Goal: Task Accomplishment & Management: Use online tool/utility

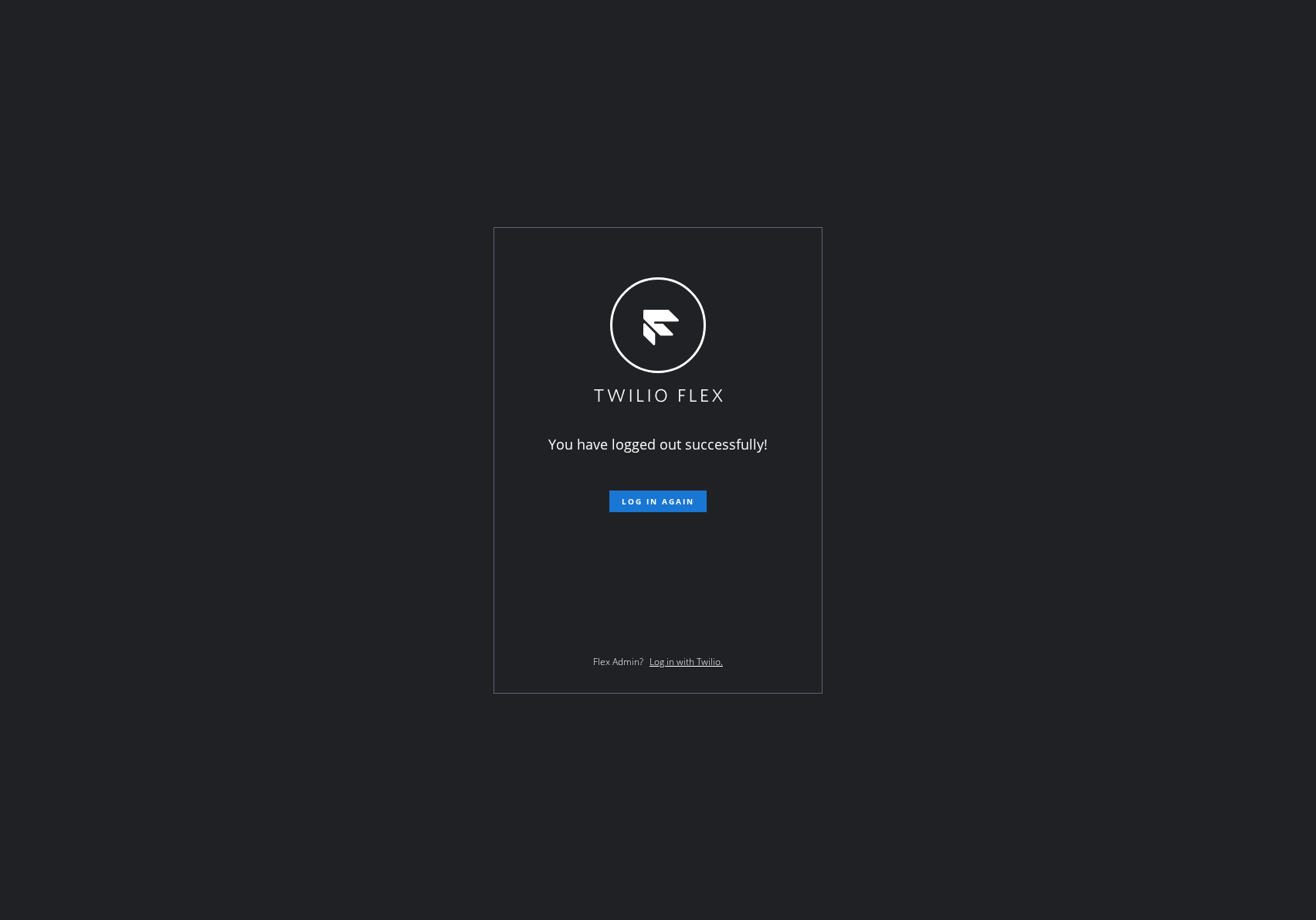
click at [131, 431] on div "You have logged out successfully! Log in again Flex Admin? Log in with Twilio." at bounding box center [658, 460] width 1316 height 920
click at [676, 505] on span "Log in again" at bounding box center [658, 501] width 72 height 11
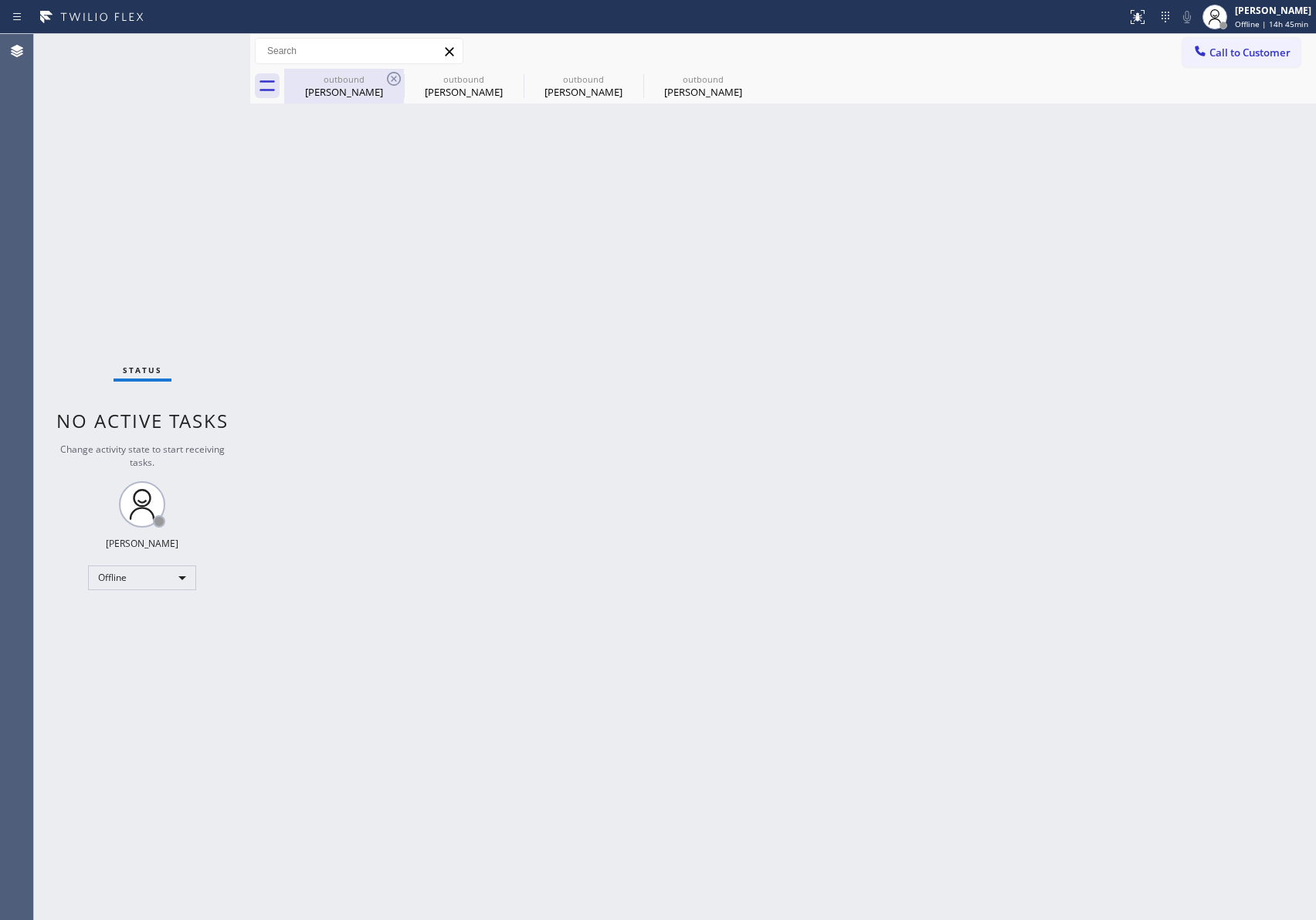
click at [324, 94] on div "[PERSON_NAME]" at bounding box center [344, 92] width 117 height 14
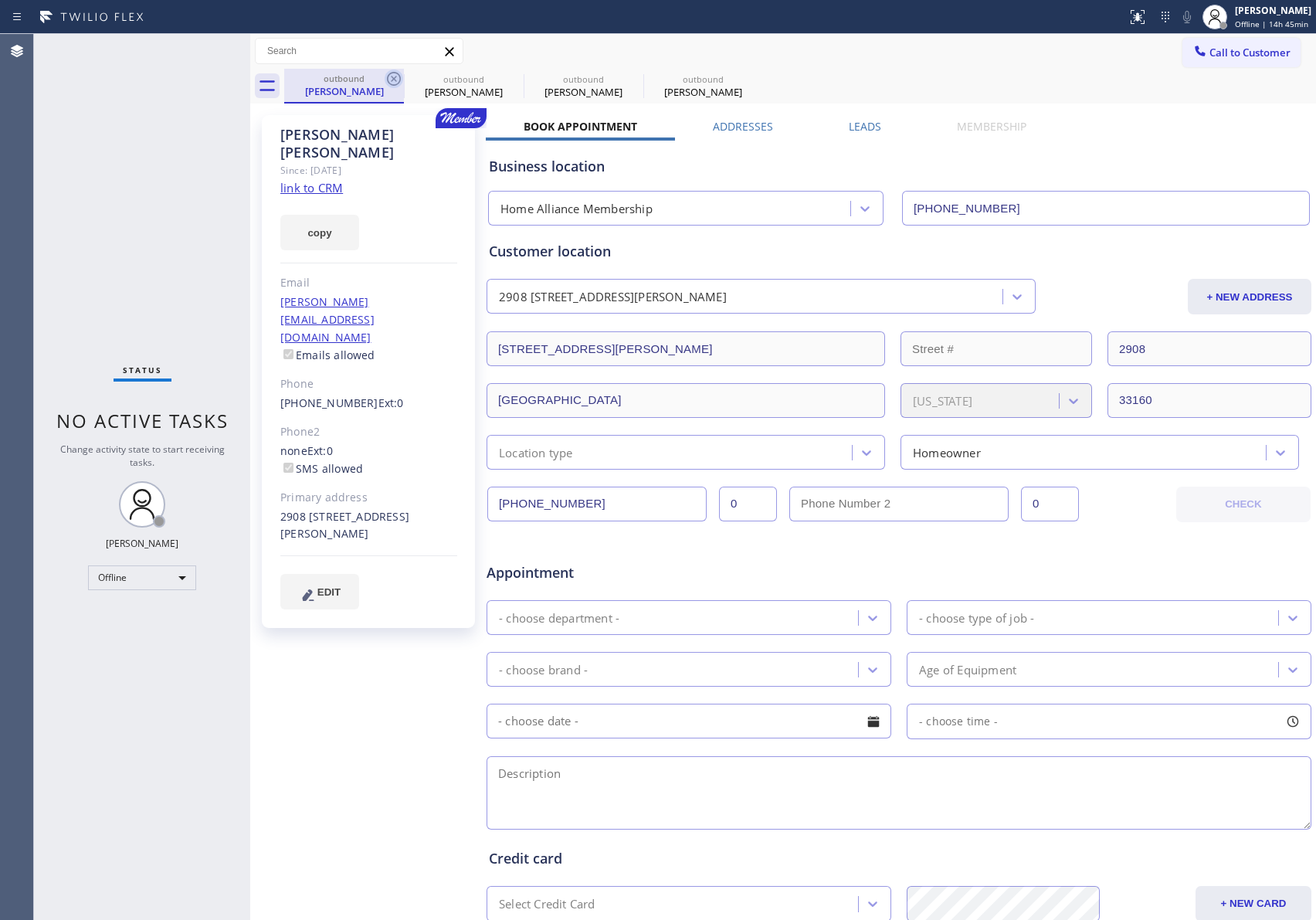
click at [389, 82] on icon at bounding box center [394, 79] width 19 height 19
click at [0, 0] on icon at bounding box center [0, 0] width 0 height 0
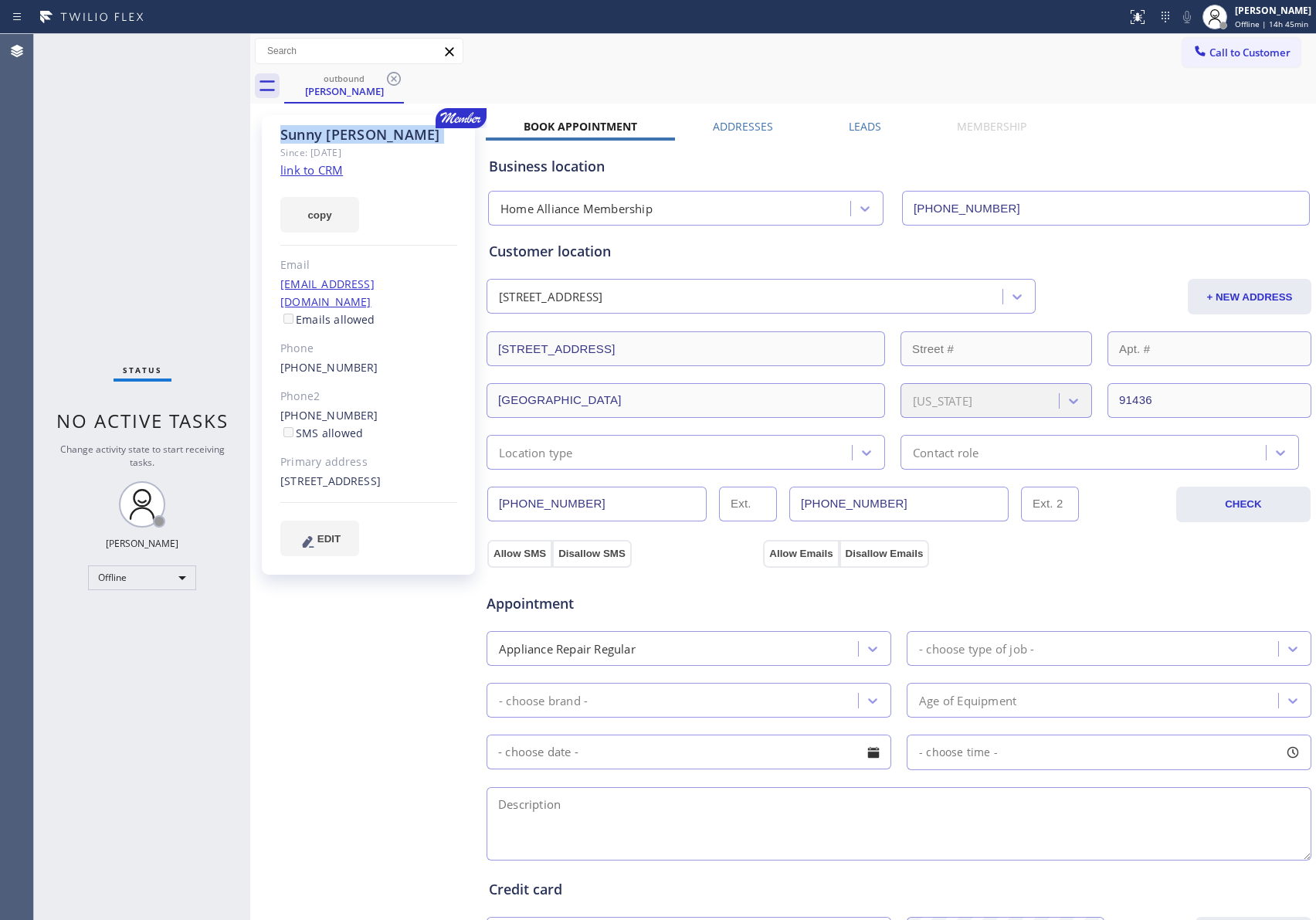
click at [389, 82] on icon at bounding box center [394, 79] width 19 height 19
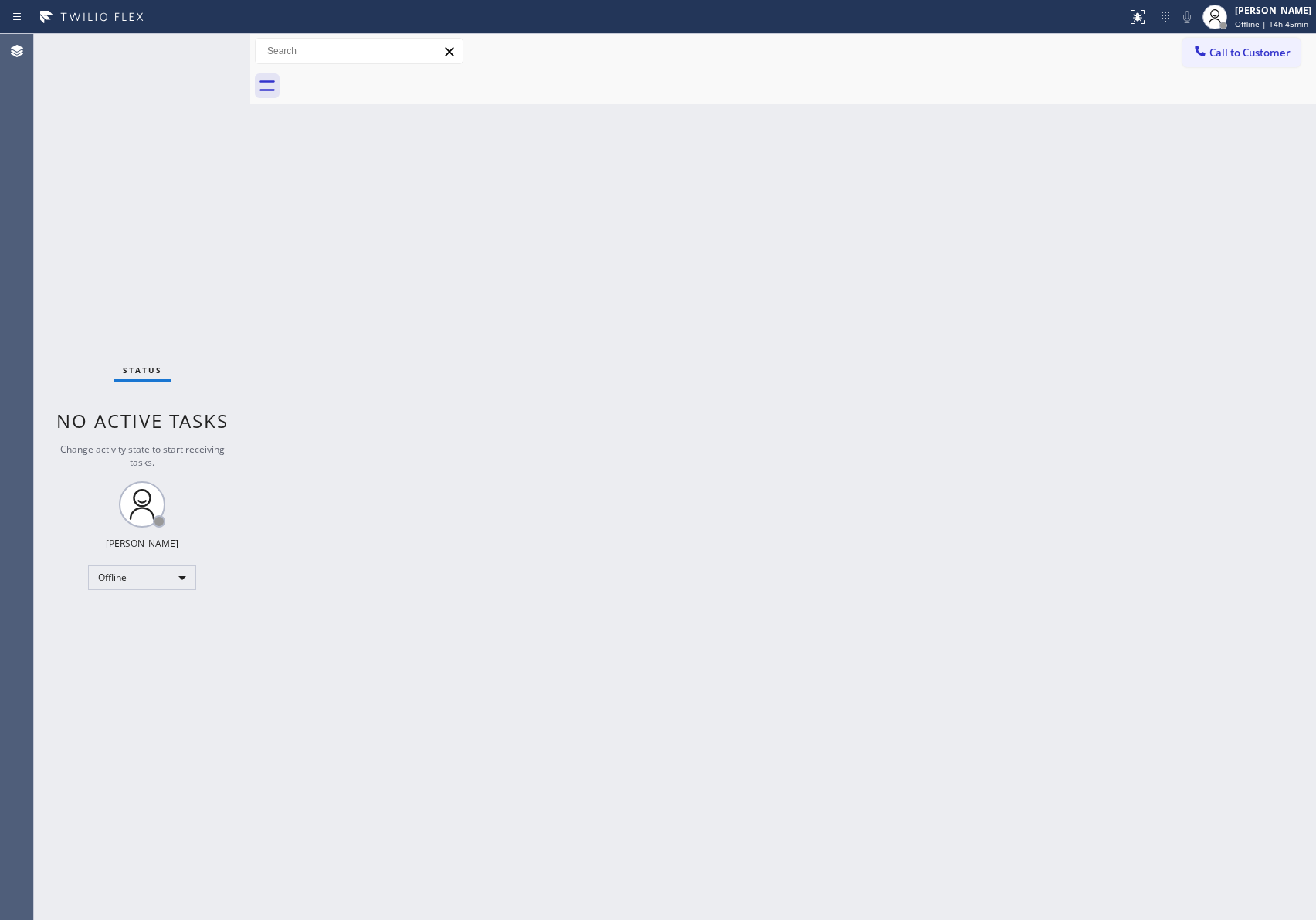
click at [389, 82] on div at bounding box center [800, 86] width 1032 height 35
click at [137, 573] on div "Offline" at bounding box center [142, 577] width 108 height 25
click at [157, 616] on li "Available" at bounding box center [141, 617] width 105 height 19
click at [962, 564] on div "Back to Dashboard Change Sender ID Customers Technicians Select a contact Outbo…" at bounding box center [783, 477] width 1066 height 886
click at [322, 486] on div "Back to Dashboard Change Sender ID Customers Technicians Select a contact Outbo…" at bounding box center [783, 477] width 1066 height 886
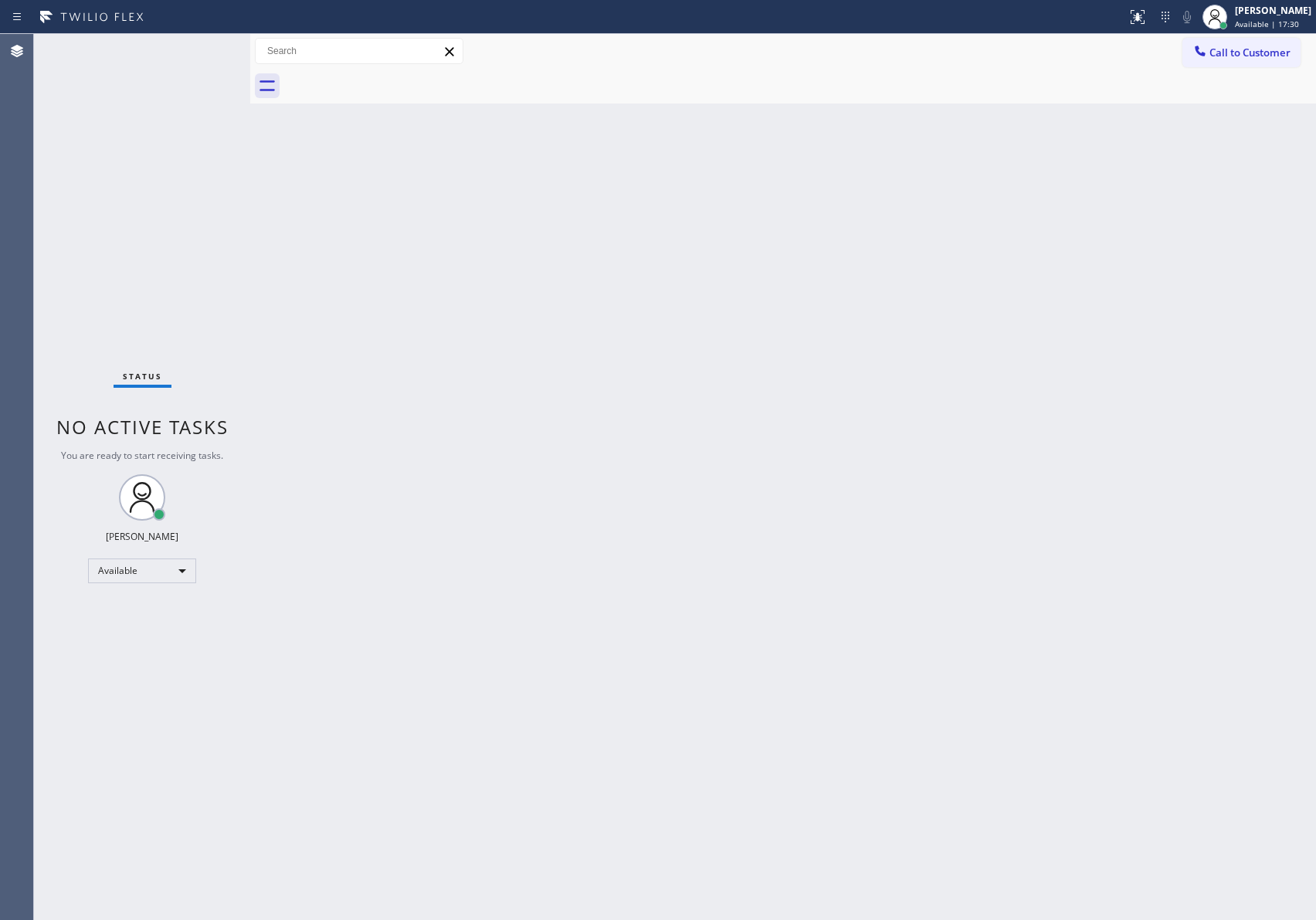
click at [375, 269] on div "Back to Dashboard Change Sender ID Customers Technicians Select a contact Outbo…" at bounding box center [783, 477] width 1066 height 886
click at [625, 418] on div "Back to Dashboard Change Sender ID Customers Technicians Select a contact Outbo…" at bounding box center [783, 477] width 1066 height 886
click at [191, 216] on div "Status No active tasks You are ready to start receiving tasks. [PERSON_NAME] Av…" at bounding box center [142, 477] width 216 height 886
click at [473, 652] on div "Back to Dashboard Change Sender ID Customers Technicians Select a contact Outbo…" at bounding box center [783, 477] width 1066 height 886
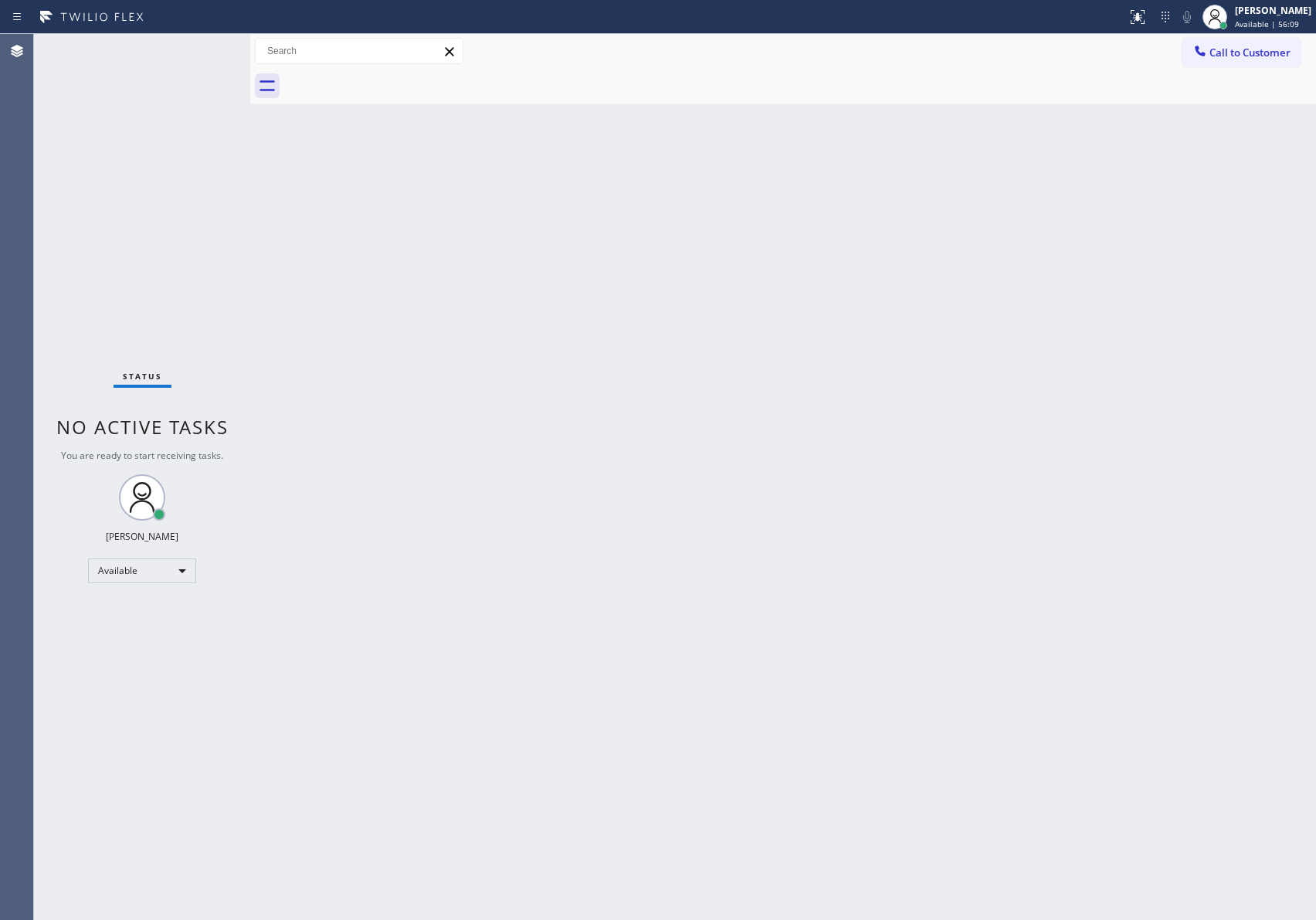
drag, startPoint x: 100, startPoint y: 163, endPoint x: 234, endPoint y: 170, distance: 134.2
click at [107, 165] on div "Status No active tasks You are ready to start receiving tasks. [PERSON_NAME] Av…" at bounding box center [142, 477] width 216 height 886
click at [742, 634] on div "Back to Dashboard Change Sender ID Customers Technicians Select a contact Outbo…" at bounding box center [783, 477] width 1066 height 886
click at [779, 372] on div "Back to Dashboard Change Sender ID Customers Technicians Select a contact Outbo…" at bounding box center [783, 477] width 1066 height 886
drag, startPoint x: 728, startPoint y: 513, endPoint x: 830, endPoint y: 630, distance: 155.2
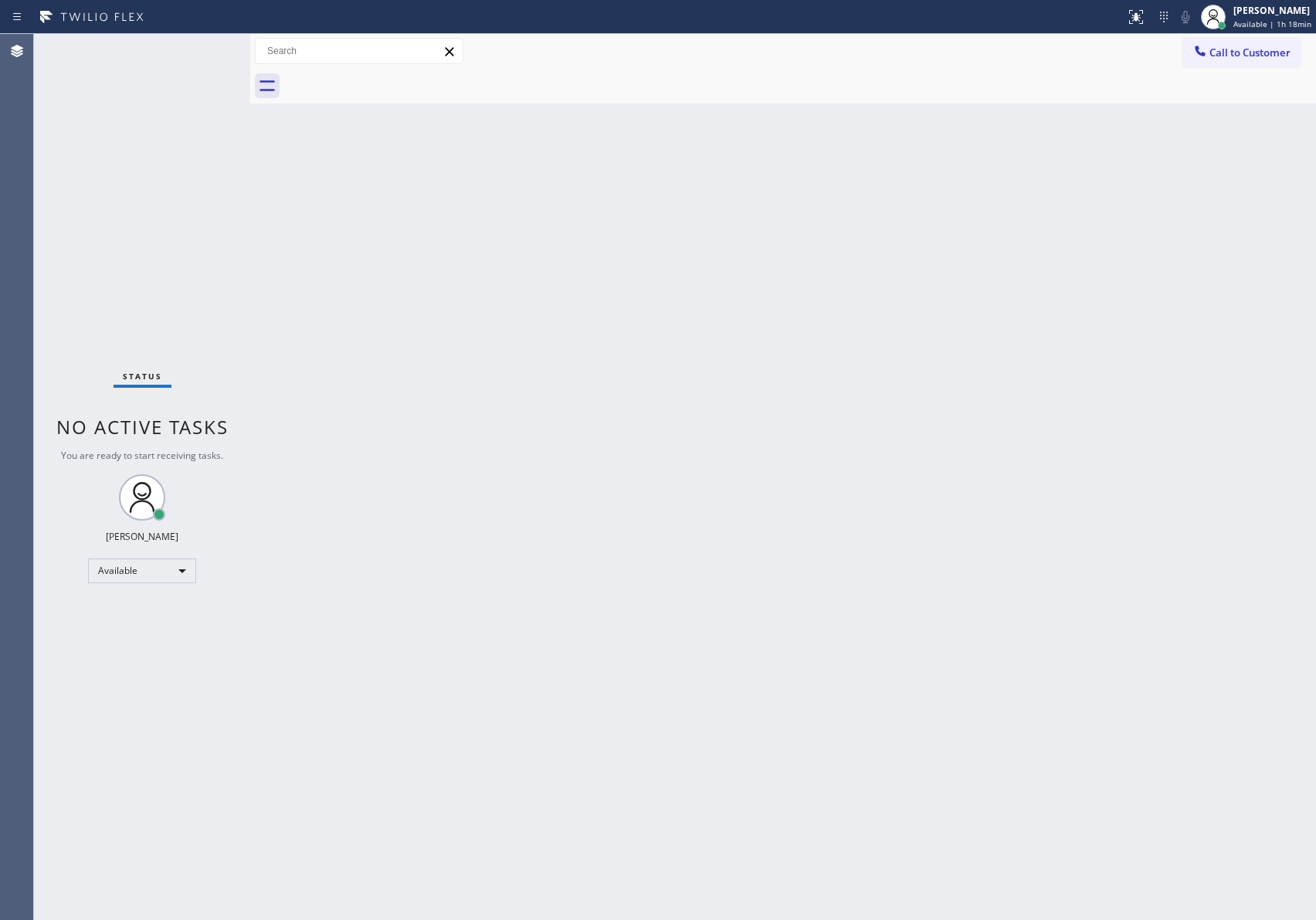
click at [730, 514] on div "Back to Dashboard Change Sender ID Customers Technicians Select a contact Outbo…" at bounding box center [783, 477] width 1066 height 886
drag, startPoint x: 95, startPoint y: 293, endPoint x: 100, endPoint y: 320, distance: 27.5
click at [95, 293] on div "Status No active tasks You are ready to start receiving tasks. [PERSON_NAME] Av…" at bounding box center [142, 477] width 216 height 886
click at [448, 372] on div "Back to Dashboard Change Sender ID Customers Technicians Select a contact Outbo…" at bounding box center [783, 477] width 1066 height 886
click at [862, 500] on div "Back to Dashboard Change Sender ID Customers Technicians Select a contact Outbo…" at bounding box center [783, 477] width 1066 height 886
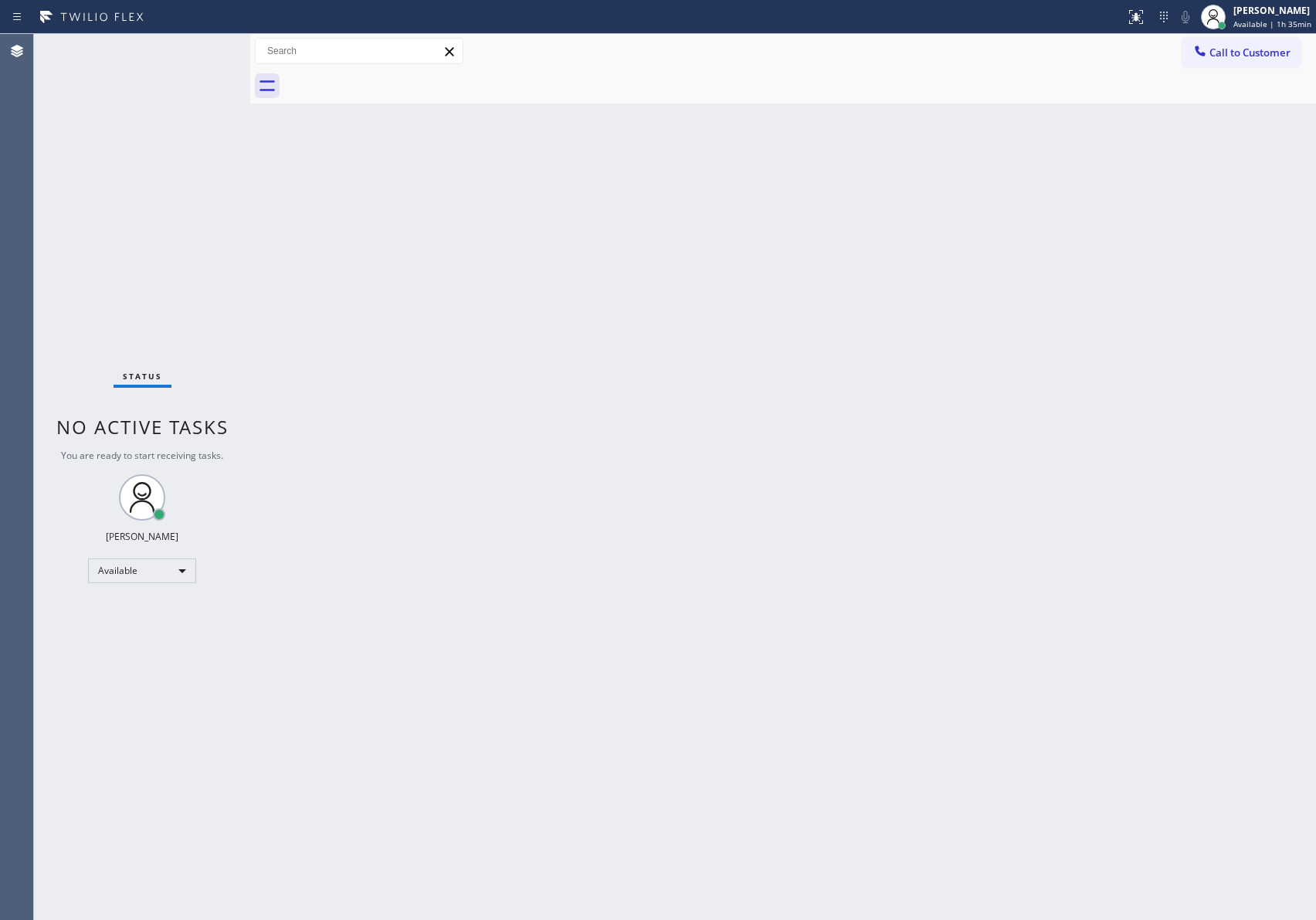
drag, startPoint x: 445, startPoint y: 284, endPoint x: 454, endPoint y: 284, distance: 9.0
click at [445, 284] on div "Back to Dashboard Change Sender ID Customers Technicians Select a contact Outbo…" at bounding box center [783, 477] width 1066 height 886
click at [735, 644] on div "Back to Dashboard Change Sender ID Customers Technicians Select a contact Outbo…" at bounding box center [783, 477] width 1066 height 886
click at [361, 367] on div "Back to Dashboard Change Sender ID Customers Technicians Select a contact Outbo…" at bounding box center [783, 477] width 1066 height 886
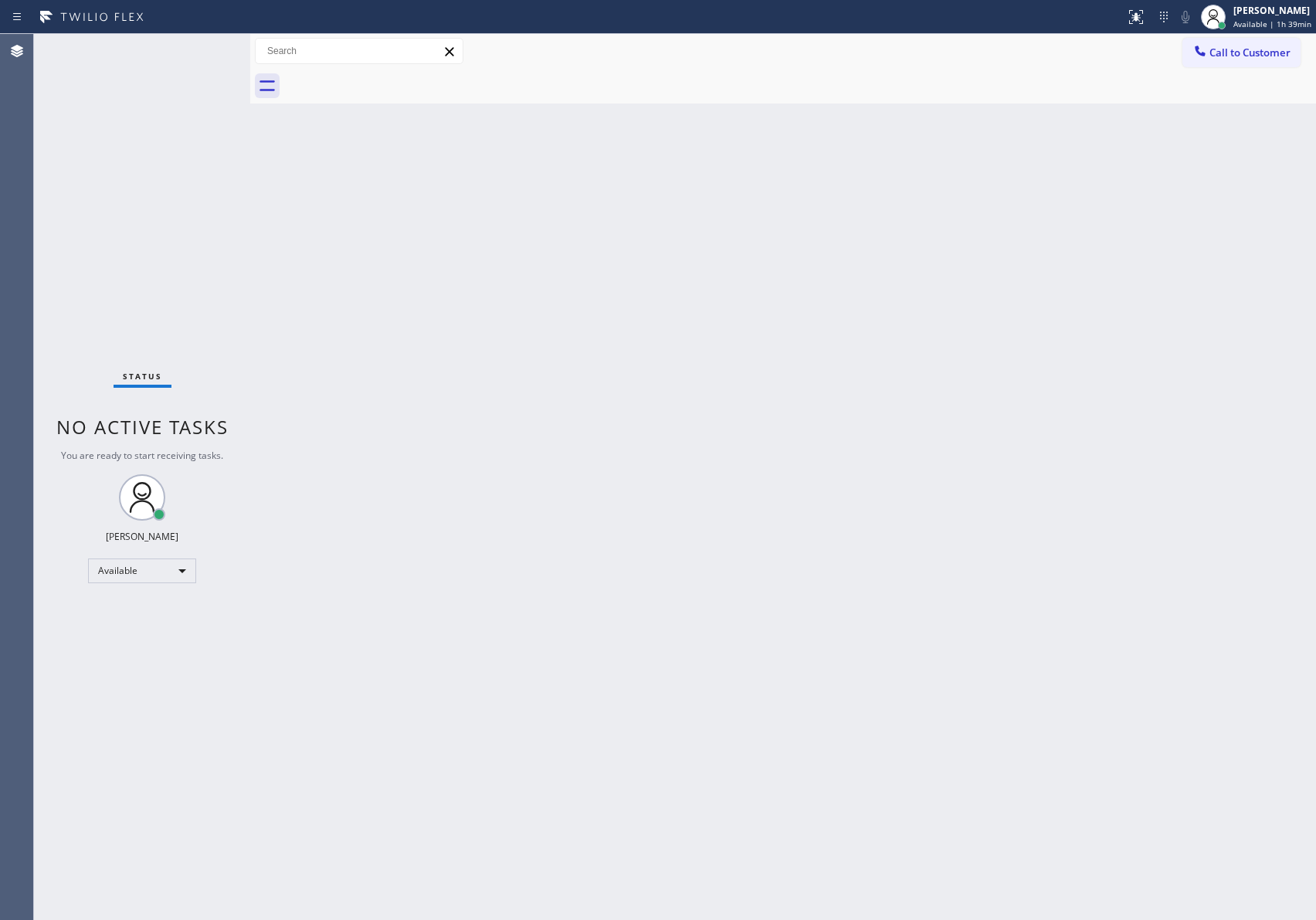
click at [388, 436] on div "Back to Dashboard Change Sender ID Customers Technicians Select a contact Outbo…" at bounding box center [783, 477] width 1066 height 886
click at [153, 309] on div "Status No active tasks You are ready to start receiving tasks. [PERSON_NAME] Av…" at bounding box center [142, 477] width 216 height 886
click at [176, 563] on div "Available" at bounding box center [142, 571] width 108 height 25
click at [142, 659] on div "Offline Available Unavailable Break" at bounding box center [141, 621] width 106 height 77
click at [142, 651] on li "Break" at bounding box center [141, 649] width 105 height 19
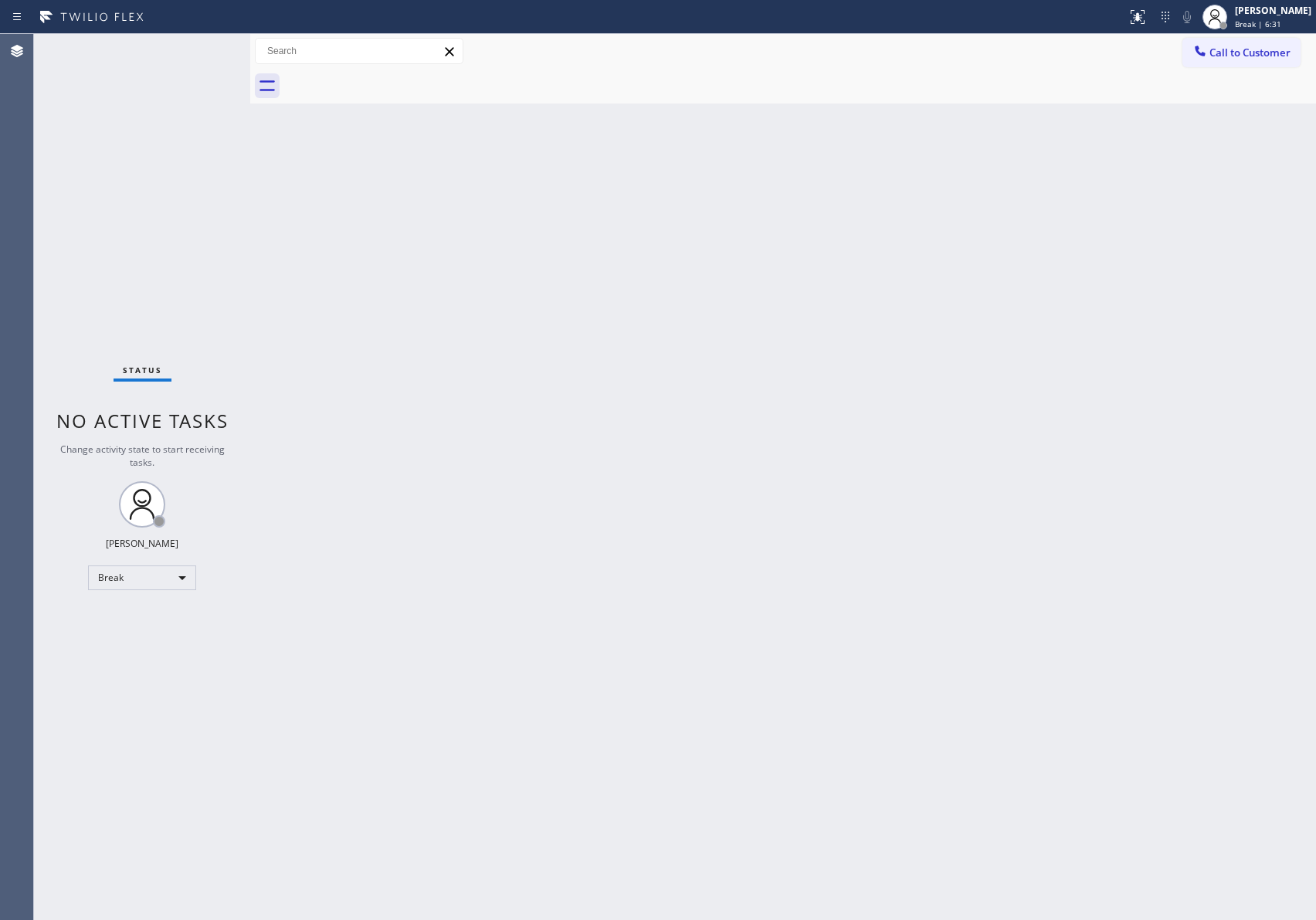
click at [433, 425] on div "Back to Dashboard Change Sender ID Customers Technicians Select a contact Outbo…" at bounding box center [783, 477] width 1066 height 886
click at [160, 583] on div "Break" at bounding box center [142, 577] width 108 height 25
click at [168, 617] on li "Available" at bounding box center [141, 617] width 105 height 19
click at [643, 566] on div "Back to Dashboard Change Sender ID Customers Technicians Select a contact Outbo…" at bounding box center [783, 477] width 1066 height 886
click at [583, 575] on div "Back to Dashboard Change Sender ID Customers Technicians Select a contact Outbo…" at bounding box center [783, 477] width 1066 height 886
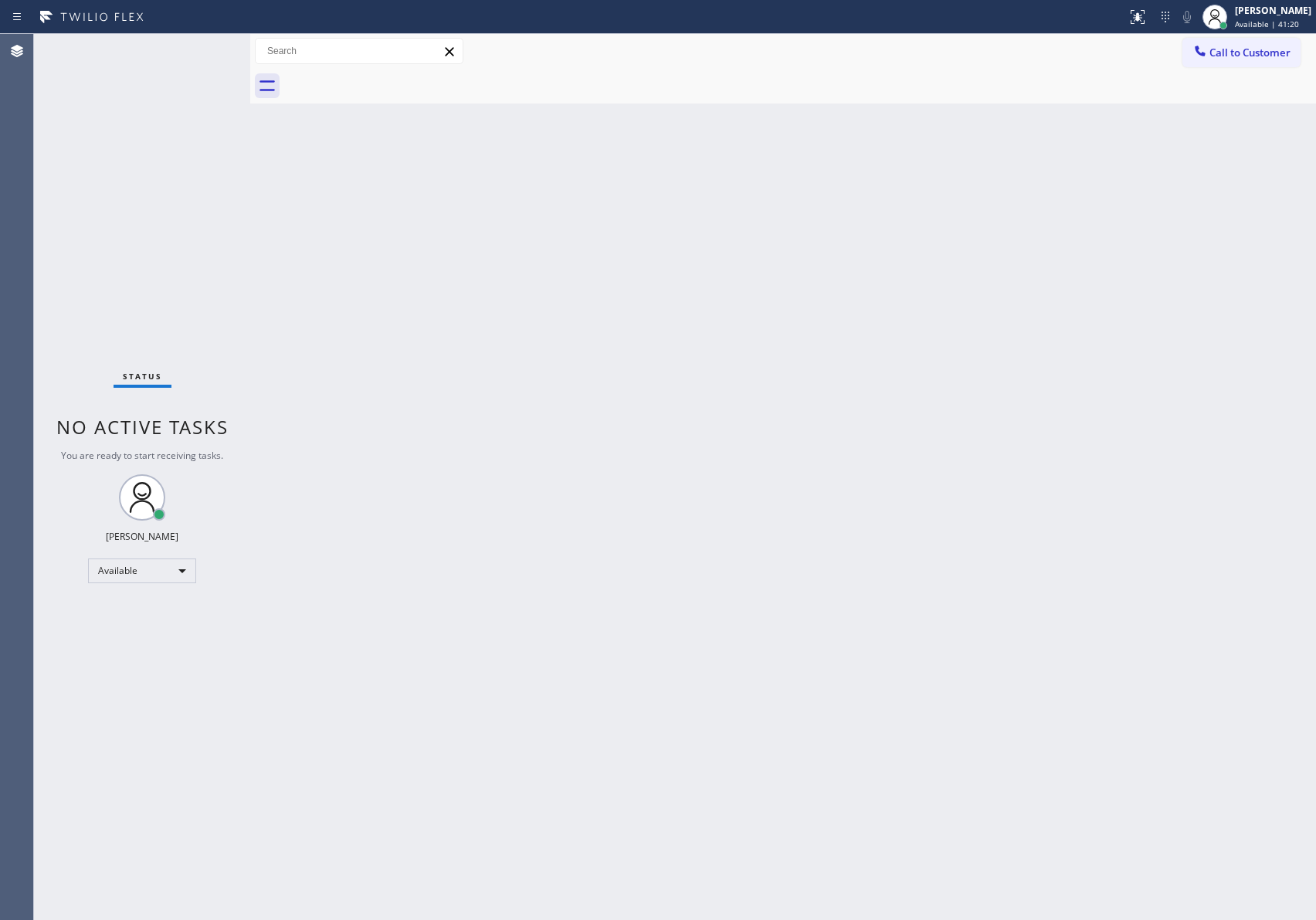
click at [584, 575] on div "Back to Dashboard Change Sender ID Customers Technicians Select a contact Outbo…" at bounding box center [783, 477] width 1066 height 886
click at [839, 550] on div "Back to Dashboard Change Sender ID Customers Technicians Select a contact Outbo…" at bounding box center [783, 477] width 1066 height 886
click at [847, 438] on div "Back to Dashboard Change Sender ID Customers Technicians Select a contact Outbo…" at bounding box center [783, 477] width 1066 height 886
click at [969, 373] on div "Back to Dashboard Change Sender ID Customers Technicians Select a contact Outbo…" at bounding box center [783, 477] width 1066 height 886
click at [633, 585] on div "Back to Dashboard Change Sender ID Customers Technicians Select a contact Outbo…" at bounding box center [783, 477] width 1066 height 886
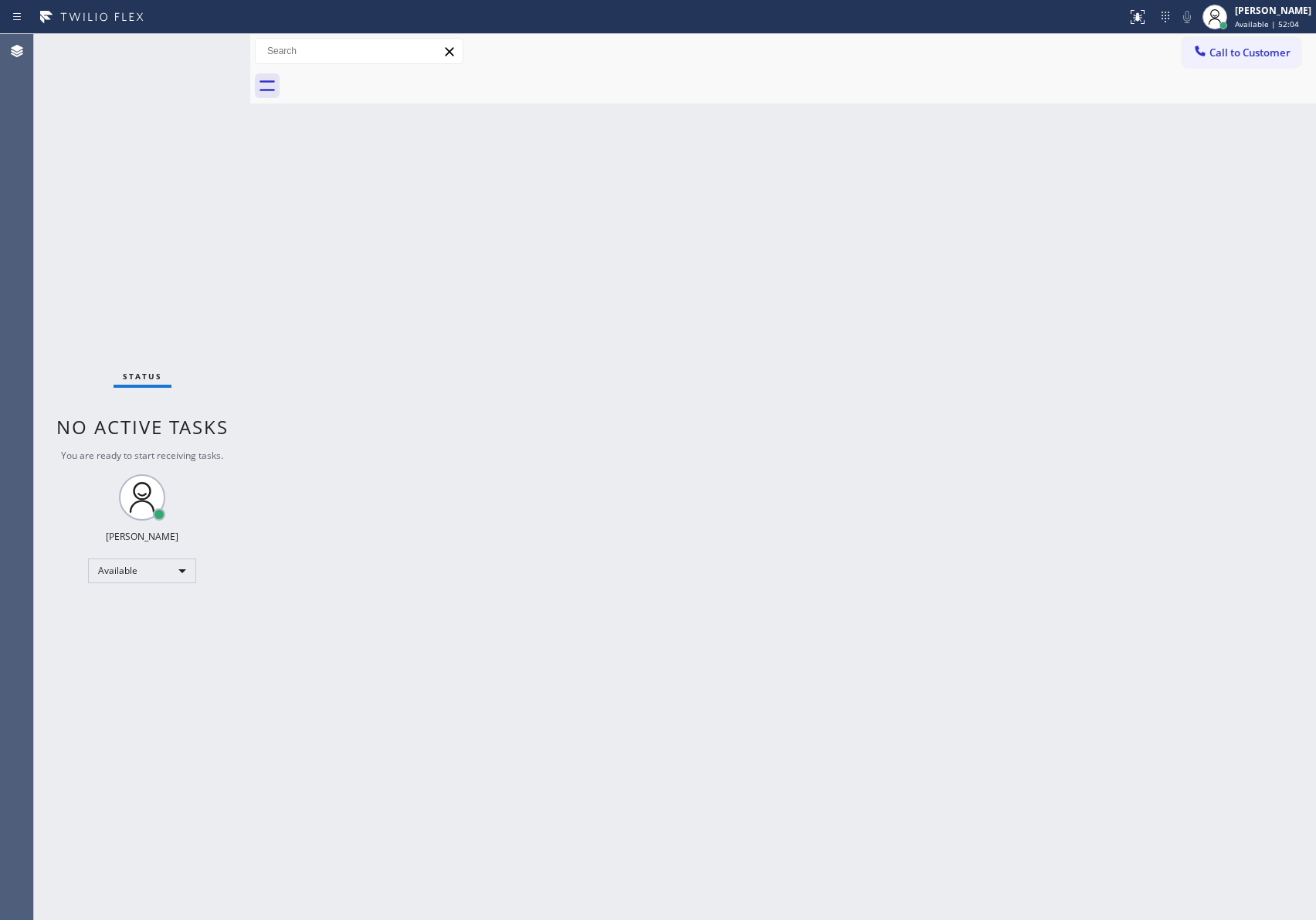
drag, startPoint x: 422, startPoint y: 323, endPoint x: 1031, endPoint y: 218, distance: 618.0
click at [537, 307] on div "Back to Dashboard Change Sender ID Customers Technicians Select a contact Outbo…" at bounding box center [783, 477] width 1066 height 886
click at [1261, 58] on span "Call to Customer" at bounding box center [1250, 52] width 81 height 14
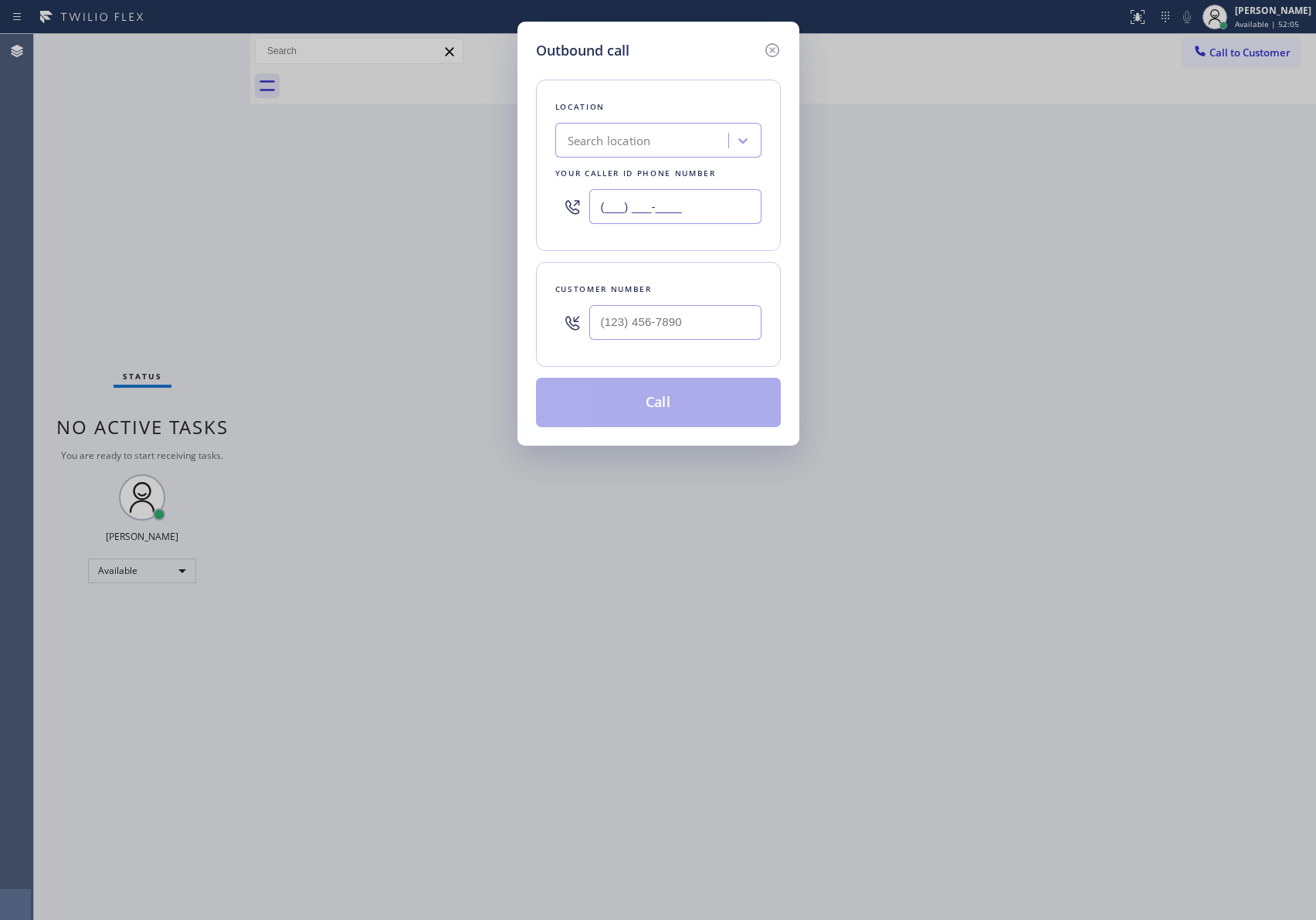
drag, startPoint x: 685, startPoint y: 205, endPoint x: 521, endPoint y: 188, distance: 164.9
click at [523, 188] on div "Outbound call Location Search location Your caller id phone number (___) ___-__…" at bounding box center [658, 233] width 282 height 424
paste input "855) 999-4417"
type input "[PHONE_NUMBER]"
click at [686, 334] on input "(___) ___-____" at bounding box center [675, 322] width 172 height 35
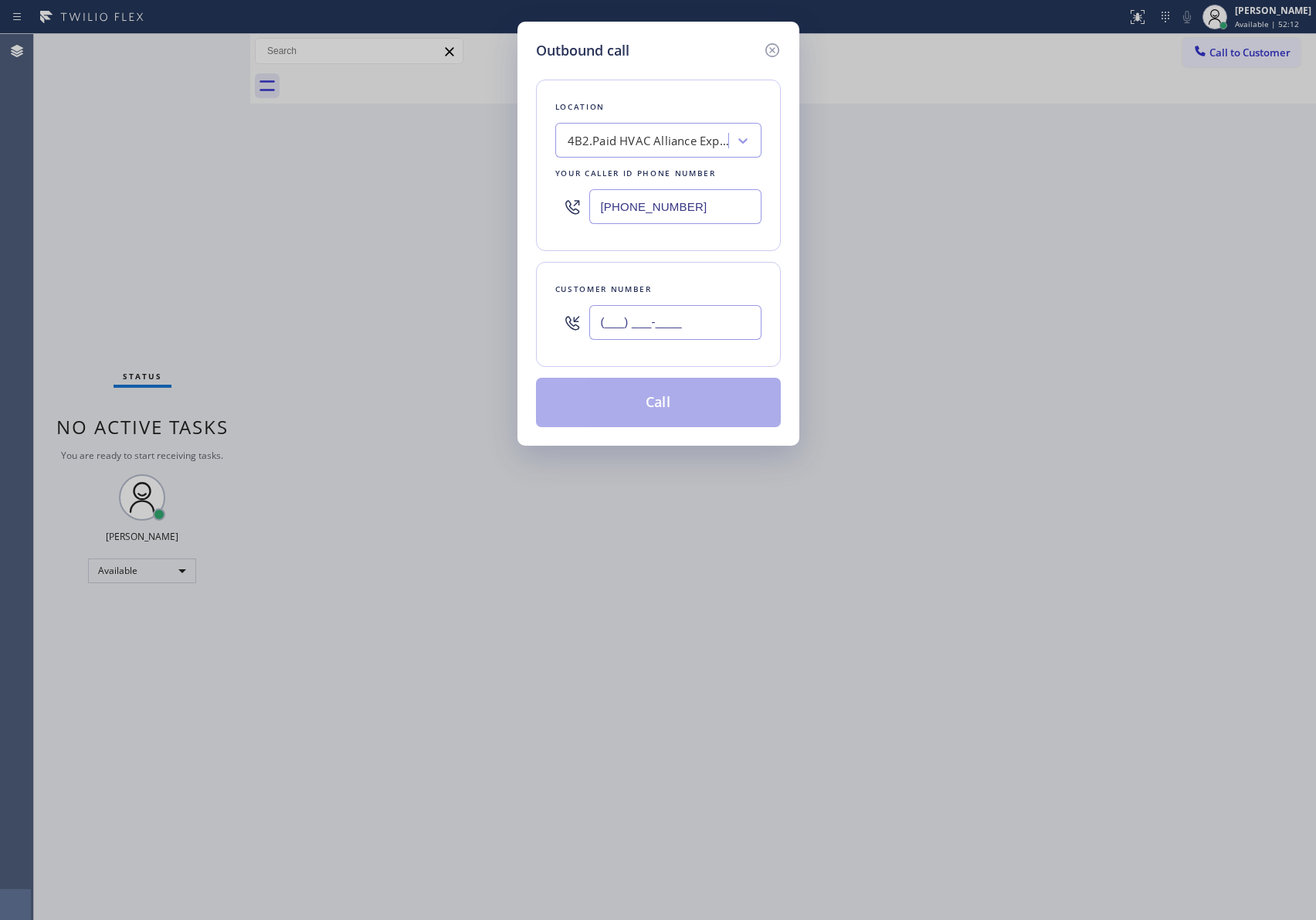
paste input "414) 651-2525"
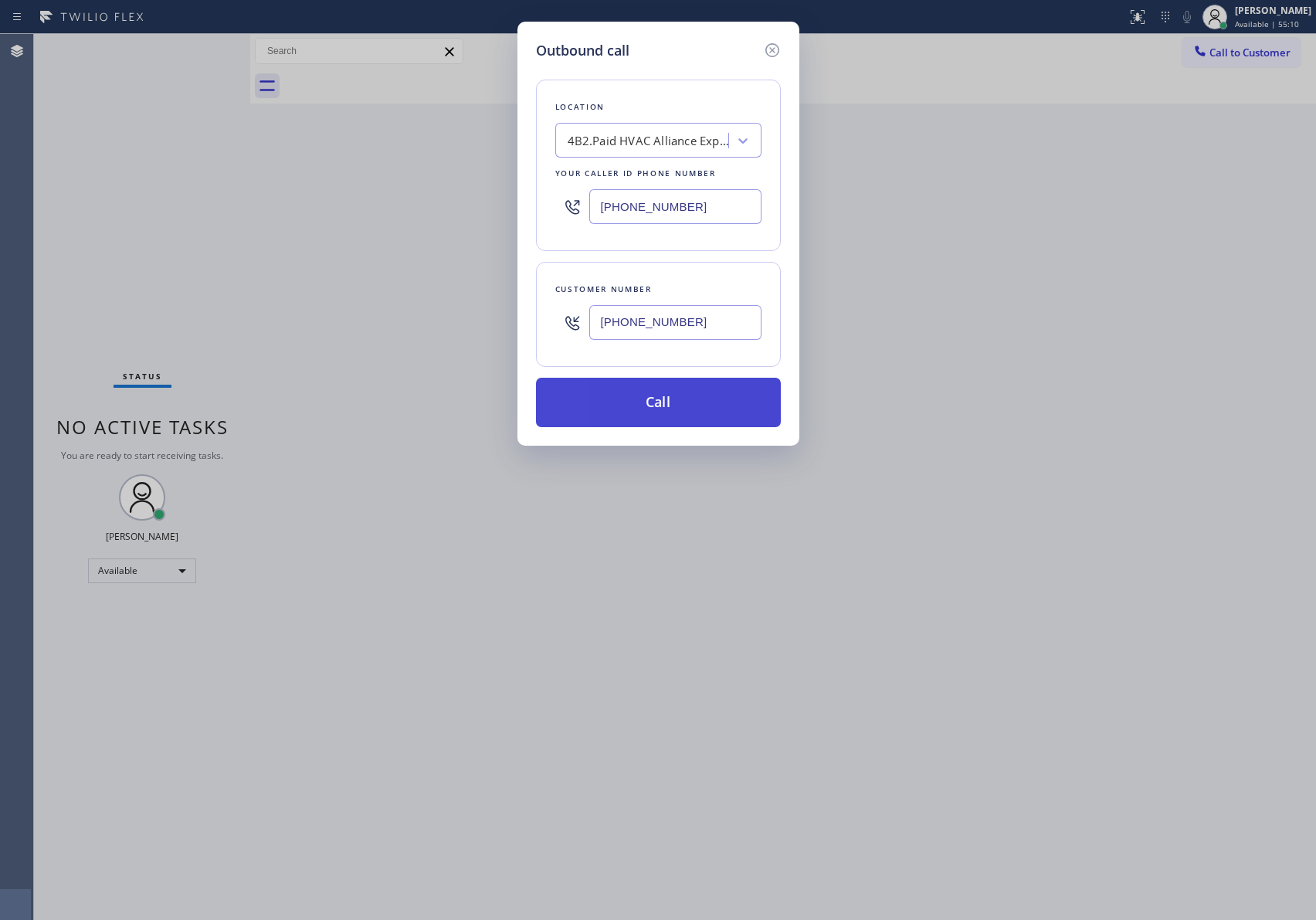
type input "[PHONE_NUMBER]"
click at [670, 404] on button "Call" at bounding box center [658, 402] width 244 height 49
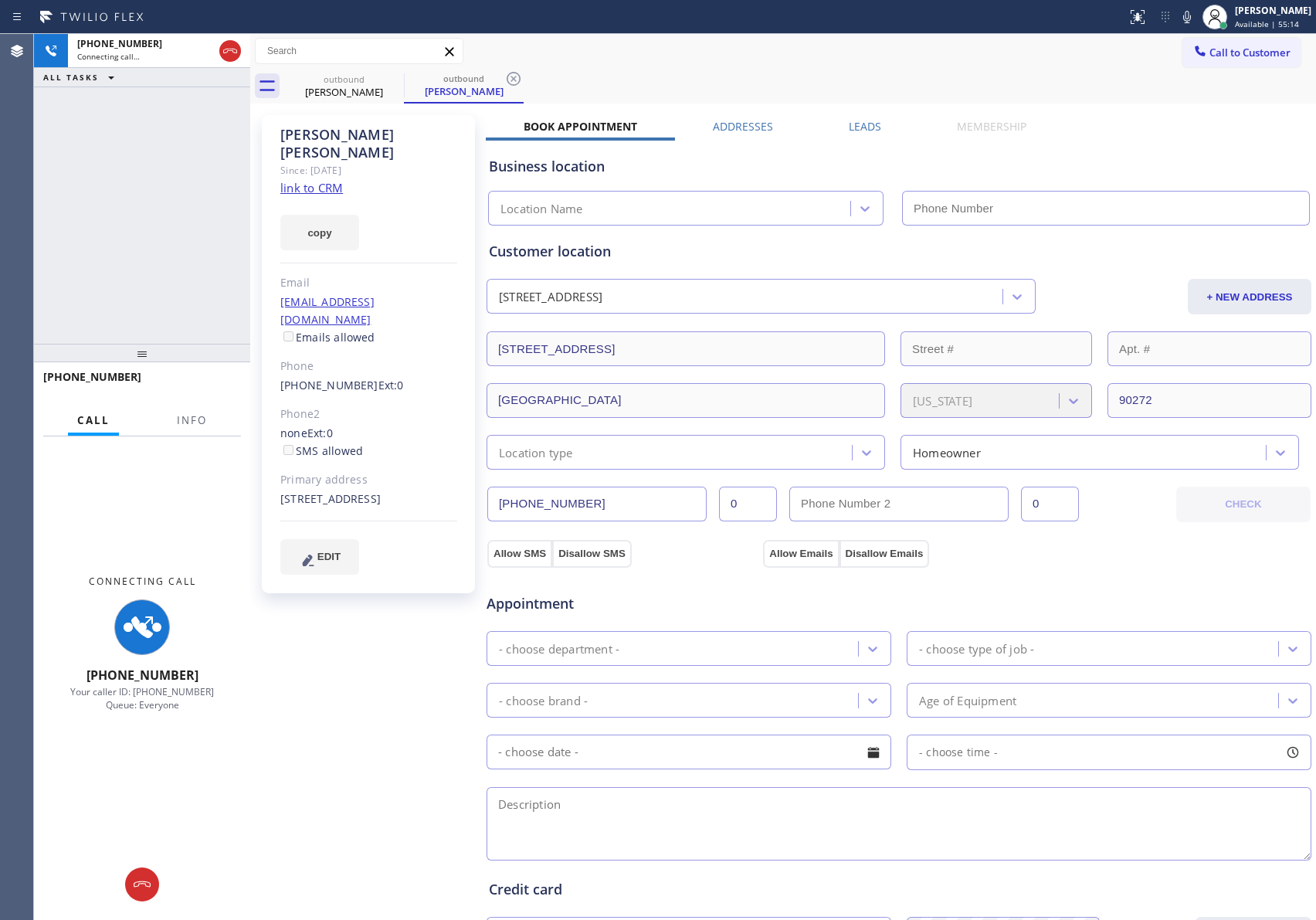
click at [339, 180] on link "link to CRM" at bounding box center [312, 187] width 63 height 16
drag, startPoint x: 144, startPoint y: 223, endPoint x: 925, endPoint y: 7, distance: 810.3
click at [149, 222] on div "[PHONE_NUMBER] Connecting call… ALL TASKS ALL TASKS ACTIVE TASKS TASKS IN WRAP …" at bounding box center [142, 189] width 216 height 309
type input "[PHONE_NUMBER]"
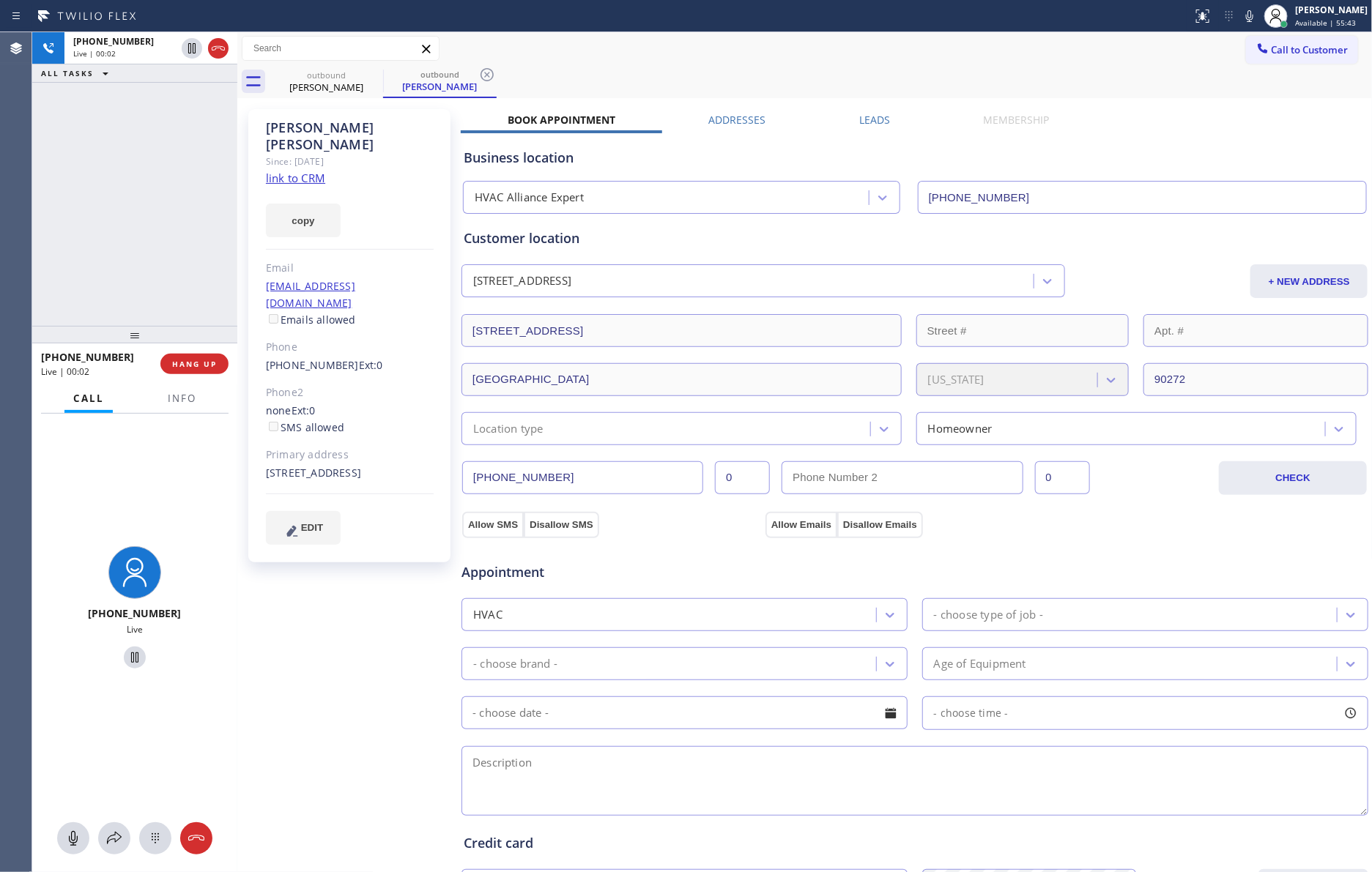
drag, startPoint x: 115, startPoint y: 277, endPoint x: 189, endPoint y: 382, distance: 128.5
click at [119, 285] on div "[PHONE_NUMBER] Live | 00:02 ALL TASKS ALL TASKS ACTIVE TASKS TASKS IN WRAP UP" at bounding box center [134, 179] width 205 height 293
click at [187, 370] on button "HANG UP" at bounding box center [195, 364] width 69 height 20
drag, startPoint x: 162, startPoint y: 180, endPoint x: 174, endPoint y: 177, distance: 12.4
click at [167, 176] on div "[PHONE_NUMBER] Live | 00:02 ALL TASKS ALL TASKS ACTIVE TASKS TASKS IN WRAP UP" at bounding box center [134, 179] width 205 height 293
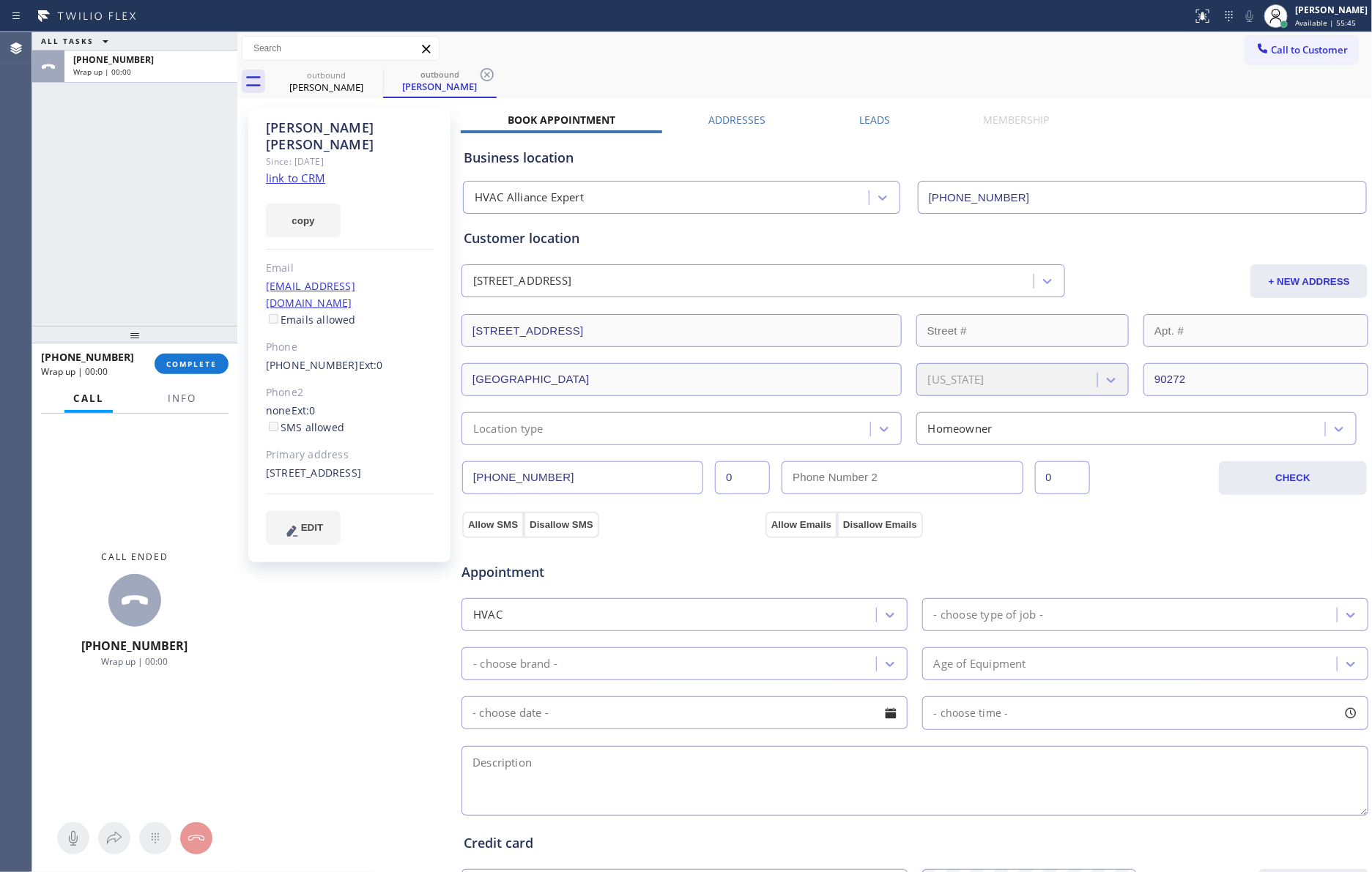
click at [866, 117] on label "Leads" at bounding box center [874, 119] width 31 height 14
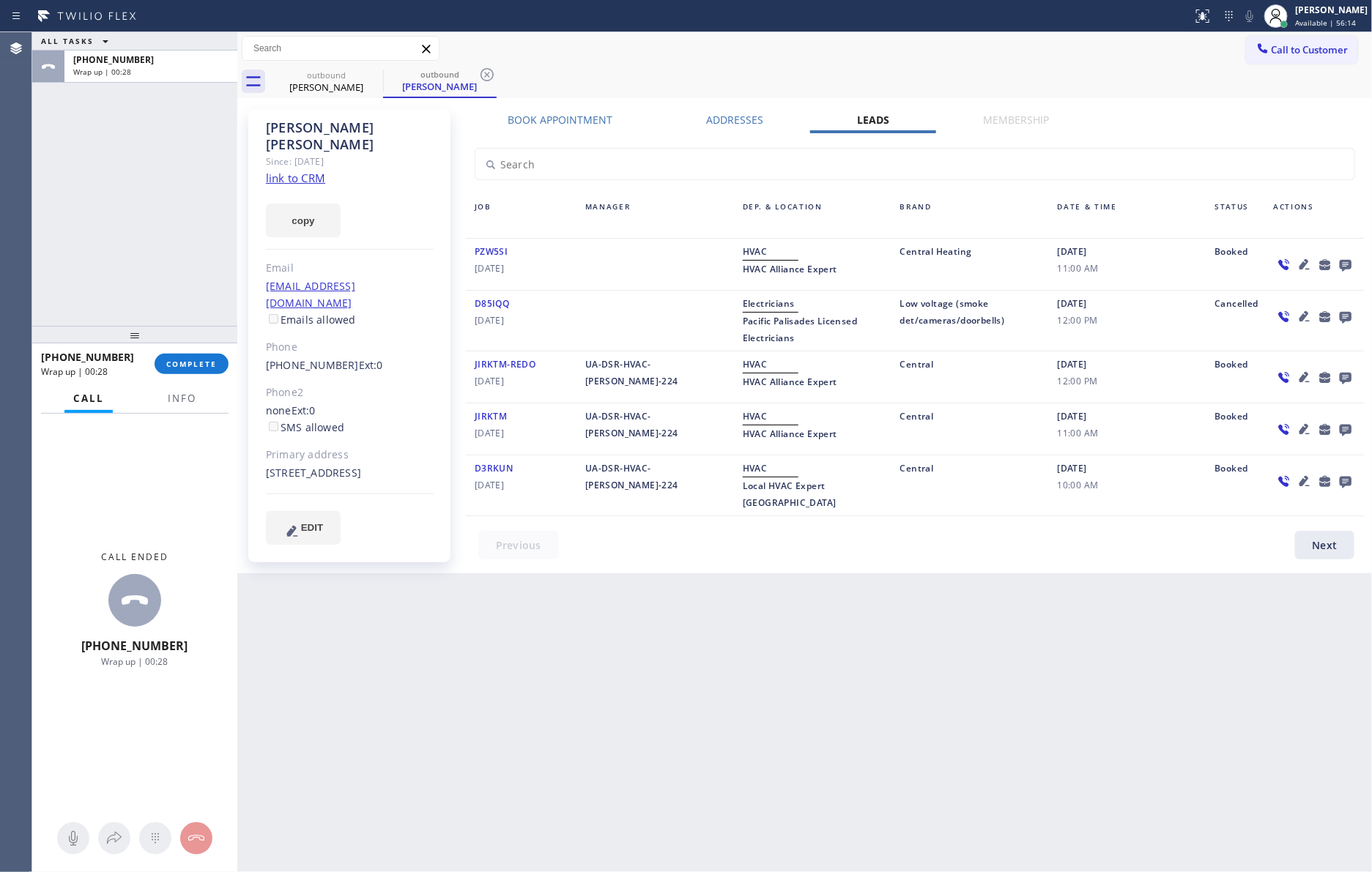
click at [178, 200] on div "ALL TASKS ALL TASKS ACTIVE TASKS TASKS IN WRAP UP [PHONE_NUMBER] Wrap up | 00:28" at bounding box center [134, 179] width 205 height 293
click at [198, 365] on span "COMPLETE" at bounding box center [191, 364] width 51 height 11
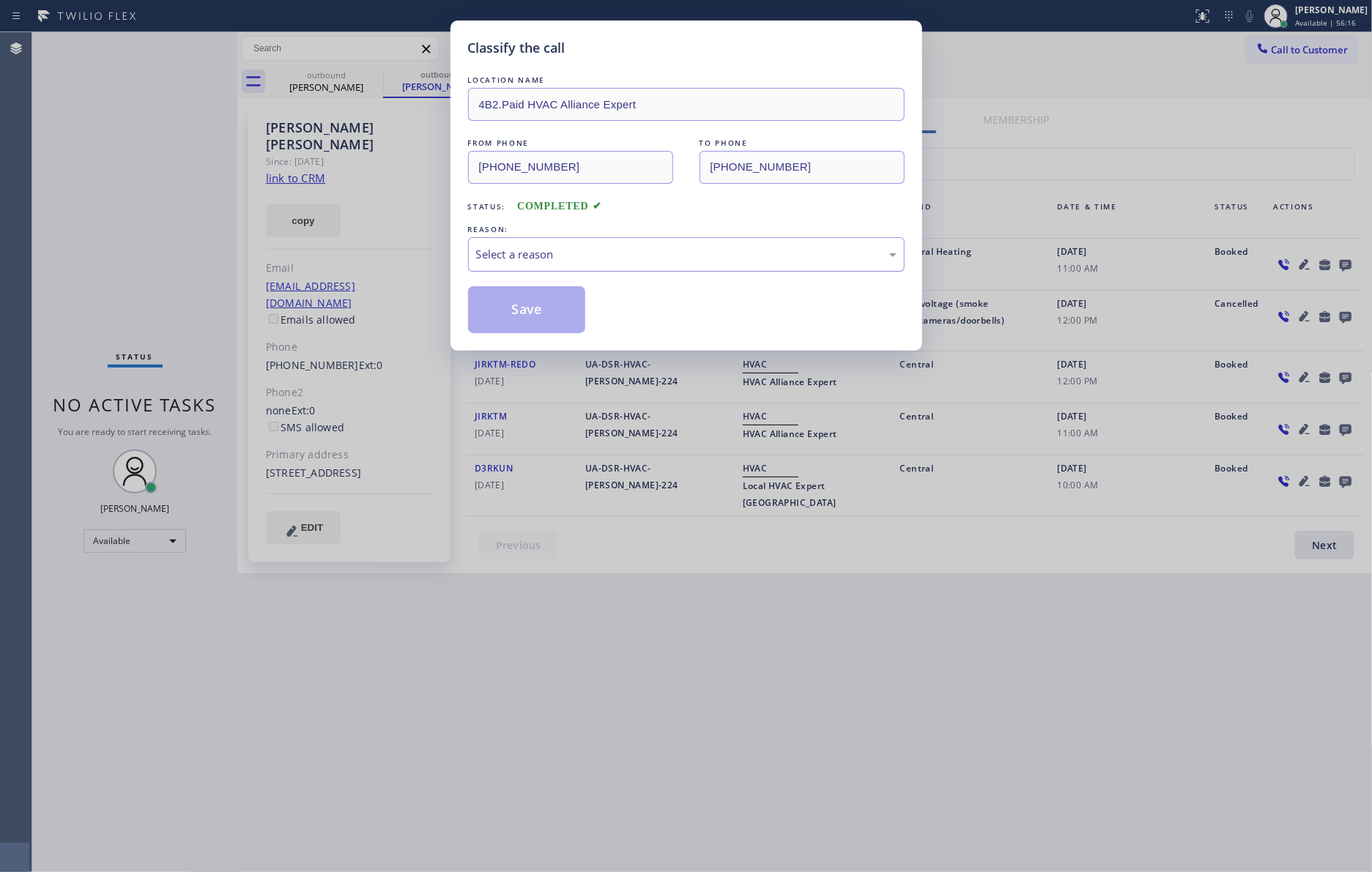
click at [553, 253] on div "Select a reason" at bounding box center [686, 254] width 421 height 17
click at [548, 311] on button "Save" at bounding box center [527, 309] width 118 height 47
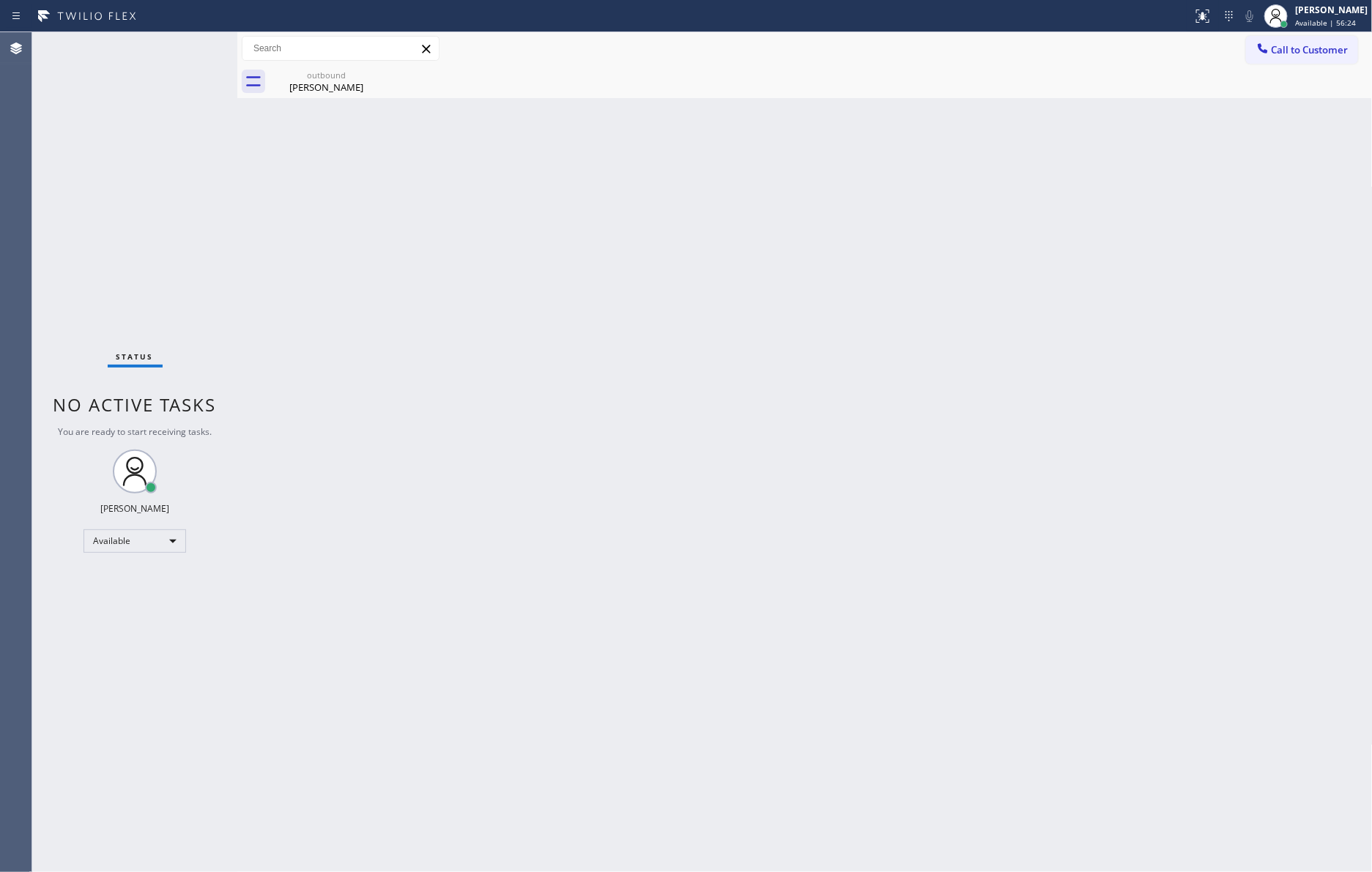
drag, startPoint x: 684, startPoint y: 294, endPoint x: 793, endPoint y: 250, distance: 117.5
click at [750, 266] on div "Back to Dashboard Change Sender ID Customers Technicians Select a contact Outbo…" at bounding box center [805, 452] width 1135 height 840
click at [1247, 44] on span "Call to Customer" at bounding box center [1310, 49] width 77 height 13
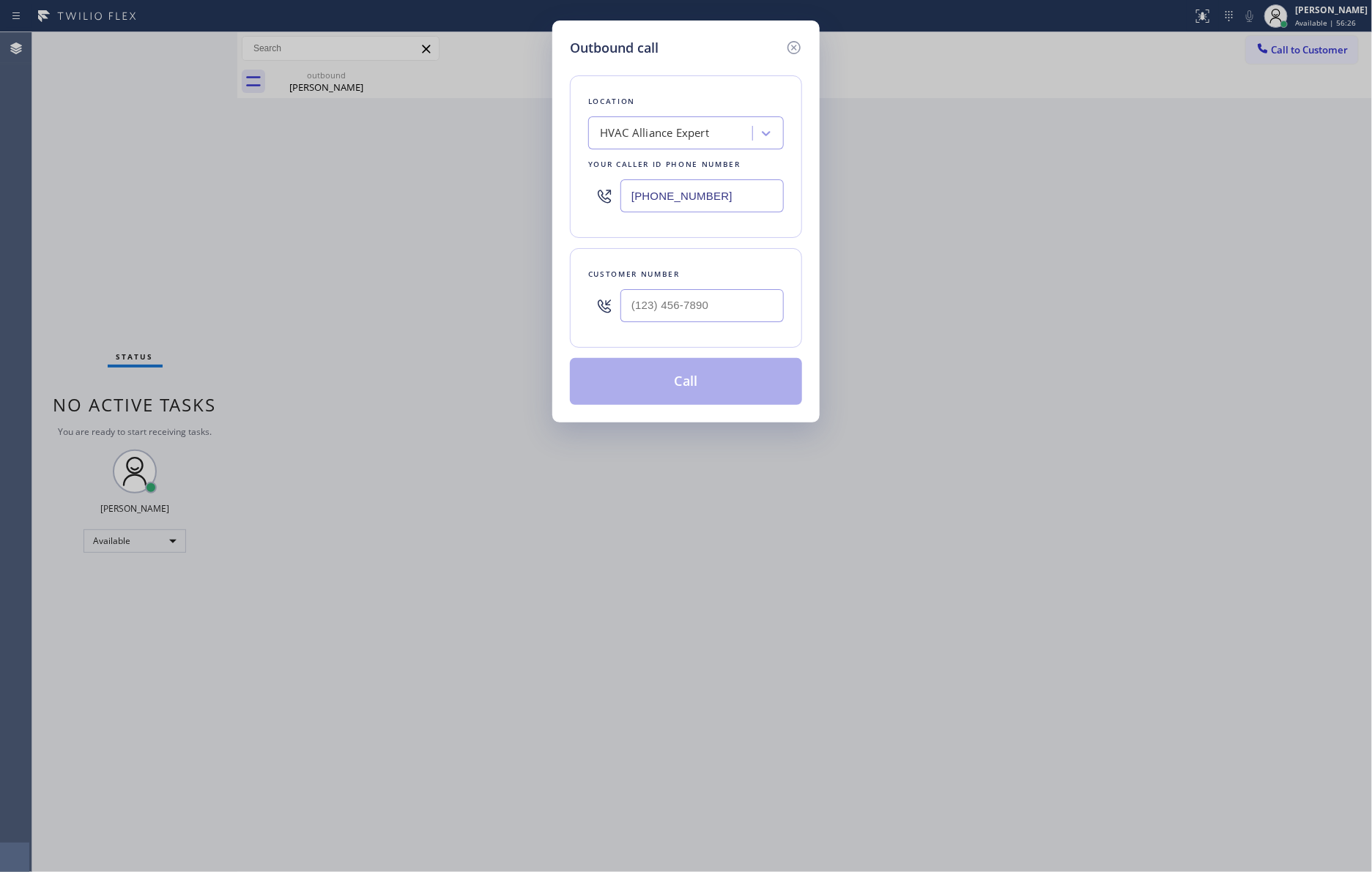
drag, startPoint x: 740, startPoint y: 184, endPoint x: 534, endPoint y: 159, distance: 207.5
click at [539, 161] on div "Outbound call Location HVAC Alliance Expert Your caller id phone number [PHONE_…" at bounding box center [686, 436] width 1372 height 872
paste input "650) 645-9318"
type input "[PHONE_NUMBER]"
click at [690, 316] on input "(___) ___-____" at bounding box center [702, 306] width 163 height 33
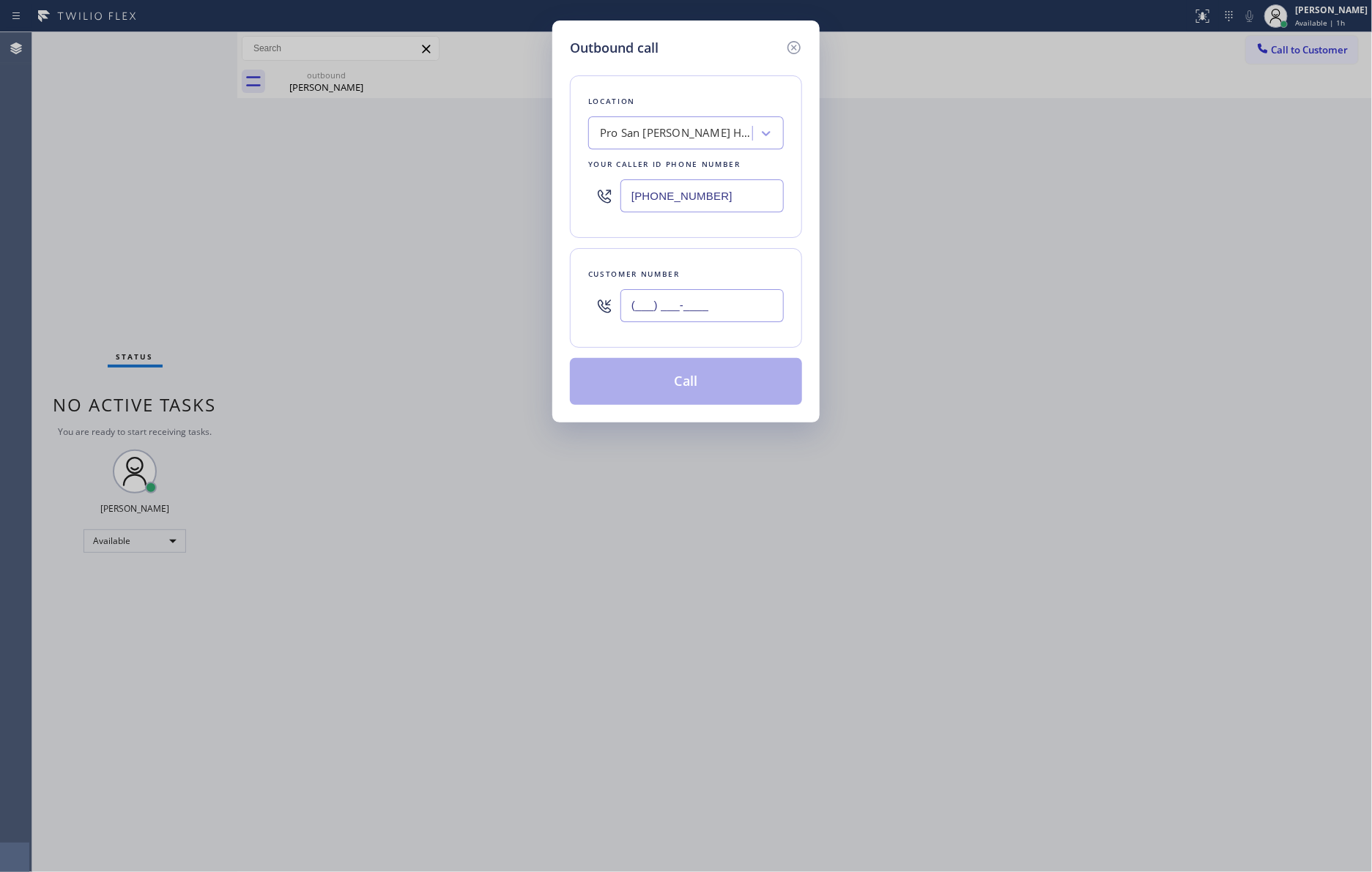
paste input "650) 454-7900"
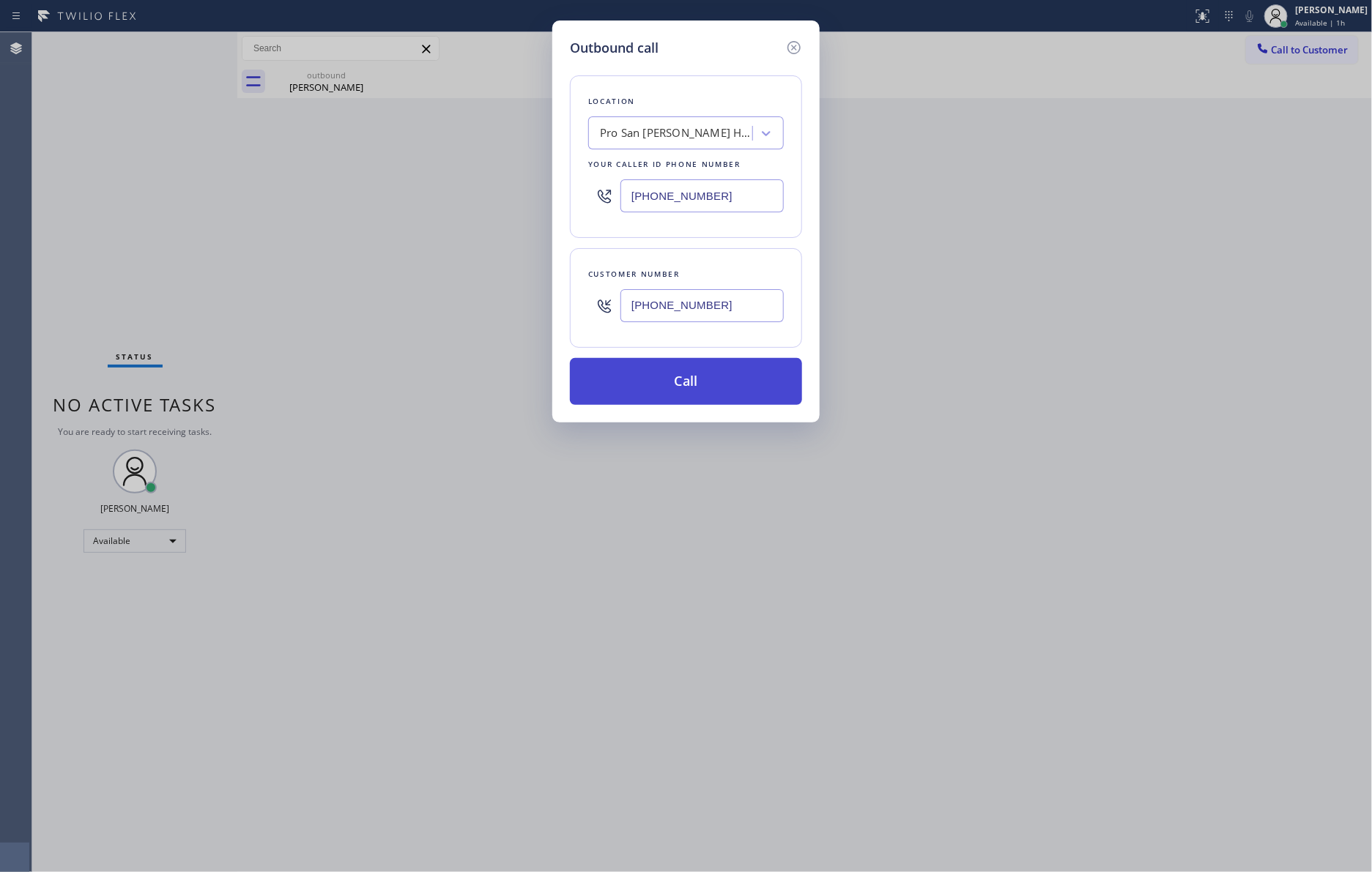
type input "[PHONE_NUMBER]"
click at [707, 378] on button "Call" at bounding box center [686, 381] width 232 height 47
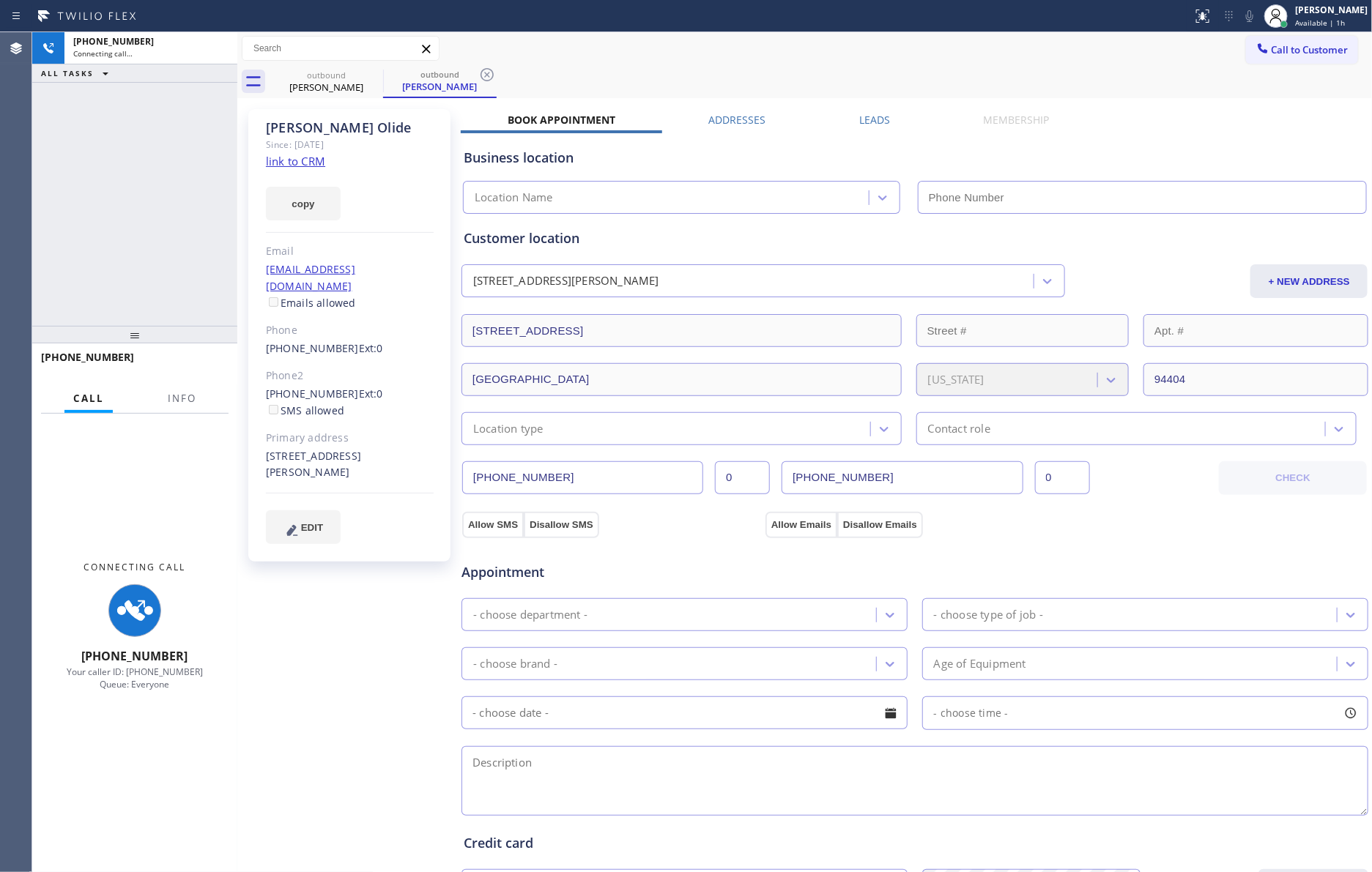
click at [917, 412] on div "outbound [PERSON_NAME] outbound [PERSON_NAME] Call to Customer Outbound call Lo…" at bounding box center [805, 558] width 1135 height 1051
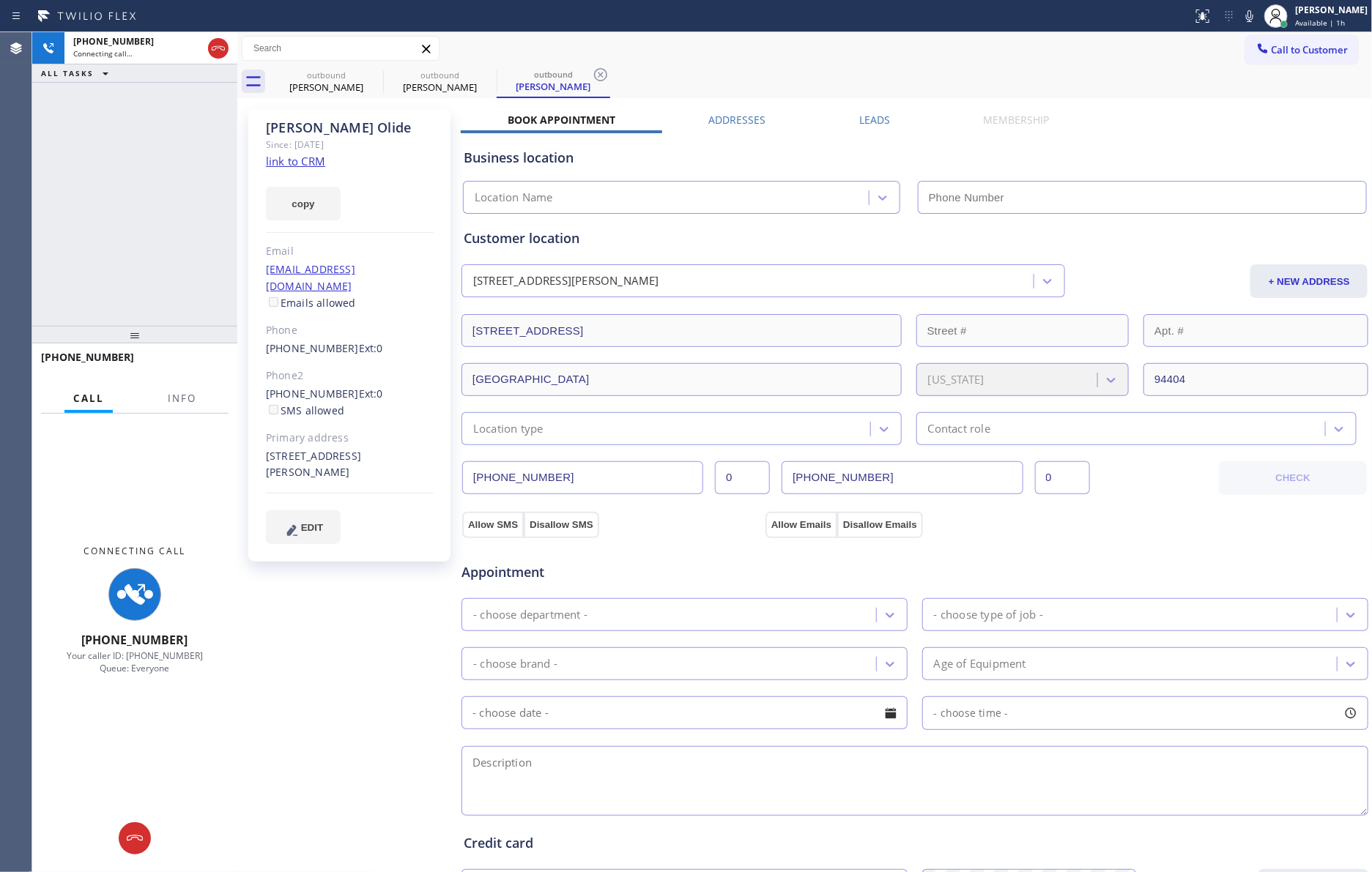
click at [134, 193] on div "[PHONE_NUMBER] Connecting call… ALL TASKS ALL TASKS ACTIVE TASKS TASKS IN WRAP …" at bounding box center [134, 179] width 205 height 293
type input "[PHONE_NUMBER]"
click at [306, 161] on link "link to CRM" at bounding box center [296, 161] width 60 height 15
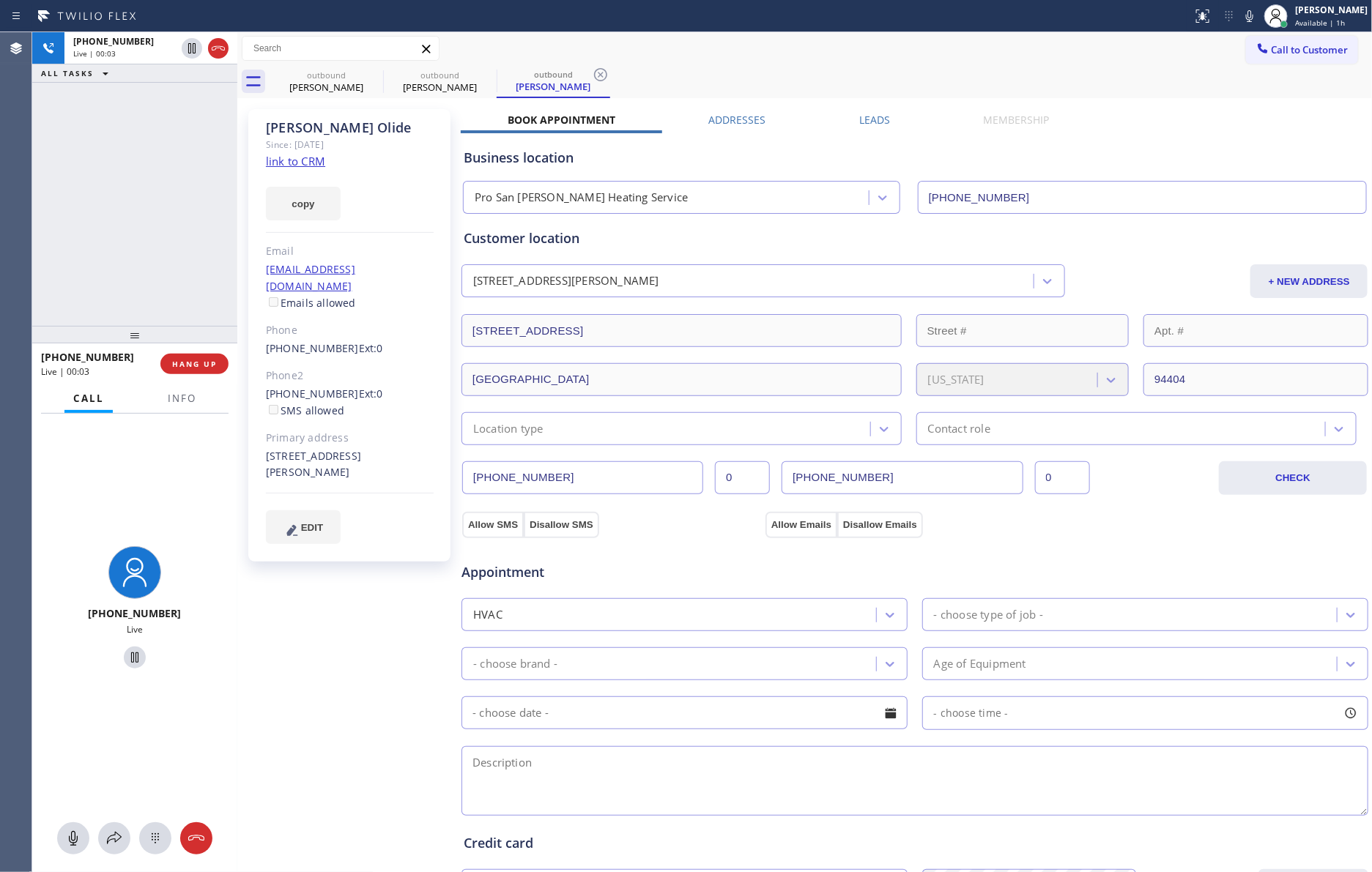
drag, startPoint x: 212, startPoint y: 288, endPoint x: 213, endPoint y: 345, distance: 57.0
click at [212, 315] on div "[PHONE_NUMBER] Live | 00:03 ALL TASKS ALL TASKS ACTIVE TASKS TASKS IN WRAP UP" at bounding box center [134, 179] width 205 height 293
click at [191, 368] on span "HANG UP" at bounding box center [194, 364] width 45 height 11
click at [224, 154] on div "[PHONE_NUMBER] Live | 00:05 ALL TASKS ALL TASKS ACTIVE TASKS TASKS IN WRAP UP" at bounding box center [134, 179] width 205 height 293
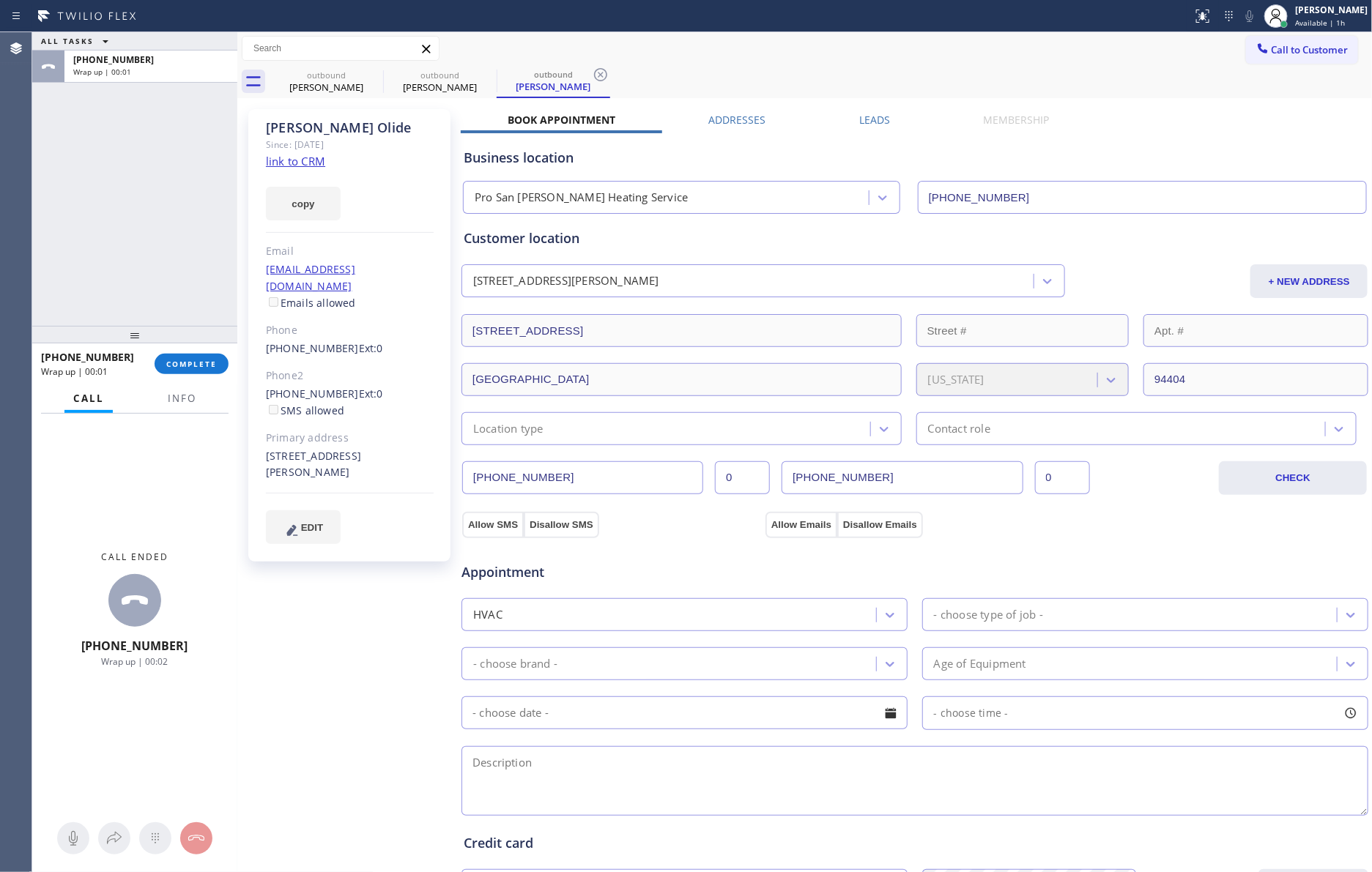
click at [831, 54] on div "Call to Customer Outbound call Location Pro [GEOGRAPHIC_DATA][PERSON_NAME] Heat…" at bounding box center [805, 48] width 1135 height 25
click at [1247, 43] on span "Call to Customer" at bounding box center [1310, 49] width 77 height 13
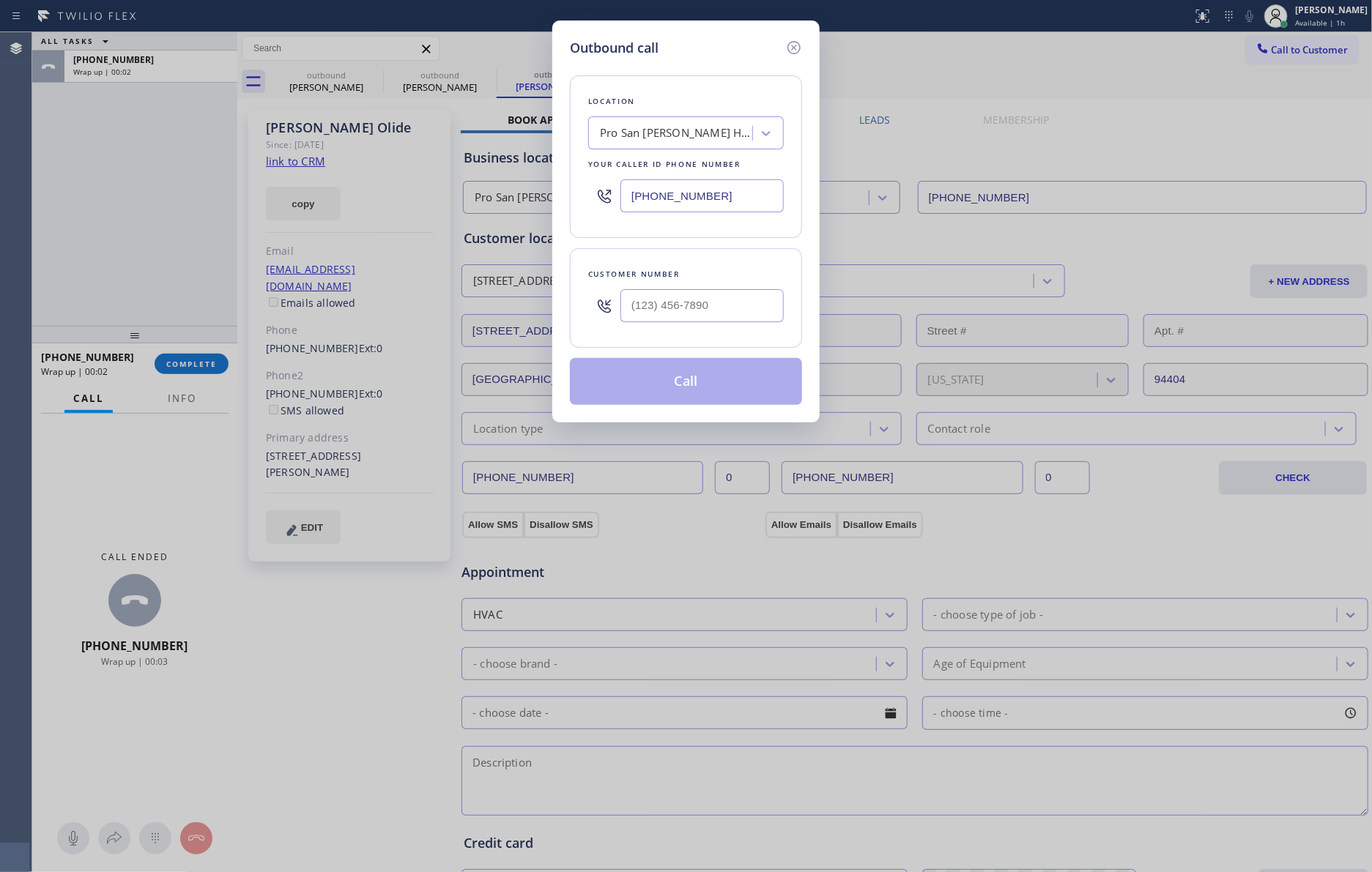
drag, startPoint x: 740, startPoint y: 198, endPoint x: 521, endPoint y: 183, distance: 219.5
click at [521, 183] on div "Outbound call Location Pro [GEOGRAPHIC_DATA][PERSON_NAME] Heating Service Your …" at bounding box center [686, 436] width 1372 height 872
paste input "310) 740-9737"
type input "[PHONE_NUMBER]"
click at [666, 316] on input "(___) ___-____" at bounding box center [702, 306] width 163 height 33
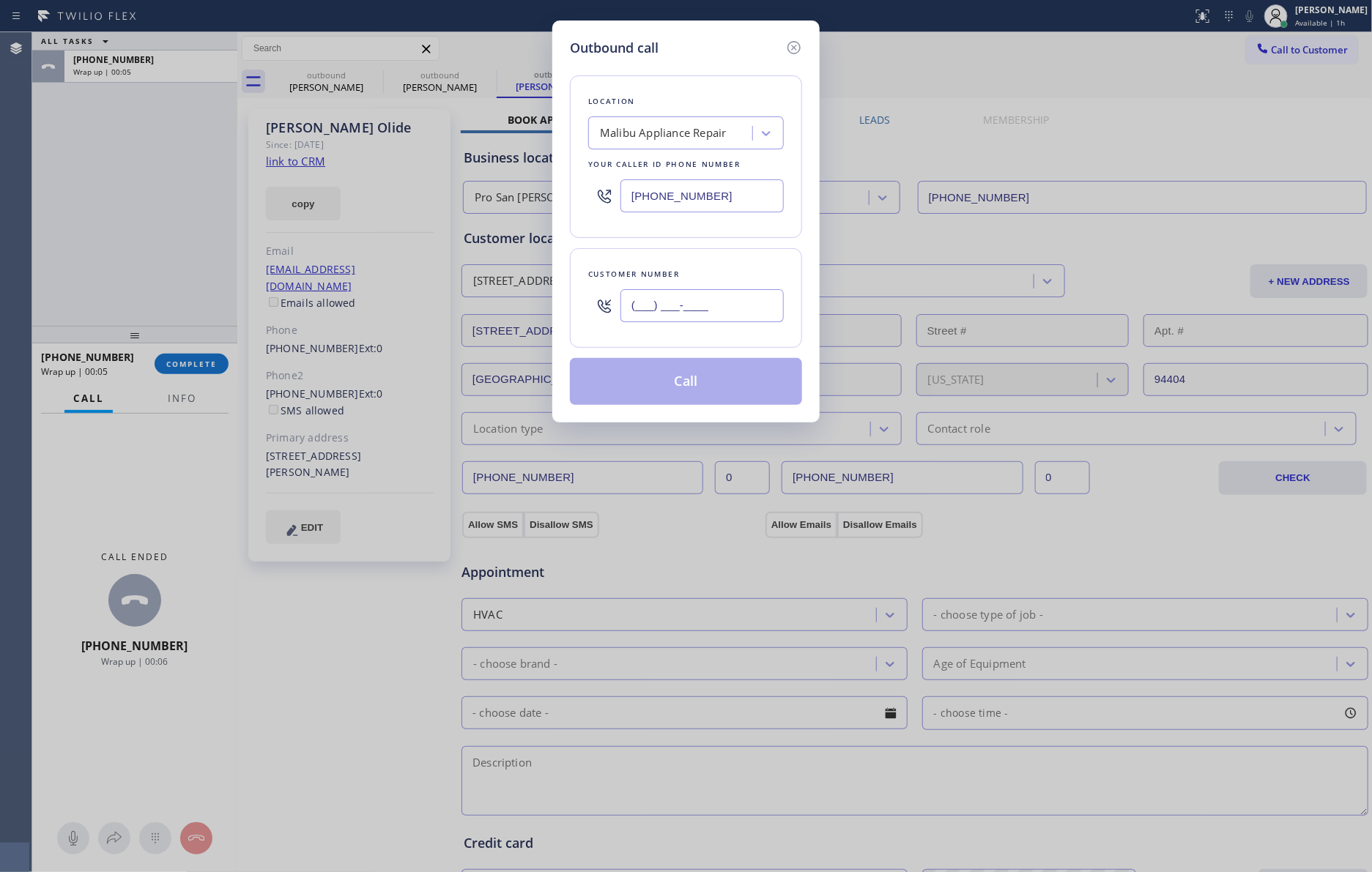
paste input "818) 518-7365"
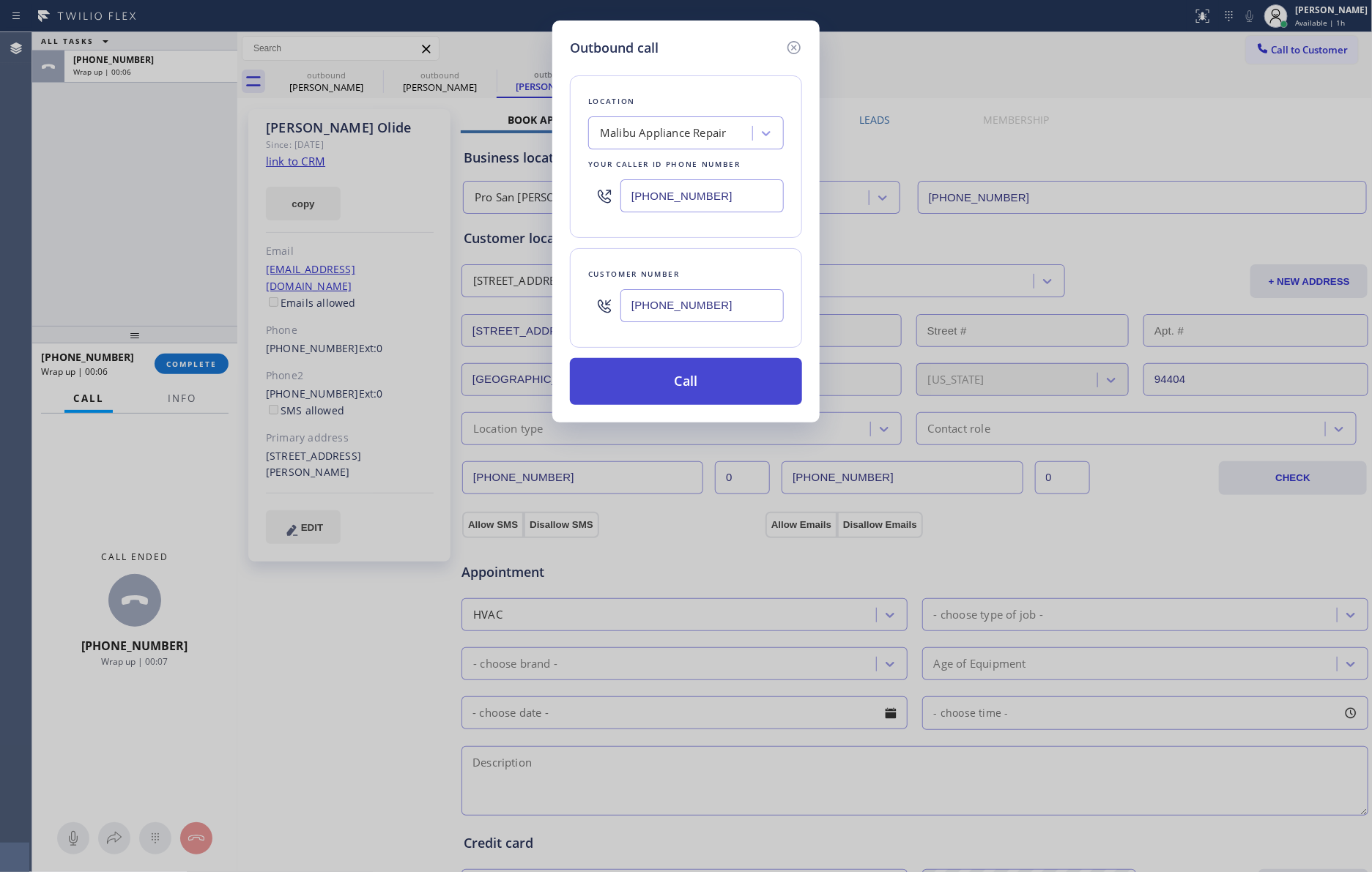
type input "[PHONE_NUMBER]"
click at [680, 395] on button "Call" at bounding box center [686, 381] width 232 height 47
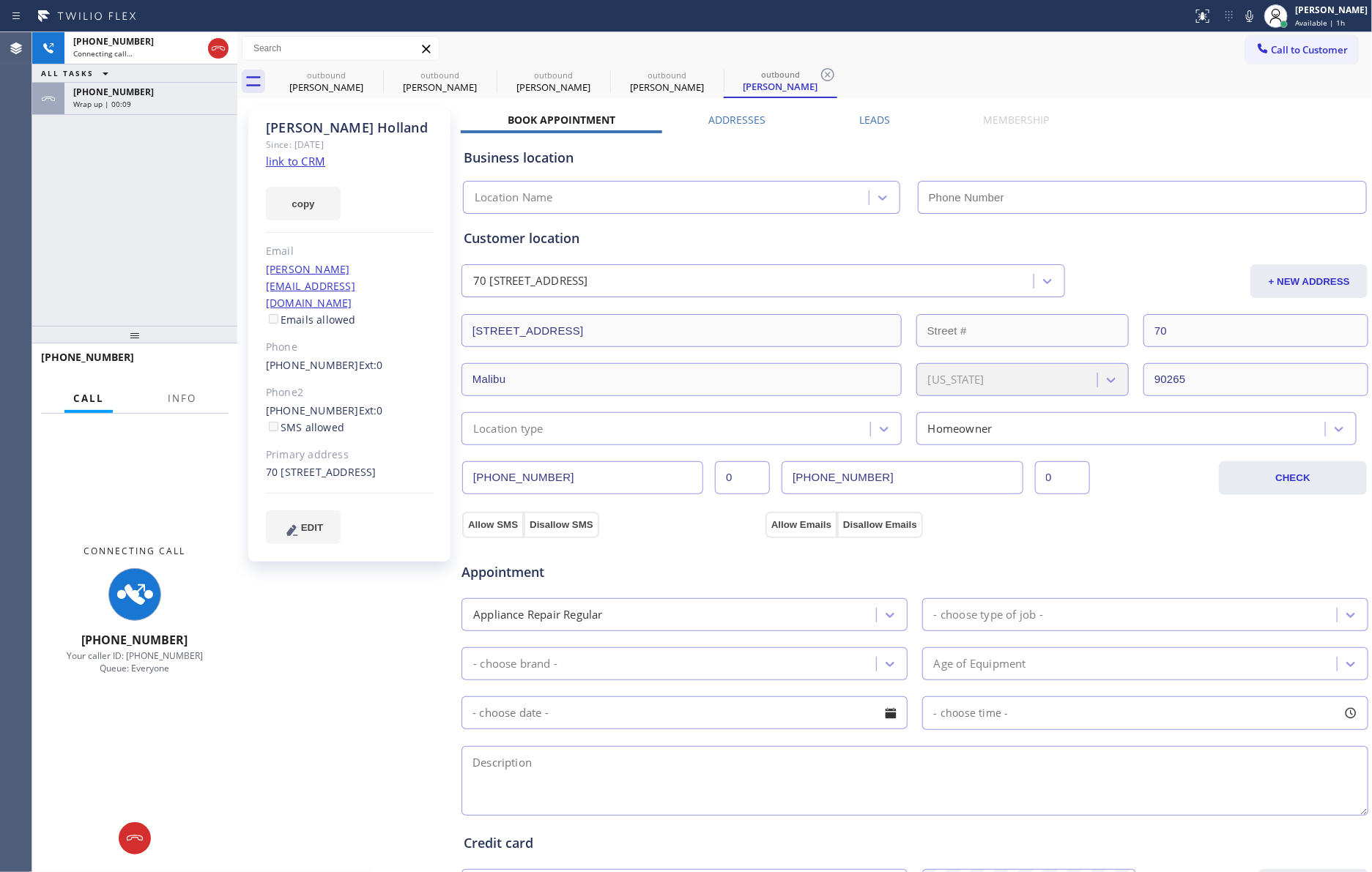
type input "[PHONE_NUMBER]"
click at [172, 97] on div "[PHONE_NUMBER]" at bounding box center [150, 92] width 155 height 12
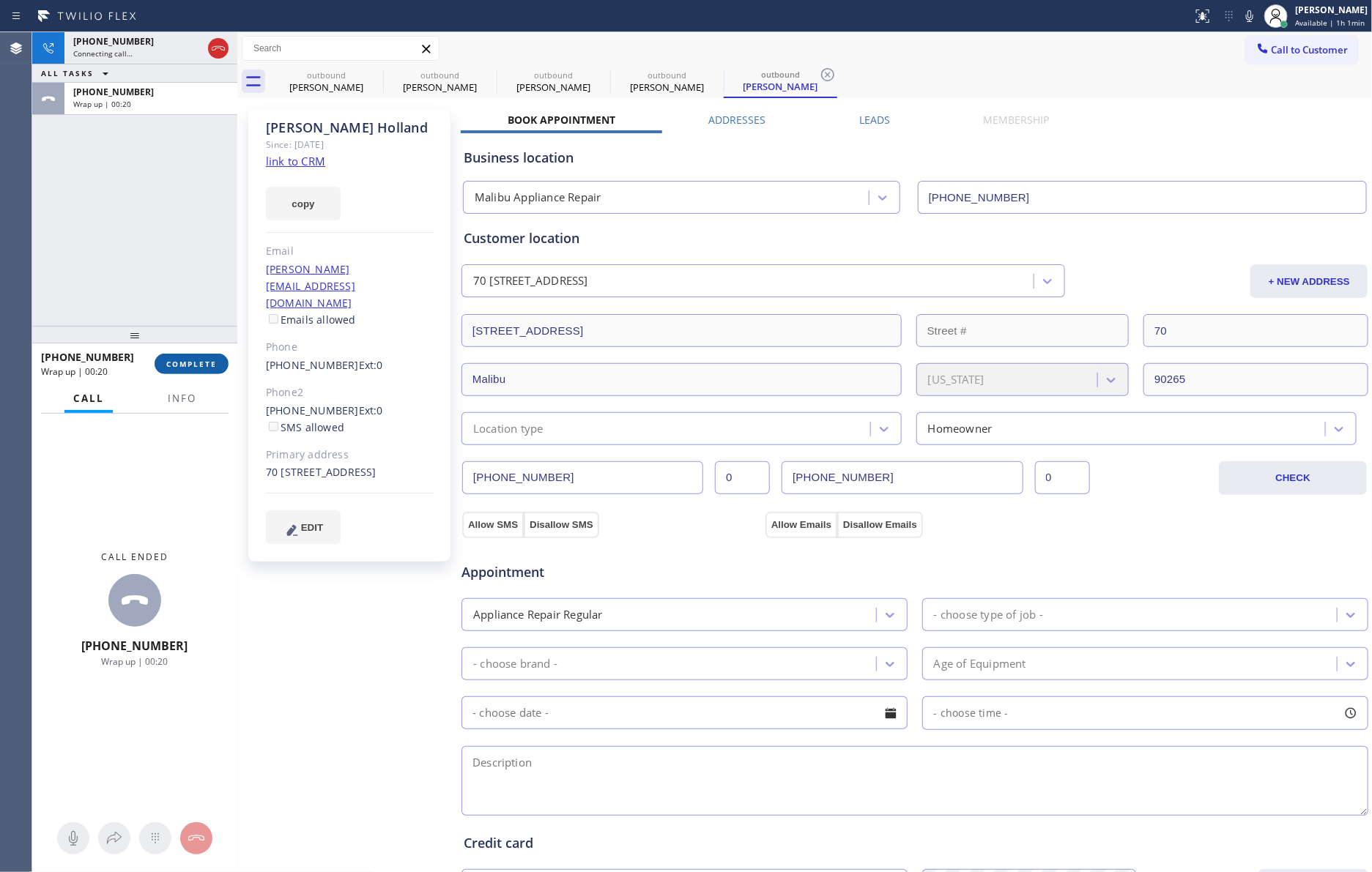
click at [213, 360] on span "COMPLETE" at bounding box center [191, 364] width 51 height 11
click at [187, 189] on div "[PHONE_NUMBER] Connecting call… ALL TASKS ALL TASKS ACTIVE TASKS TASKS IN WRAP …" at bounding box center [134, 179] width 205 height 293
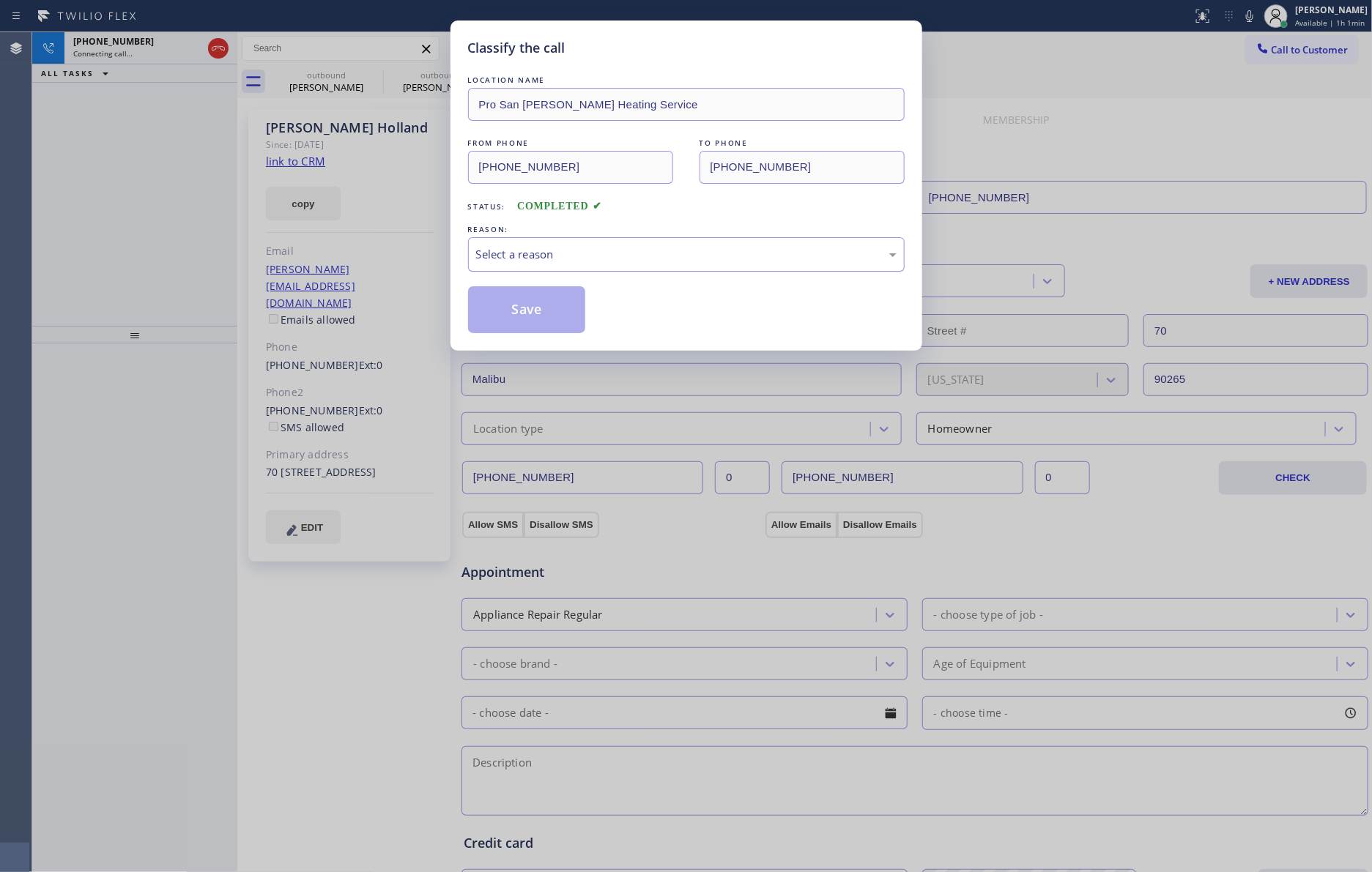
click at [493, 253] on div "Select a reason" at bounding box center [686, 254] width 421 height 17
click at [504, 307] on button "Save" at bounding box center [527, 309] width 118 height 47
type input "[PHONE_NUMBER]"
click at [108, 206] on div "Classify the call LOCATION NAME Pro San [PERSON_NAME] Heating Service FROM PHON…" at bounding box center [686, 436] width 1372 height 872
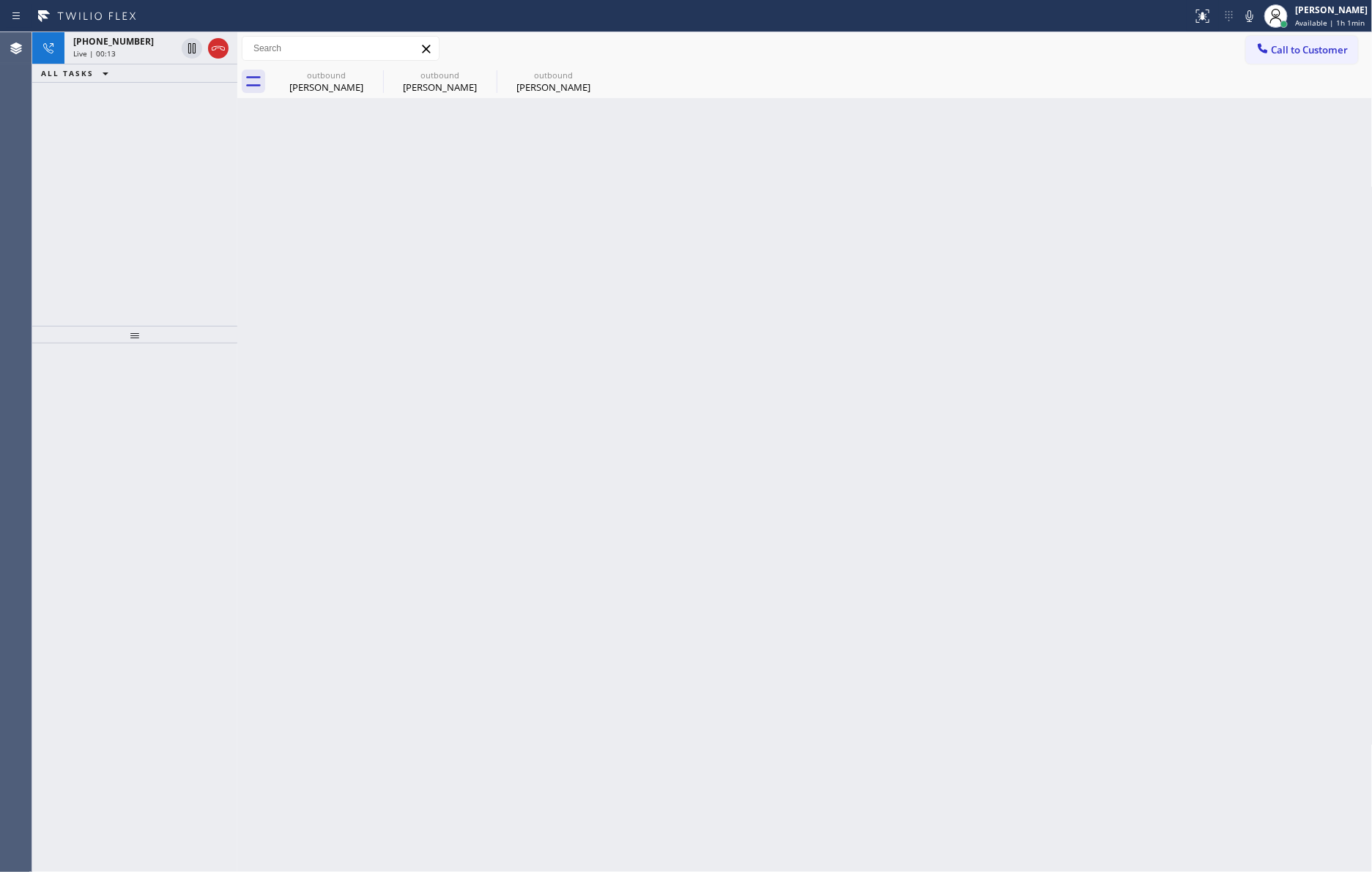
click at [216, 49] on icon at bounding box center [218, 48] width 18 height 18
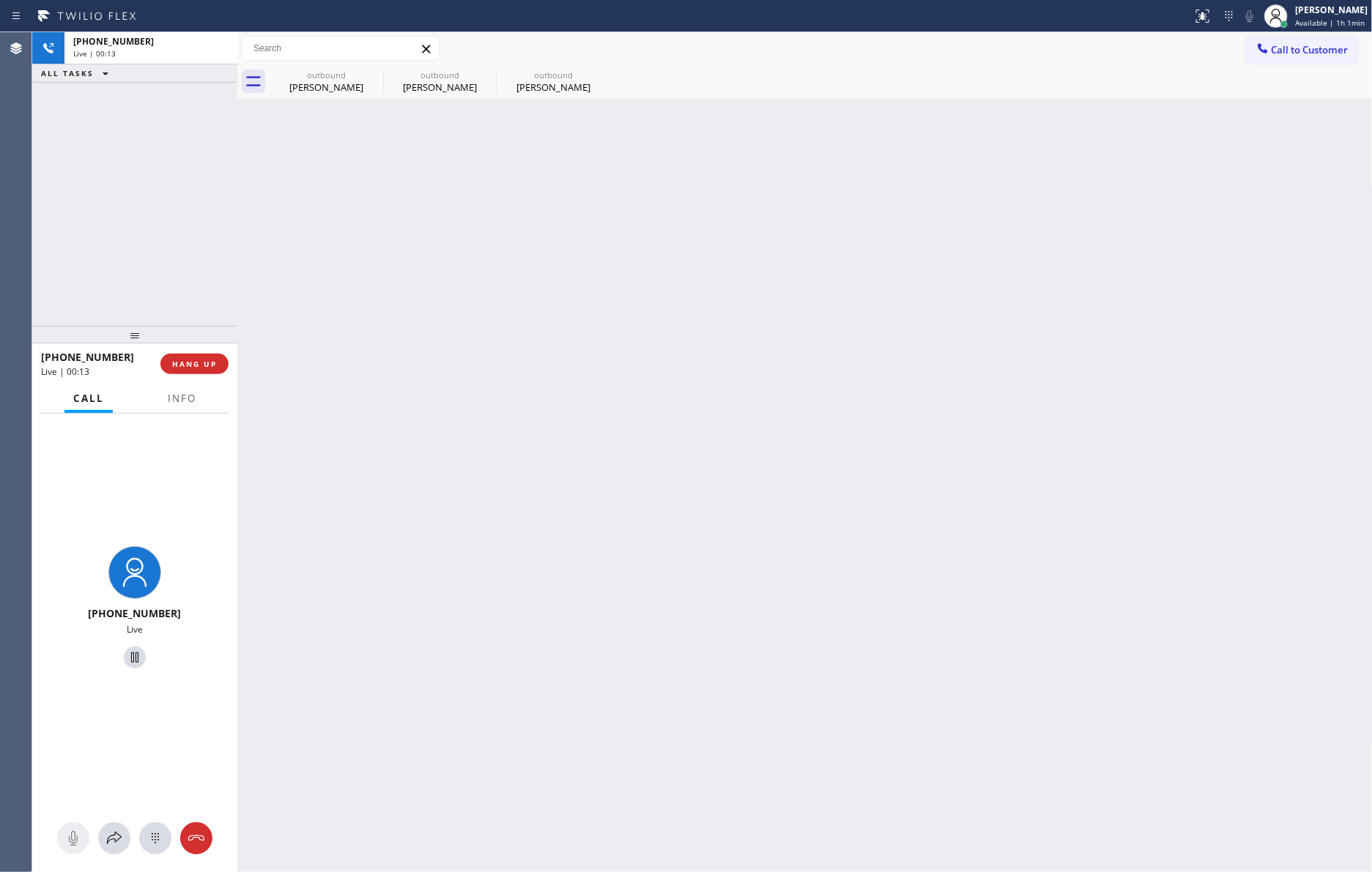
drag, startPoint x: 161, startPoint y: 187, endPoint x: 170, endPoint y: 187, distance: 9.0
click at [168, 187] on div "[PHONE_NUMBER] Live | 00:13 ALL TASKS ALL TASKS ACTIVE TASKS TASKS IN WRAP UP" at bounding box center [134, 179] width 205 height 293
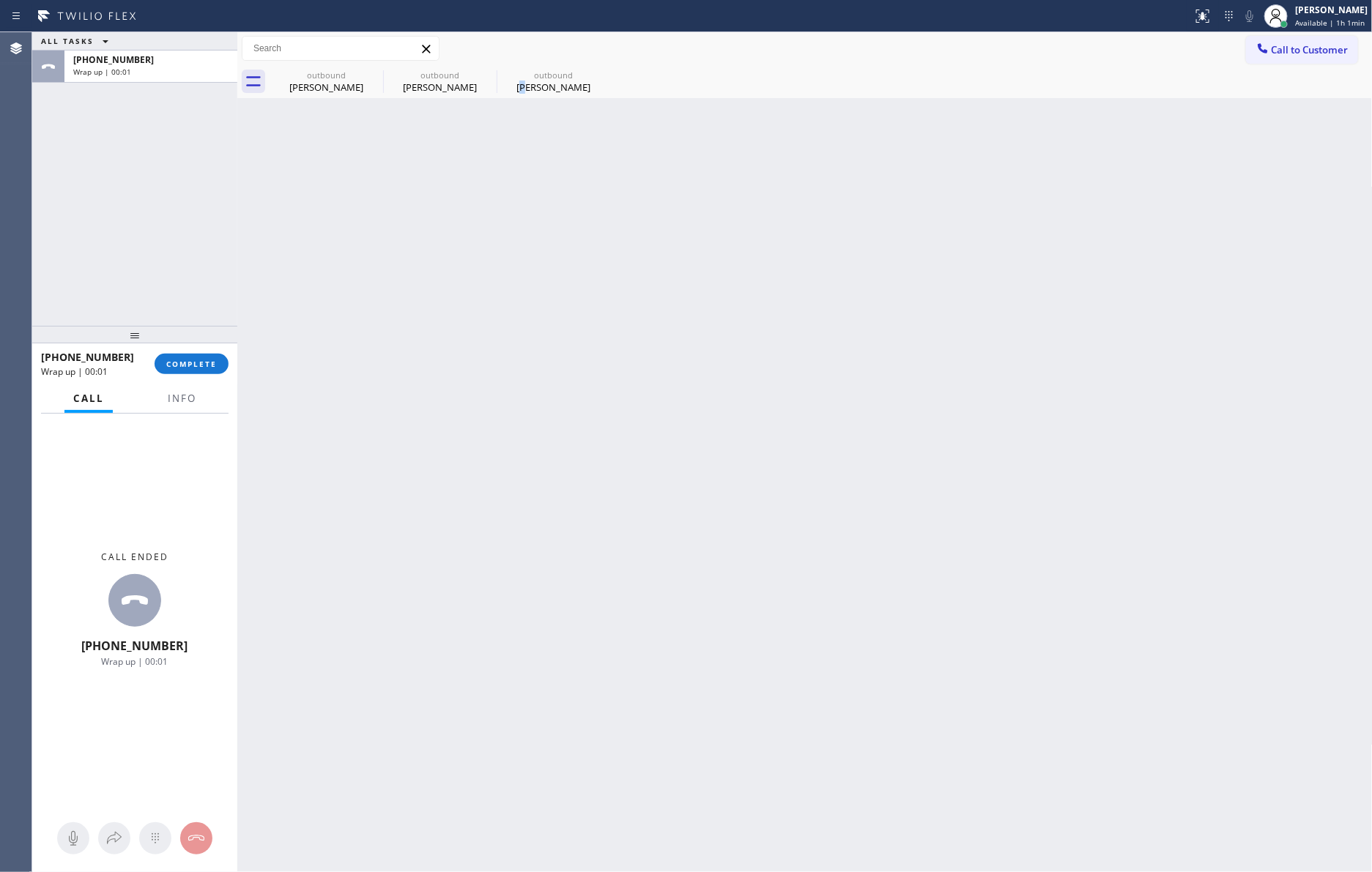
click at [576, 257] on div "Back to Dashboard Change Sender ID Customers Technicians Select a contact Outbo…" at bounding box center [805, 452] width 1135 height 840
click at [1247, 53] on span "Call to Customer" at bounding box center [1310, 49] width 77 height 13
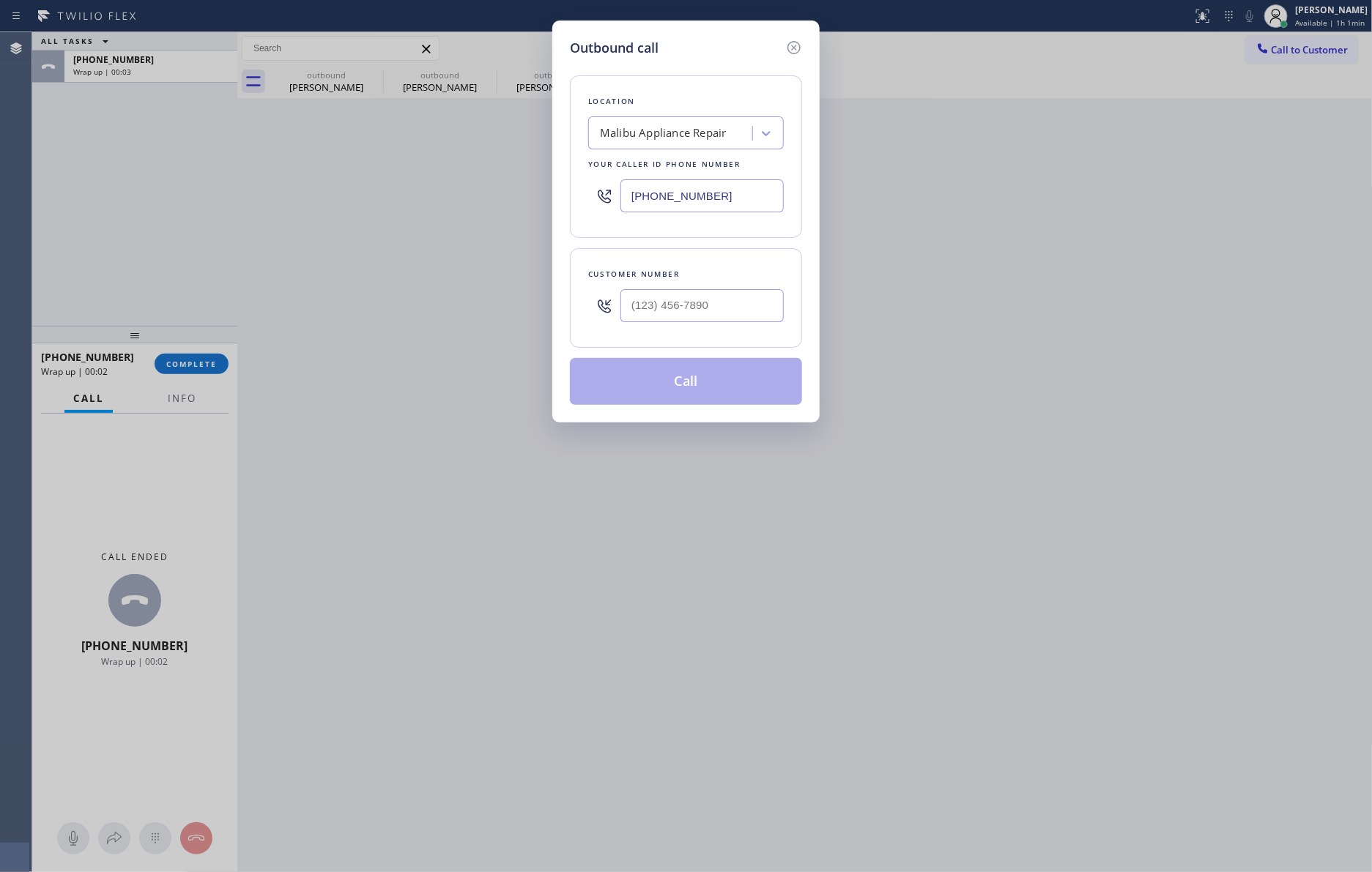
drag, startPoint x: 742, startPoint y: 191, endPoint x: 481, endPoint y: 174, distance: 261.6
click at [481, 174] on div "Outbound call Location [GEOGRAPHIC_DATA] Appliance Repair Your caller id phone …" at bounding box center [686, 436] width 1372 height 872
paste input "23) 210-4161"
type input "[PHONE_NUMBER]"
click at [704, 311] on input "(___) ___-____" at bounding box center [702, 306] width 163 height 33
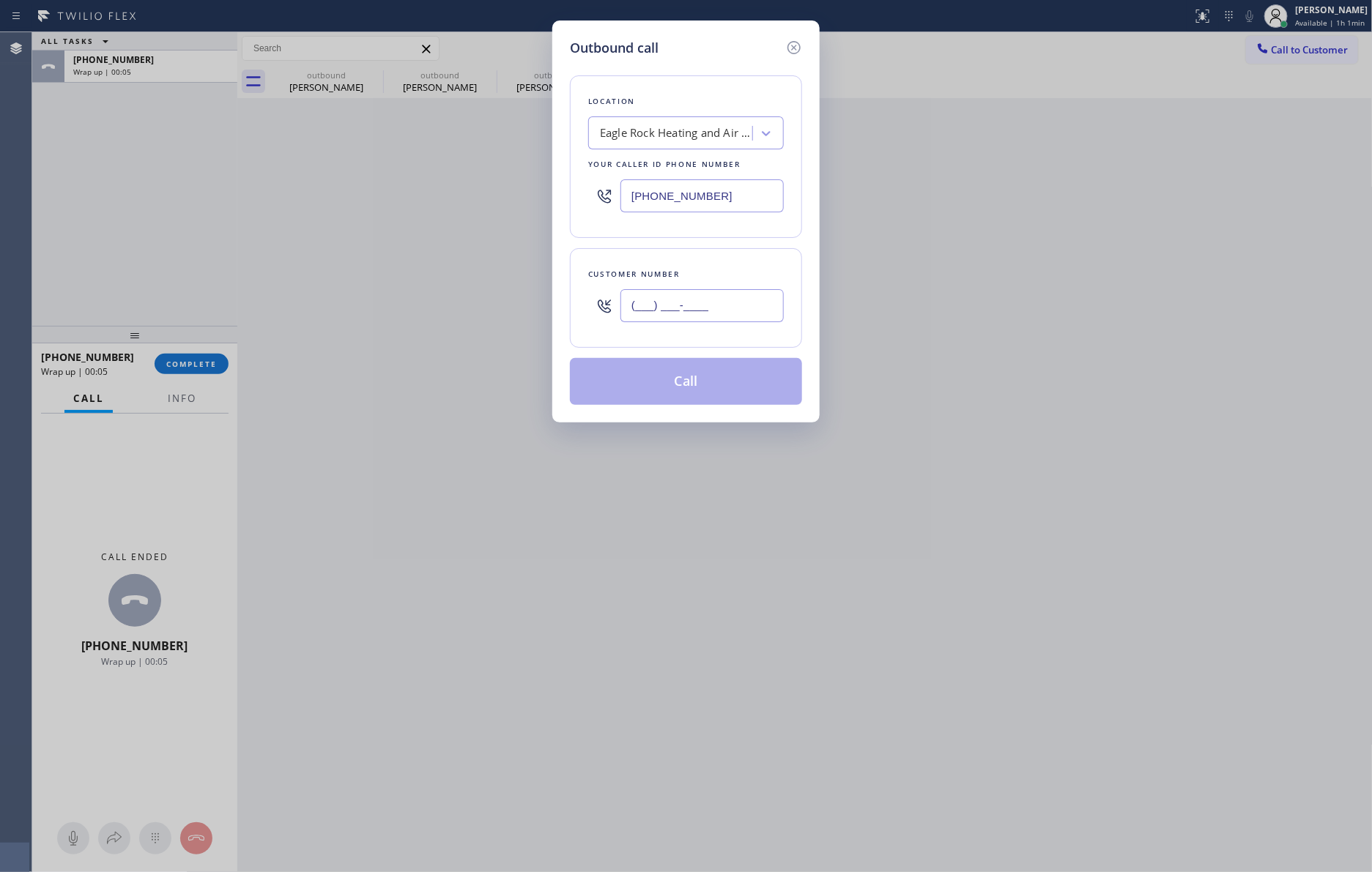
paste input "213) 399-0530"
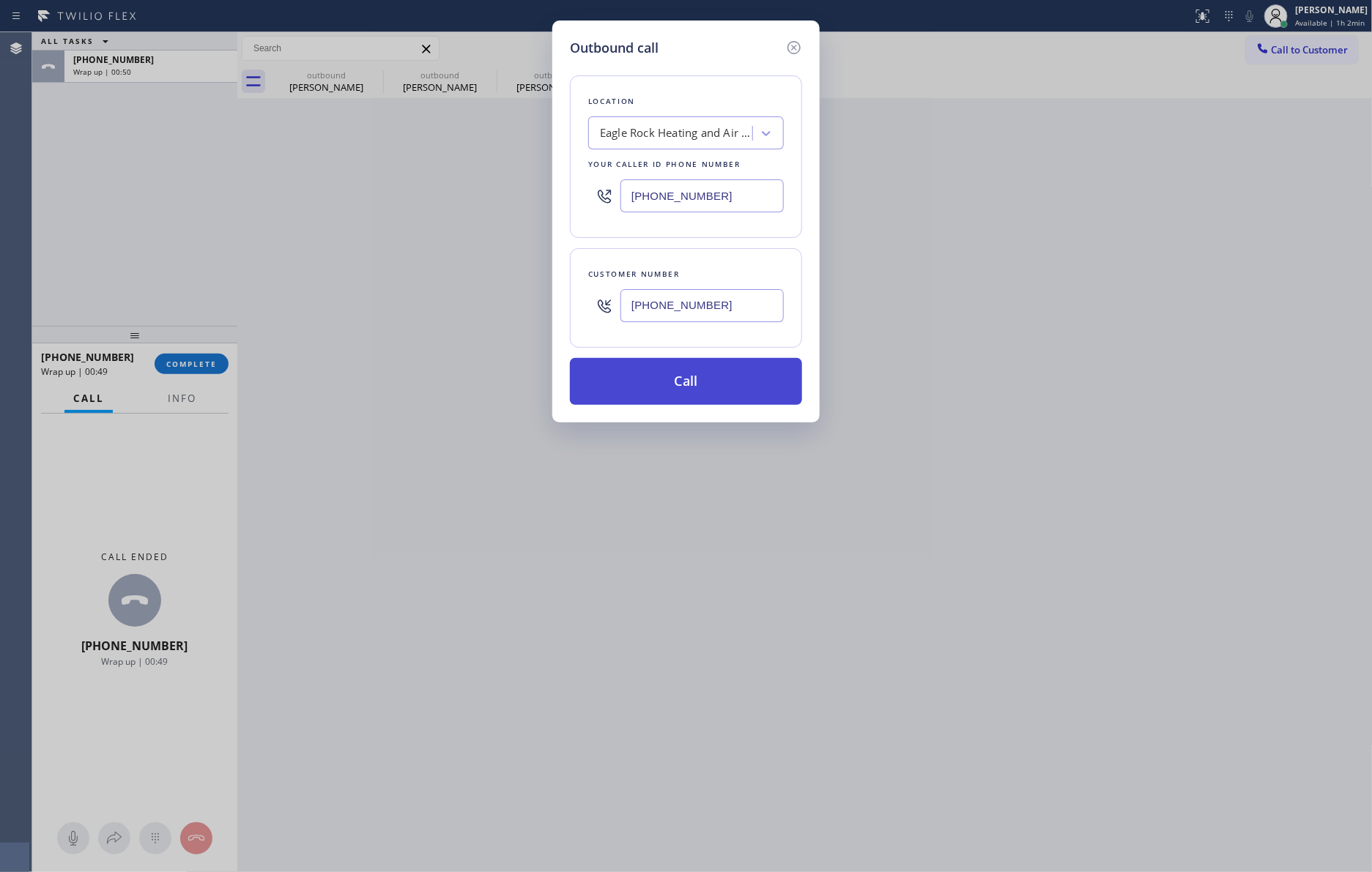
type input "[PHONE_NUMBER]"
click at [729, 378] on button "Call" at bounding box center [686, 381] width 232 height 47
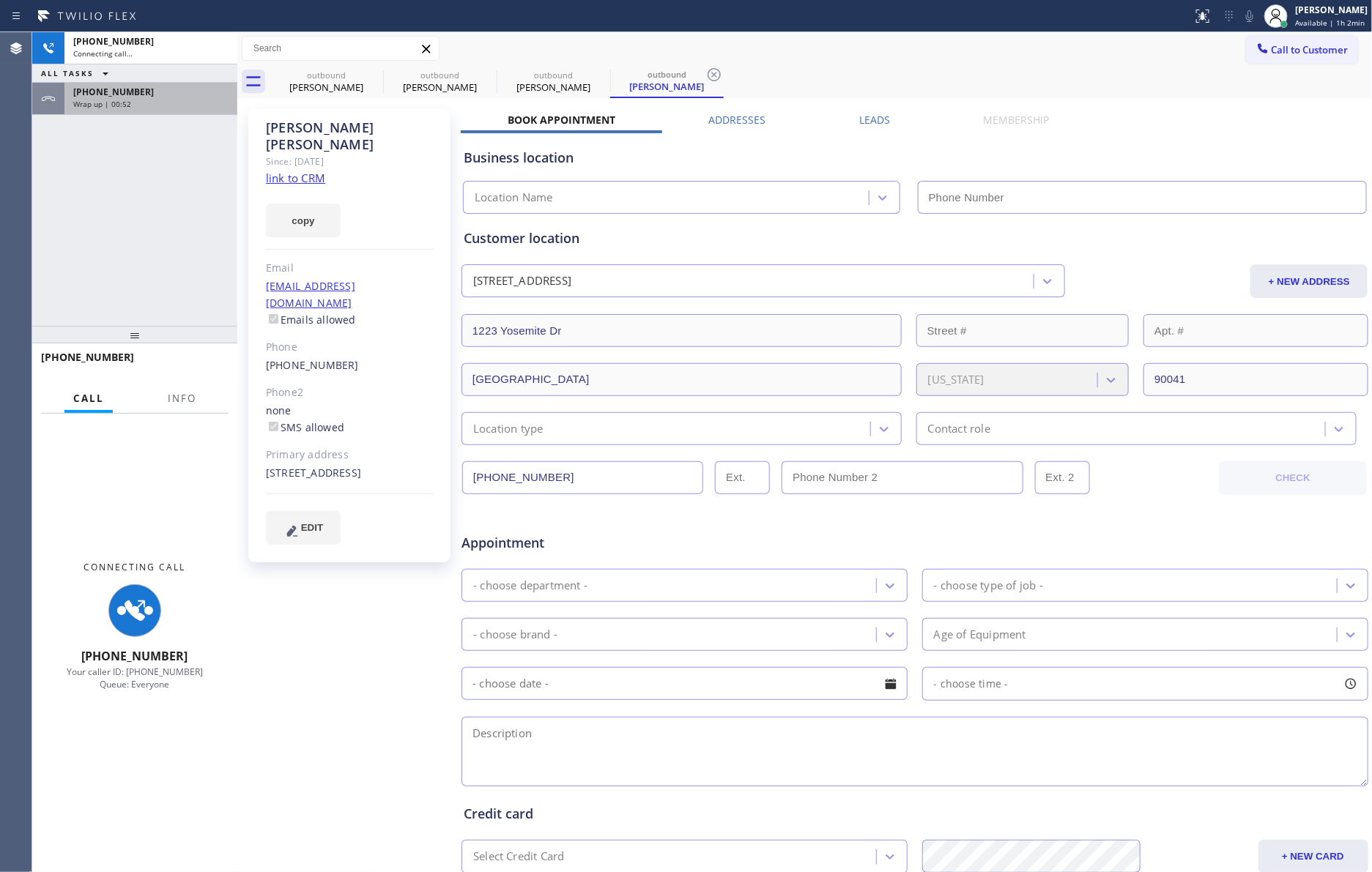
click at [136, 108] on div "[PHONE_NUMBER] Wrap up | 00:52" at bounding box center [148, 98] width 167 height 32
click at [145, 104] on div "Wrap up | 00:52" at bounding box center [150, 104] width 155 height 11
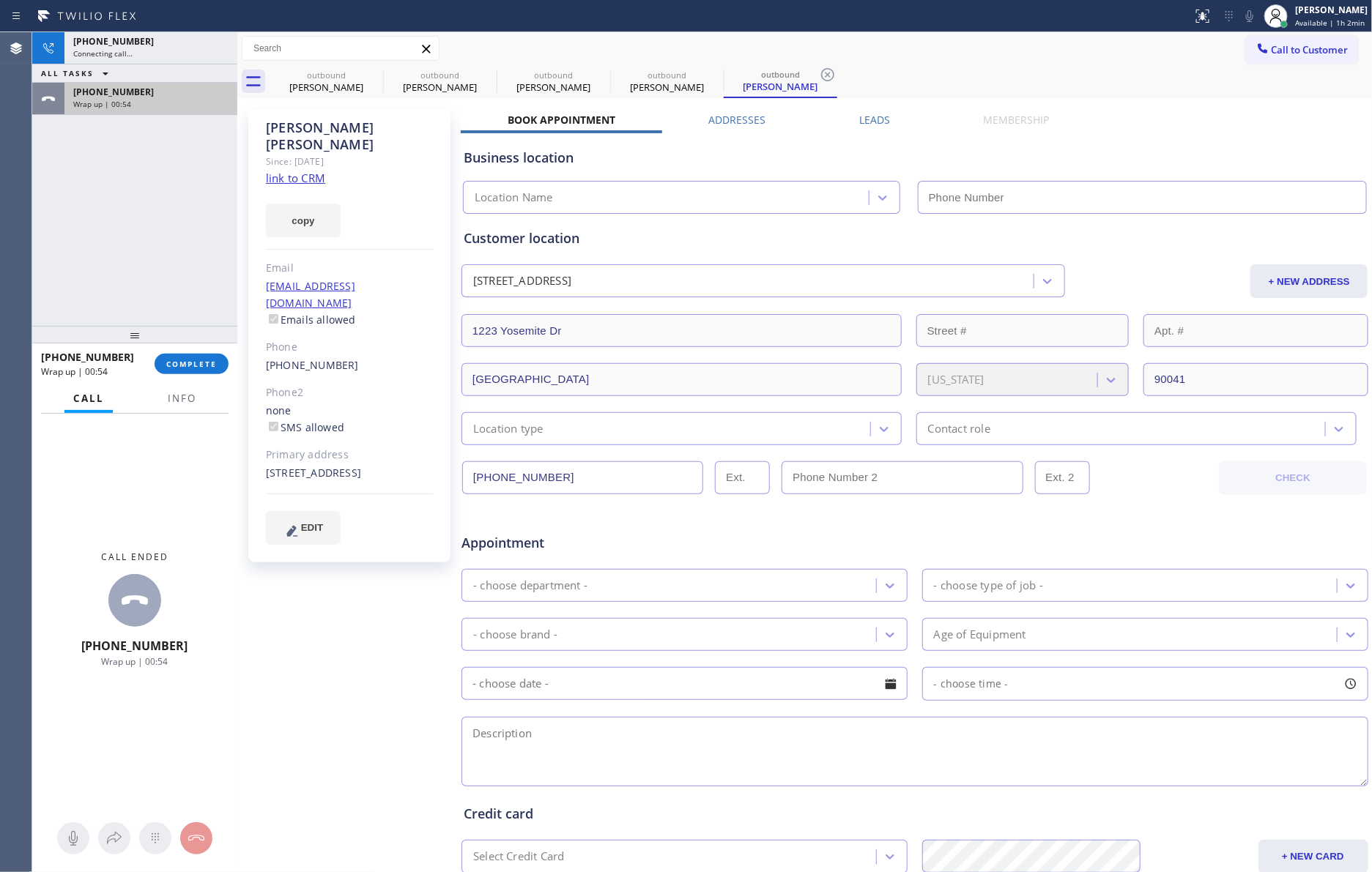
click at [145, 104] on div "Wrap up | 00:54" at bounding box center [150, 104] width 155 height 11
type input "[PHONE_NUMBER]"
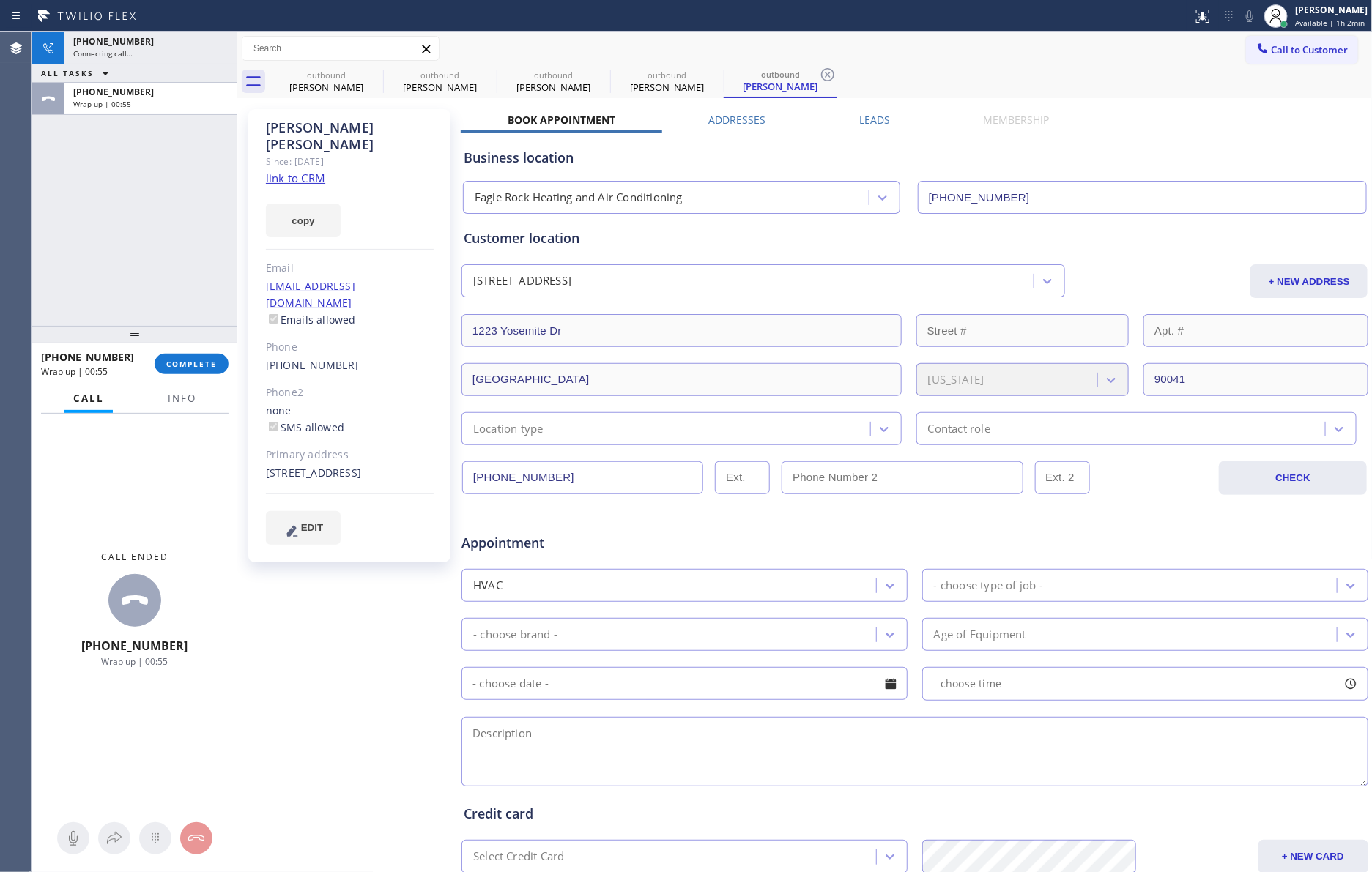
click at [200, 365] on span "COMPLETE" at bounding box center [191, 364] width 51 height 11
click at [156, 92] on div "[PHONE_NUMBER]" at bounding box center [150, 92] width 155 height 12
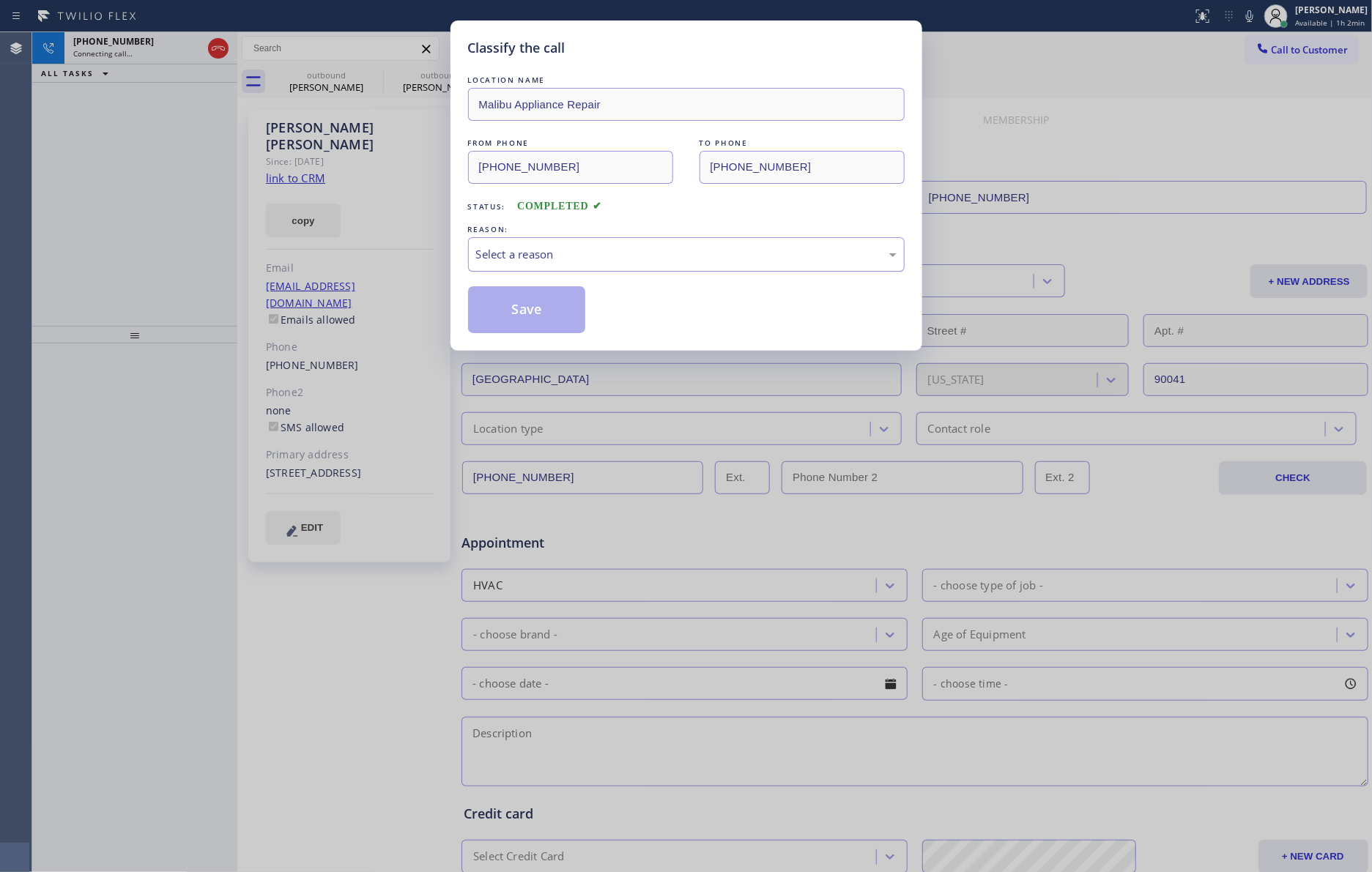
click at [567, 247] on div "Select a reason" at bounding box center [686, 254] width 421 height 17
click at [531, 307] on button "Save" at bounding box center [527, 309] width 118 height 47
click at [174, 209] on div "Classify the call LOCATION NAME Malibu Appliance Repair FROM PHONE [PHONE_NUMBE…" at bounding box center [686, 436] width 1372 height 872
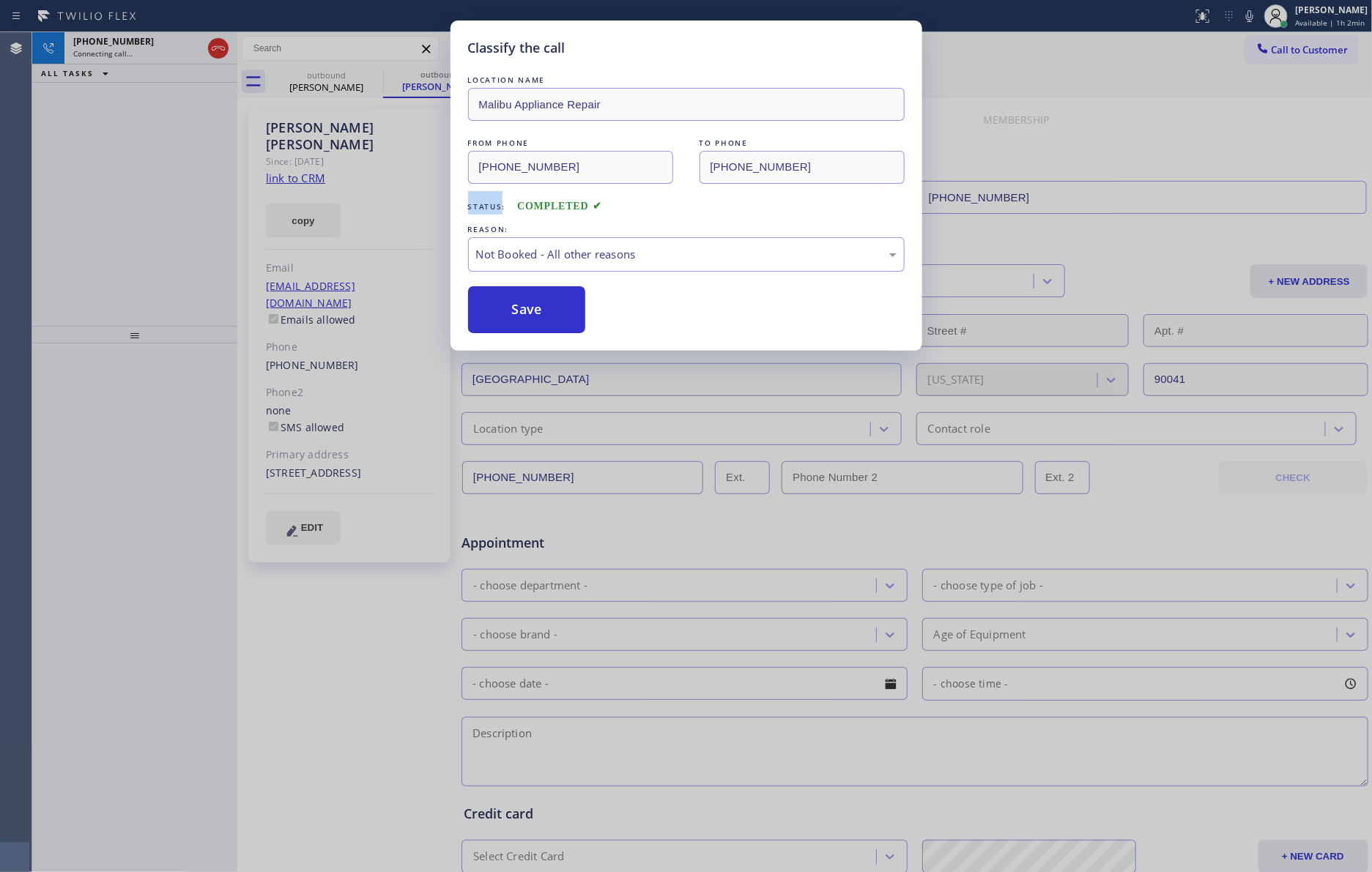
click at [174, 209] on div "Classify the call LOCATION NAME Malibu Appliance Repair FROM PHONE [PHONE_NUMBE…" at bounding box center [686, 436] width 1372 height 872
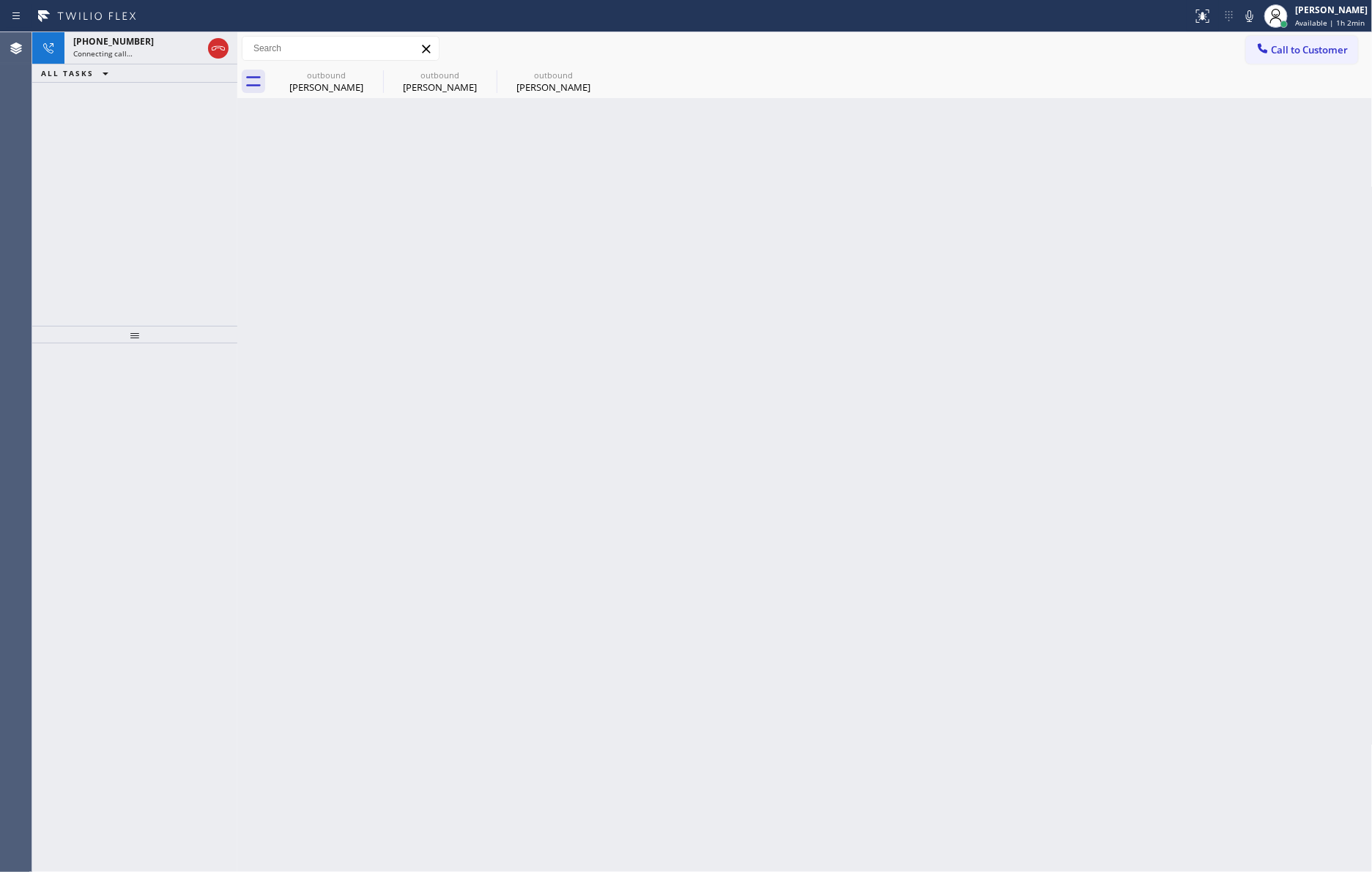
click at [174, 209] on div "[PHONE_NUMBER] Connecting call… ALL TASKS ALL TASKS ACTIVE TASKS TASKS IN WRAP …" at bounding box center [134, 179] width 205 height 293
click at [139, 51] on div "Connecting call…" at bounding box center [137, 54] width 129 height 11
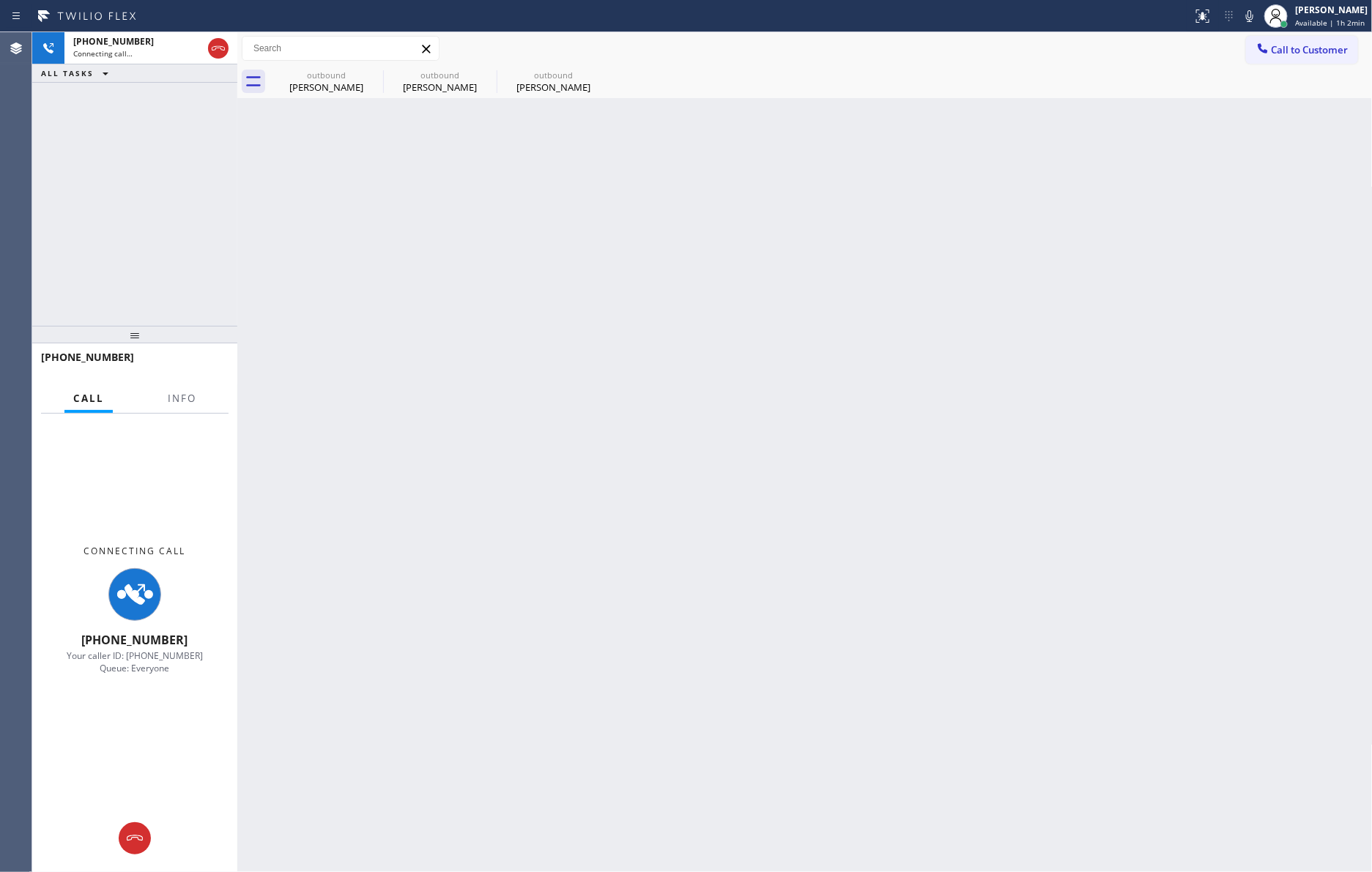
click at [161, 213] on div "[PHONE_NUMBER] Connecting call… ALL TASKS ALL TASKS ACTIVE TASKS TASKS IN WRAP …" at bounding box center [134, 179] width 205 height 293
drag, startPoint x: 312, startPoint y: 88, endPoint x: 143, endPoint y: 190, distance: 197.4
click at [313, 86] on div "[PERSON_NAME]" at bounding box center [326, 87] width 111 height 13
click at [407, 82] on div "[PERSON_NAME]" at bounding box center [440, 87] width 111 height 13
click at [346, 82] on div "[PERSON_NAME]" at bounding box center [326, 87] width 111 height 13
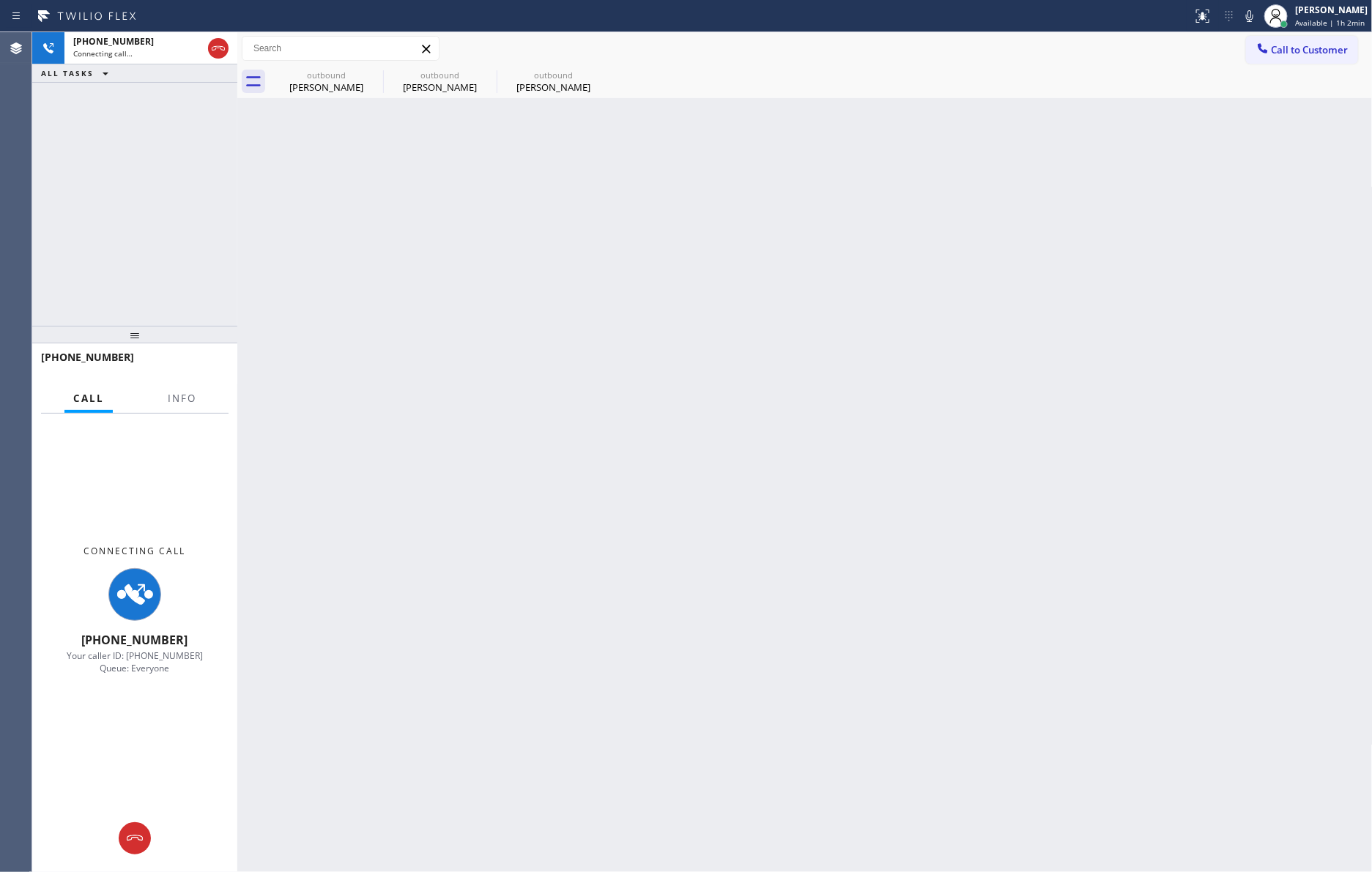
click at [0, 0] on icon at bounding box center [0, 0] width 0 height 0
click at [200, 165] on div "[PHONE_NUMBER] Connecting call… ALL TASKS ALL TASKS ACTIVE TASKS TASKS IN WRAP …" at bounding box center [134, 179] width 205 height 293
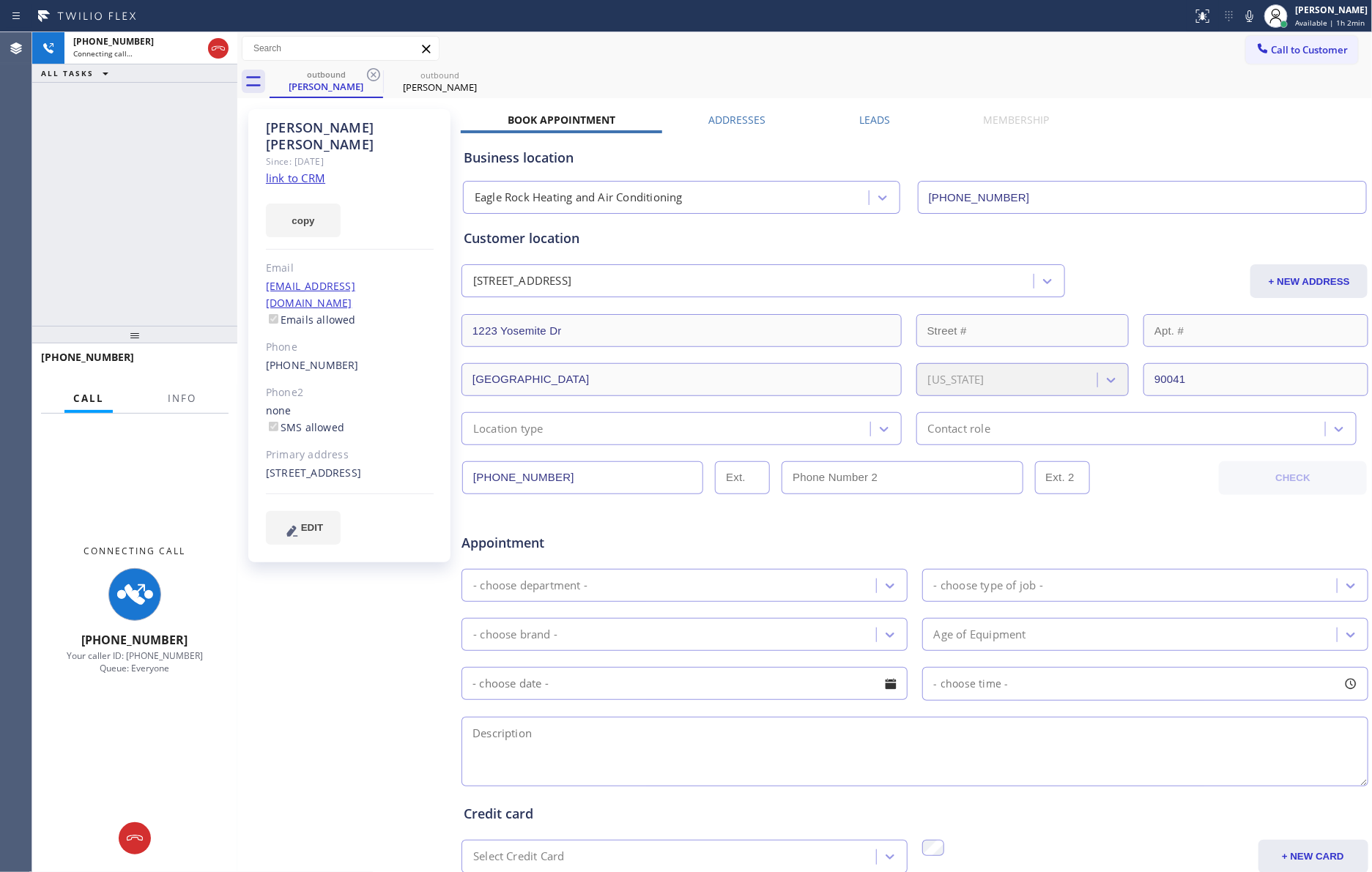
type input "[PHONE_NUMBER]"
click at [295, 170] on link "link to CRM" at bounding box center [296, 177] width 60 height 15
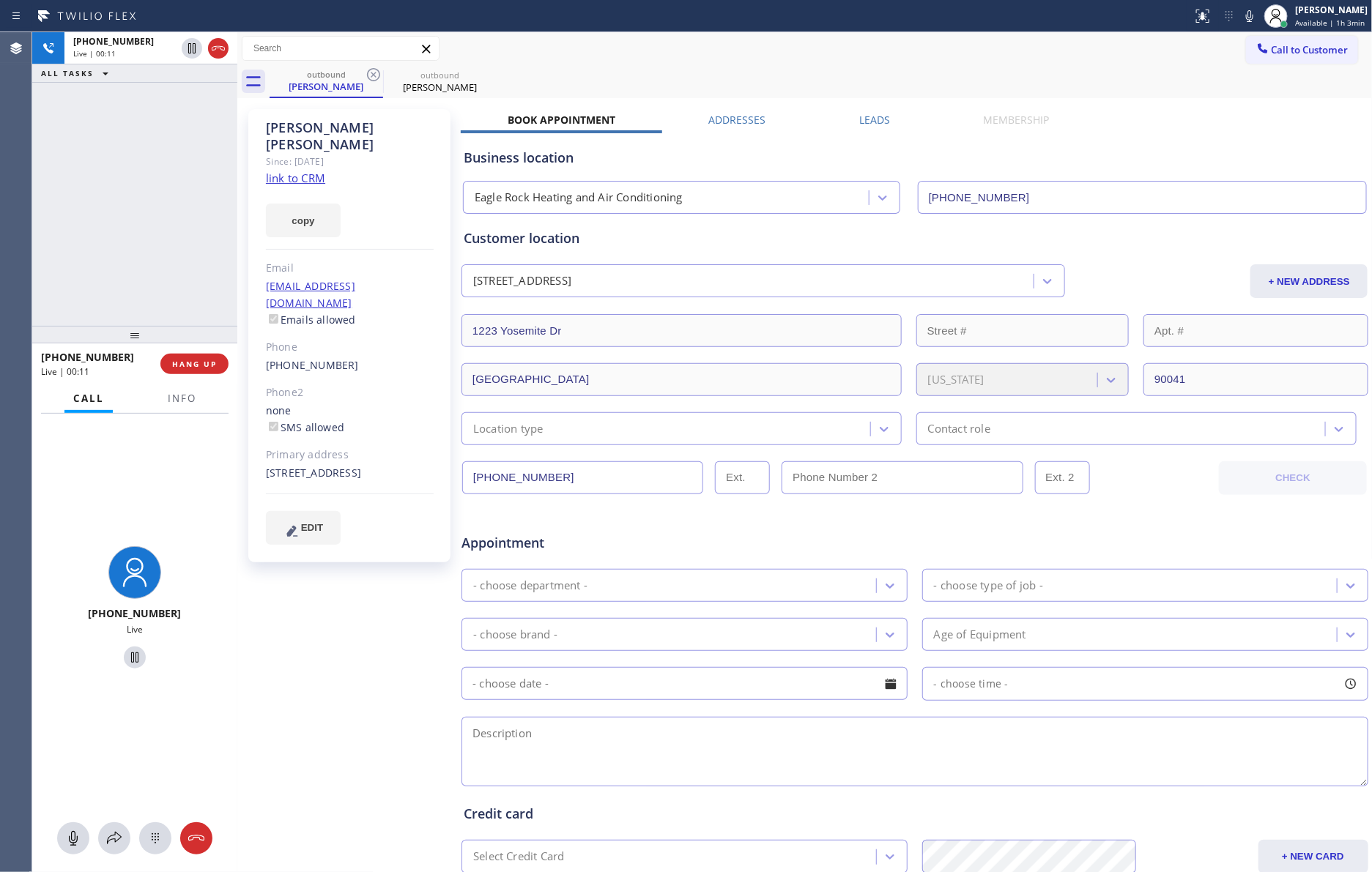
click at [156, 196] on div "[PHONE_NUMBER] Live | 00:11 ALL TASKS ALL TASKS ACTIVE TASKS TASKS IN WRAP UP" at bounding box center [134, 179] width 205 height 293
click at [163, 196] on div "[PHONE_NUMBER] Live | 00:15 ALL TASKS ALL TASKS ACTIVE TASKS TASKS IN WRAP UP" at bounding box center [134, 179] width 205 height 293
click at [163, 196] on div "[PHONE_NUMBER] Live | 00:16 ALL TASKS ALL TASKS ACTIVE TASKS TASKS IN WRAP UP" at bounding box center [134, 179] width 205 height 293
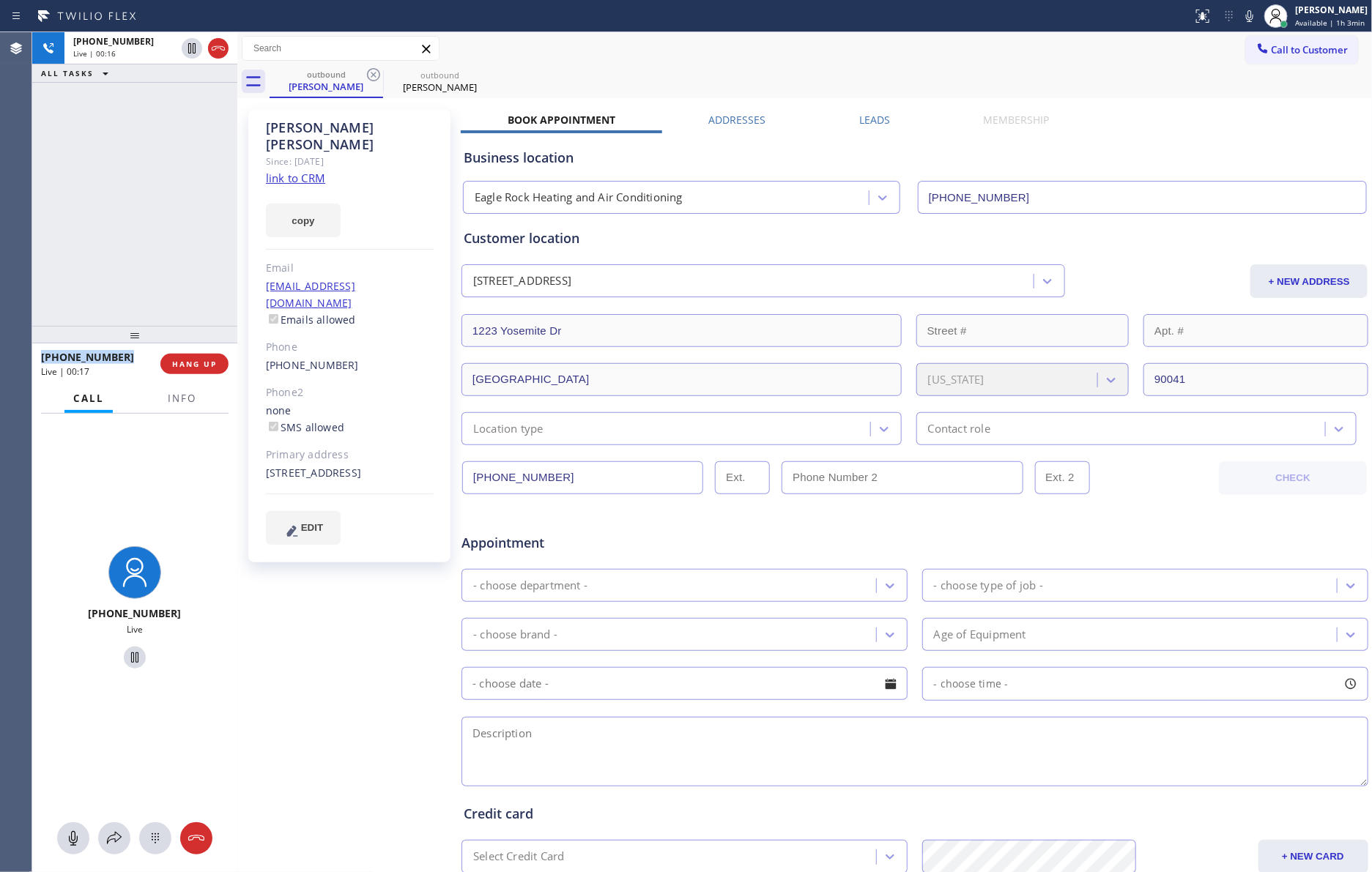
click at [163, 196] on div "[PHONE_NUMBER] Live | 00:16 ALL TASKS ALL TASKS ACTIVE TASKS TASKS IN WRAP UP" at bounding box center [134, 179] width 205 height 293
click at [163, 196] on div "[PHONE_NUMBER] Live | 00:17 ALL TASKS ALL TASKS ACTIVE TASKS TASKS IN WRAP UP" at bounding box center [134, 179] width 205 height 293
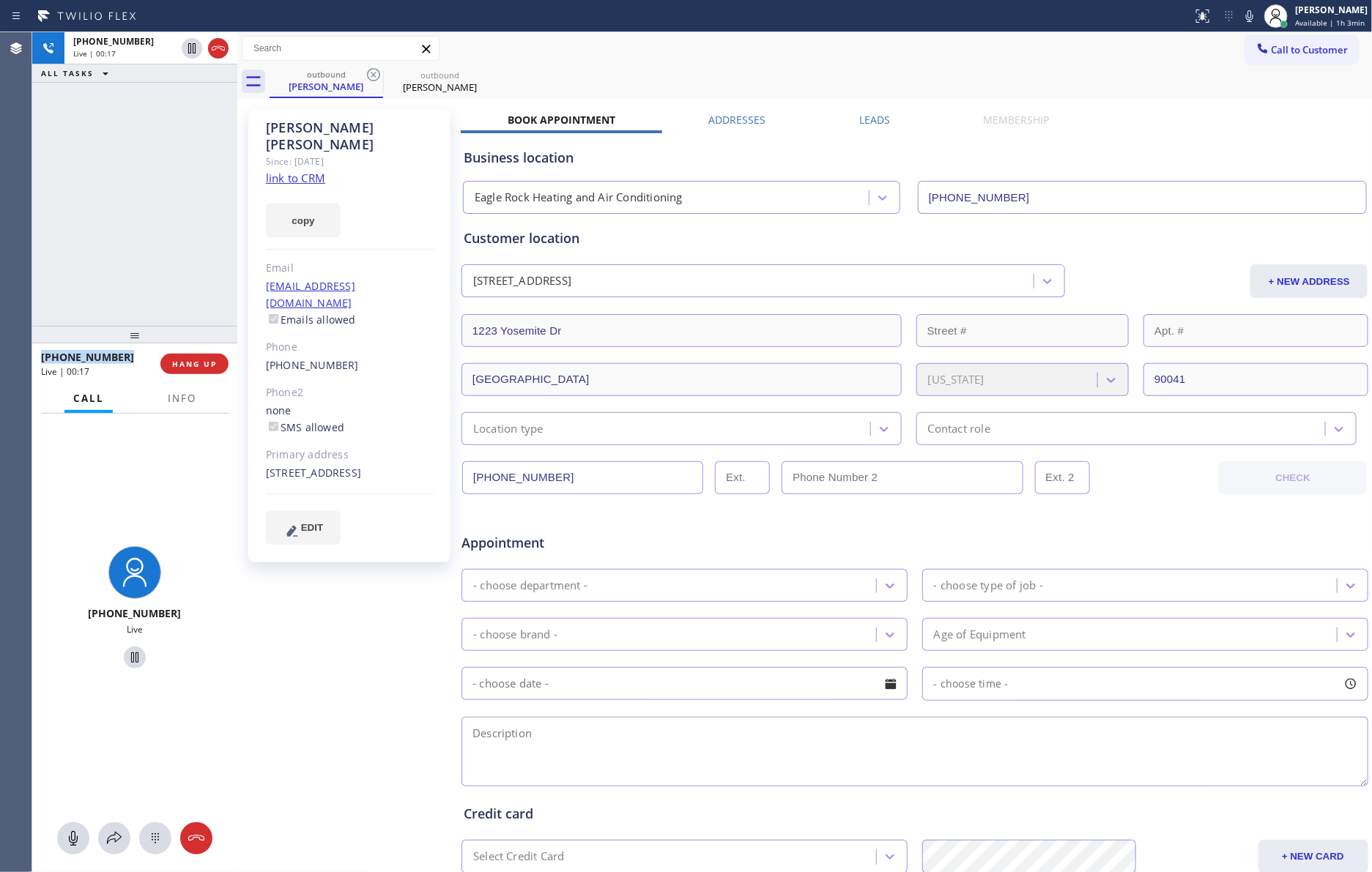
click at [163, 196] on div "[PHONE_NUMBER] Live | 00:17 ALL TASKS ALL TASKS ACTIVE TASKS TASKS IN WRAP UP" at bounding box center [134, 179] width 205 height 293
click at [163, 196] on div "[PHONE_NUMBER] Live | 00:18 ALL TASKS ALL TASKS ACTIVE TASKS TASKS IN WRAP UP" at bounding box center [134, 179] width 205 height 293
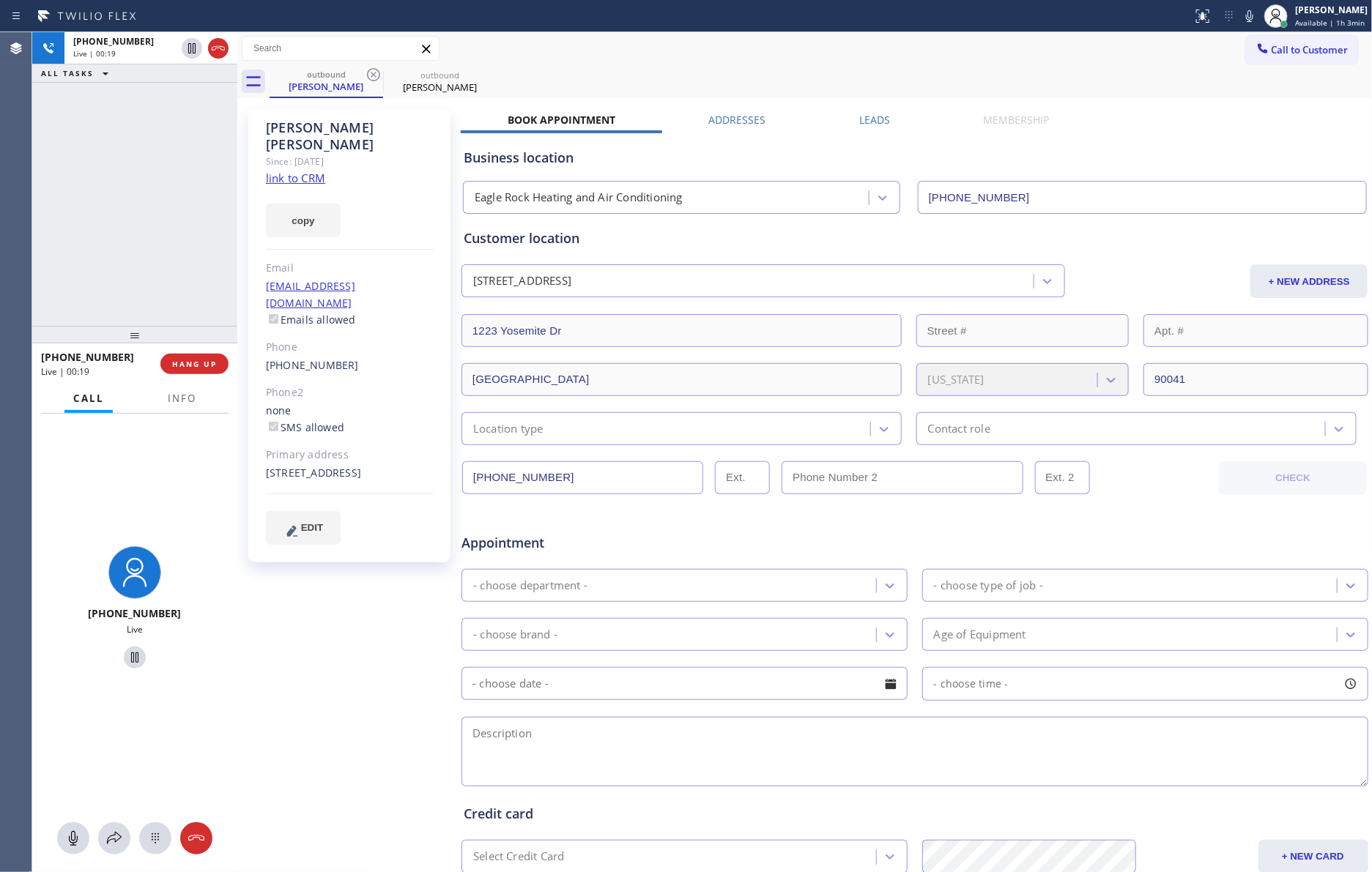
click at [163, 196] on div "[PHONE_NUMBER] Live | 00:19 ALL TASKS ALL TASKS ACTIVE TASKS TASKS IN WRAP UP" at bounding box center [134, 179] width 205 height 293
click at [163, 196] on div "[PHONE_NUMBER] Live | 00:21 ALL TASKS ALL TASKS ACTIVE TASKS TASKS IN WRAP UP" at bounding box center [134, 179] width 205 height 293
drag, startPoint x: 159, startPoint y: 205, endPoint x: 303, endPoint y: 501, distance: 329.2
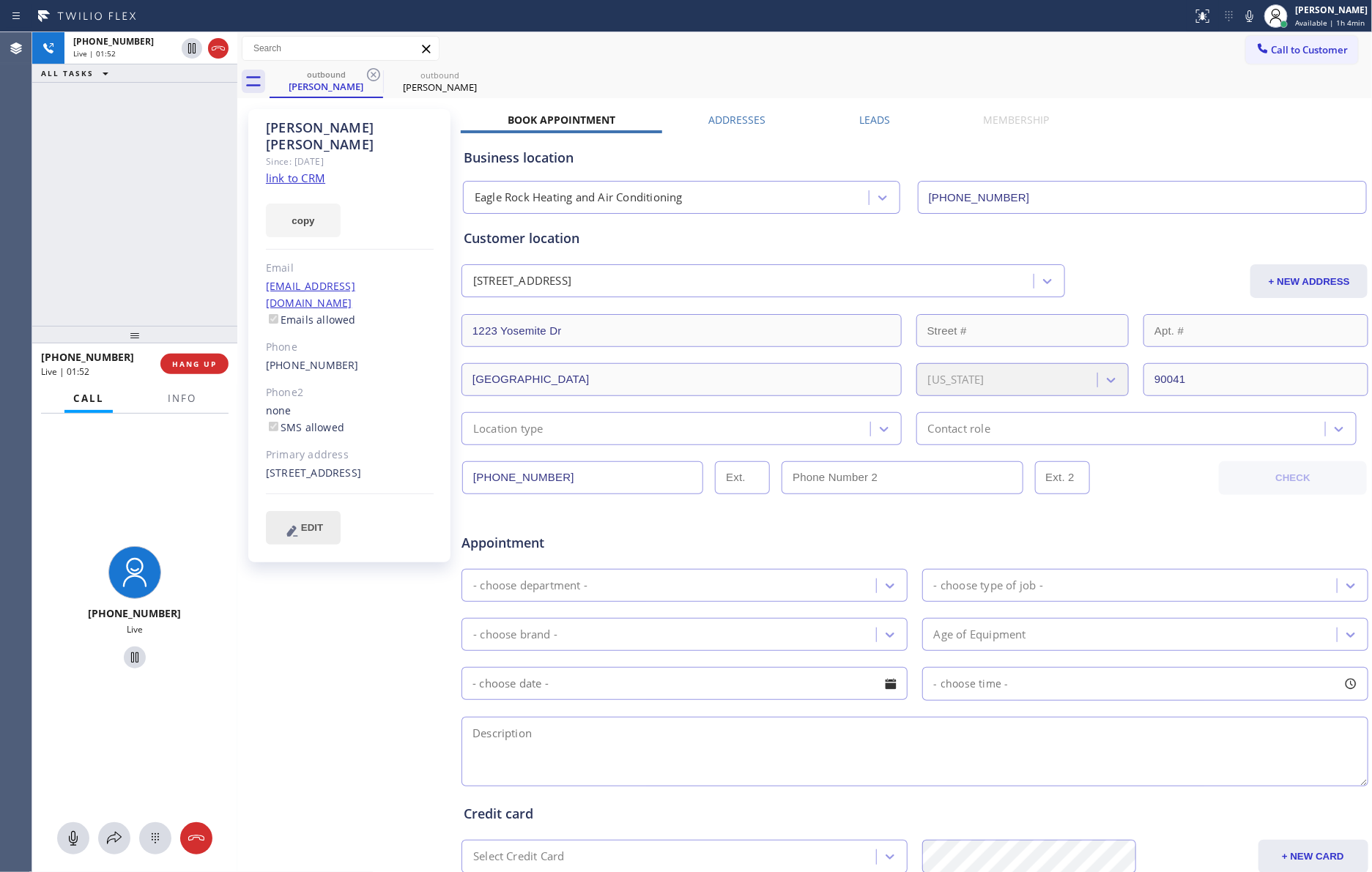
click at [161, 206] on div "[PHONE_NUMBER] Live | 01:52 ALL TASKS ALL TASKS ACTIVE TASKS TASKS IN WRAP UP" at bounding box center [134, 179] width 205 height 293
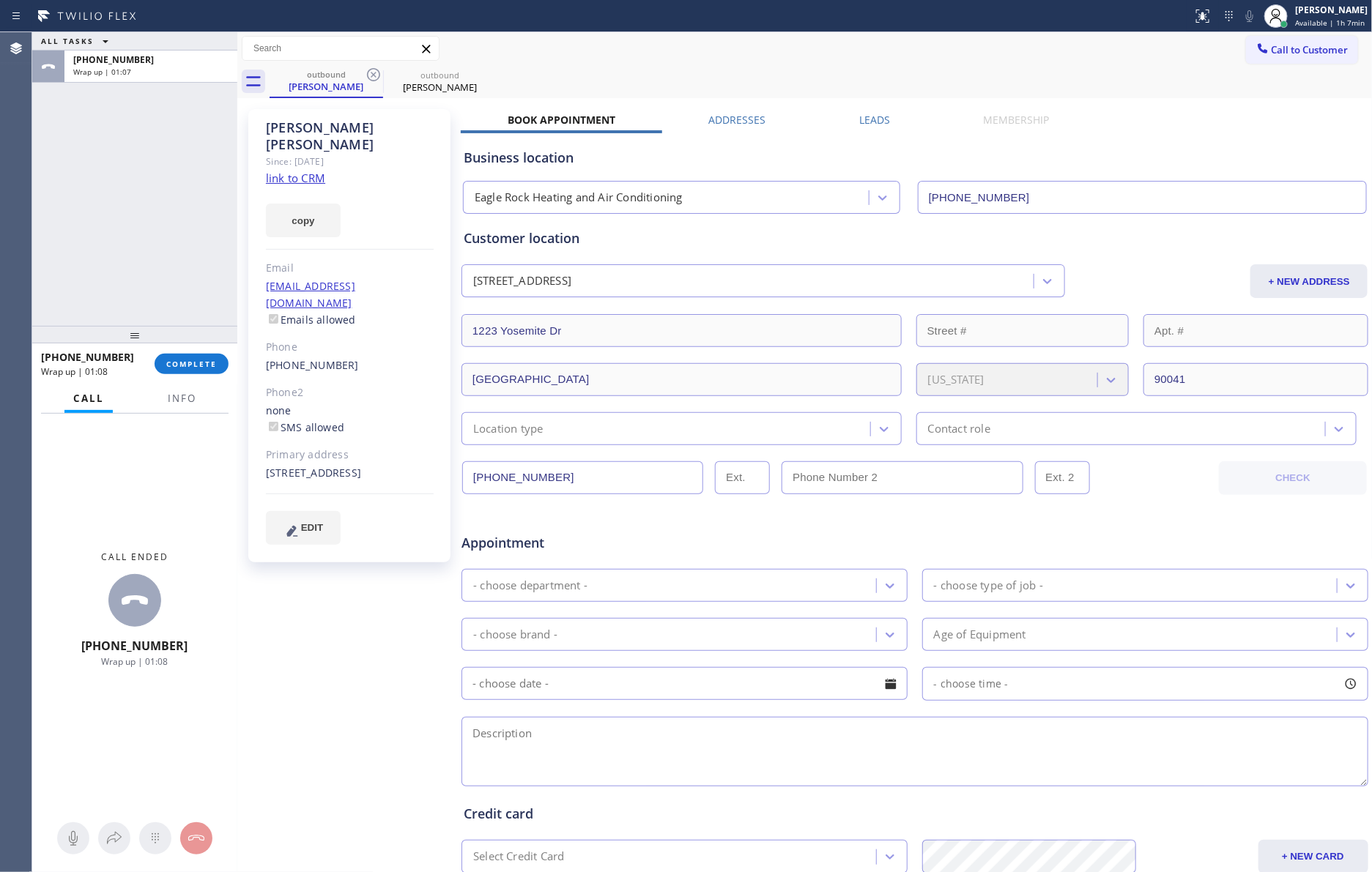
click at [675, 752] on textarea at bounding box center [914, 751] width 906 height 69
paste textarea "9-12 || FREE HOME CHECK UP SERVICE || house-HO [STREET_ADDRESS] PLEASE CALL 30 …"
type textarea "9-12 || FREE HOME CHECK UP SERVICE || house-HO [STREET_ADDRESS] PLEASE CALL 30 …"
click at [690, 594] on div "- choose department -" at bounding box center [670, 585] width 410 height 25
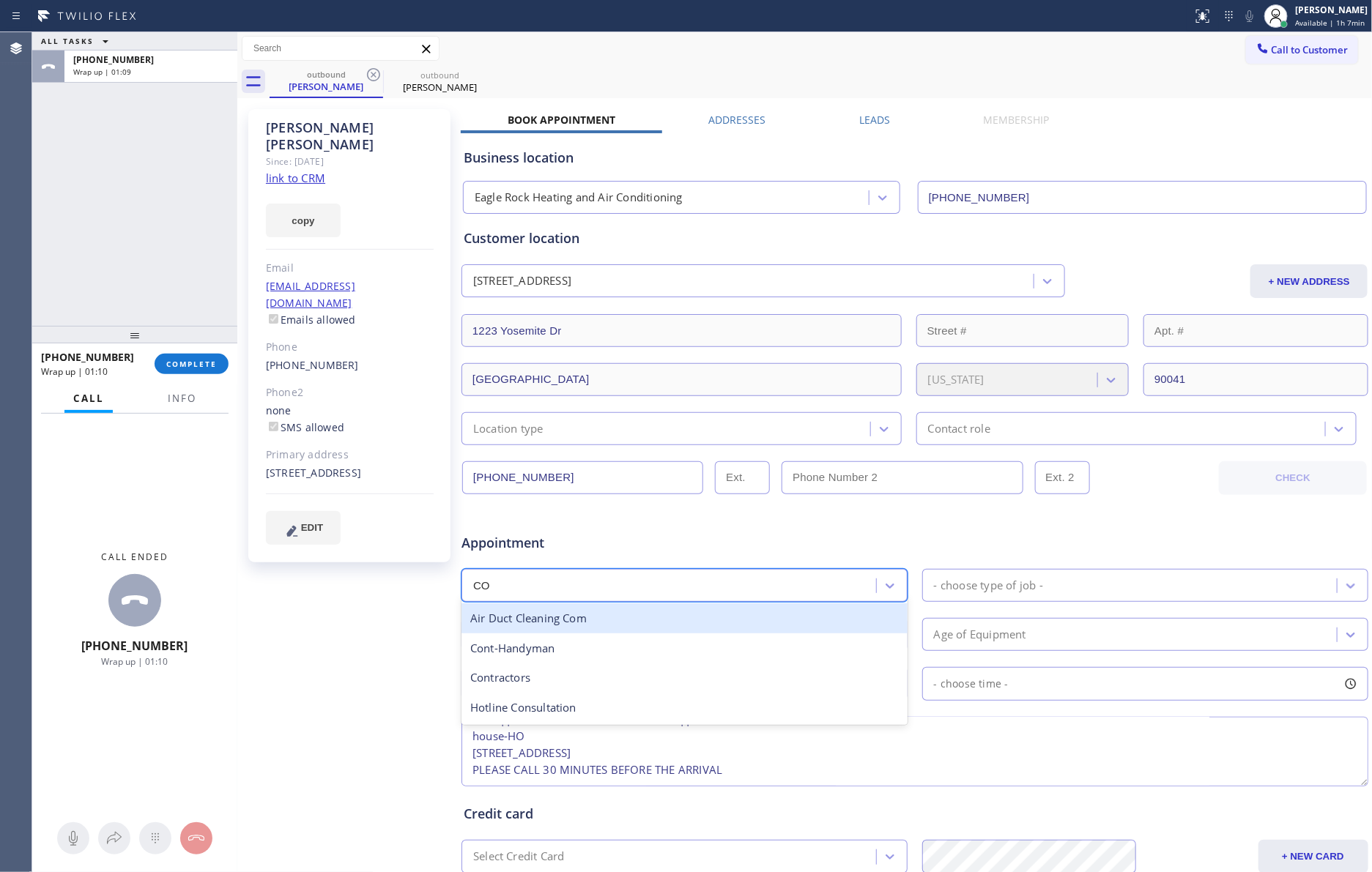
type input "CON"
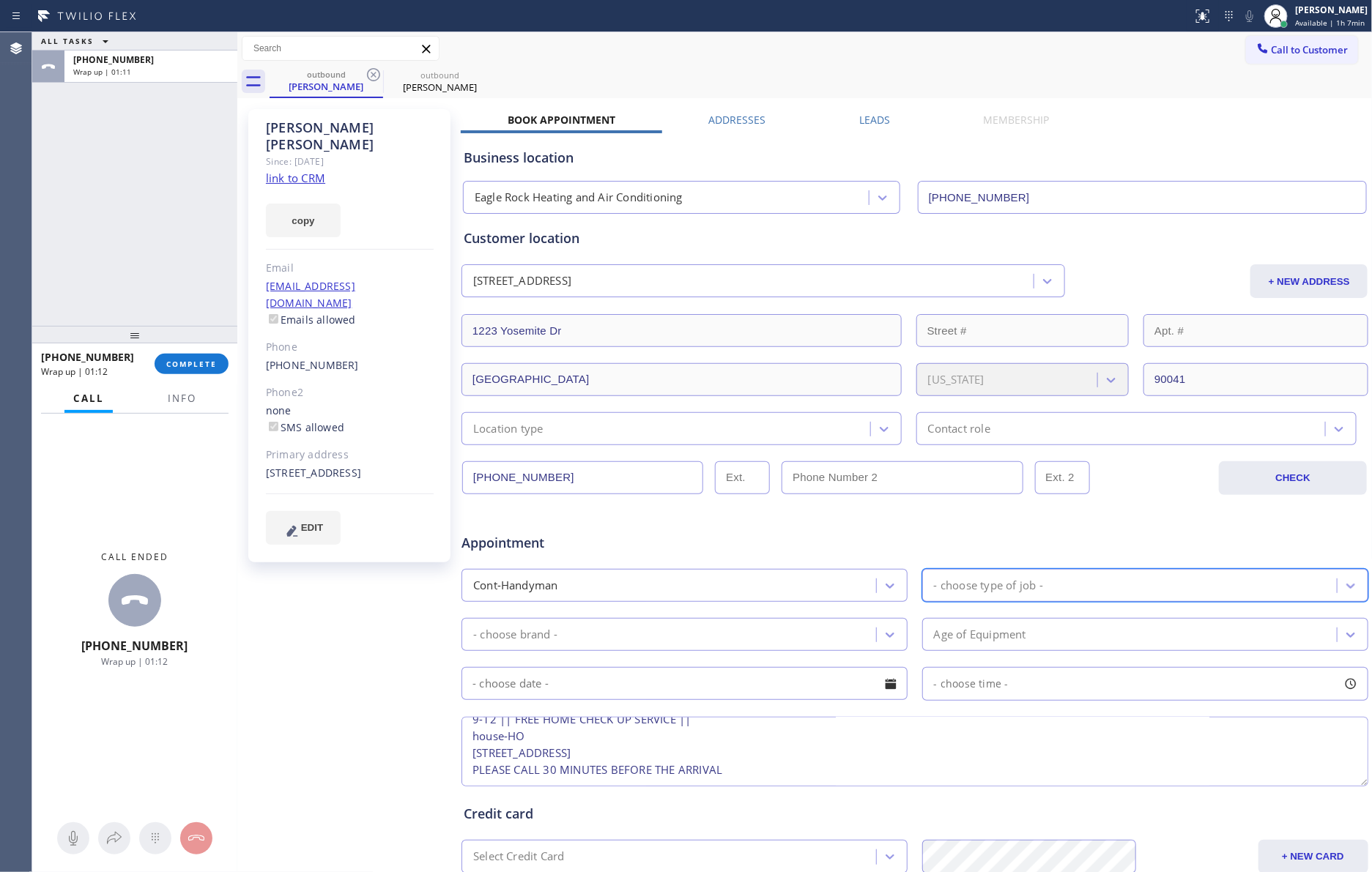
click at [982, 594] on div "- choose type of job -" at bounding box center [988, 585] width 109 height 17
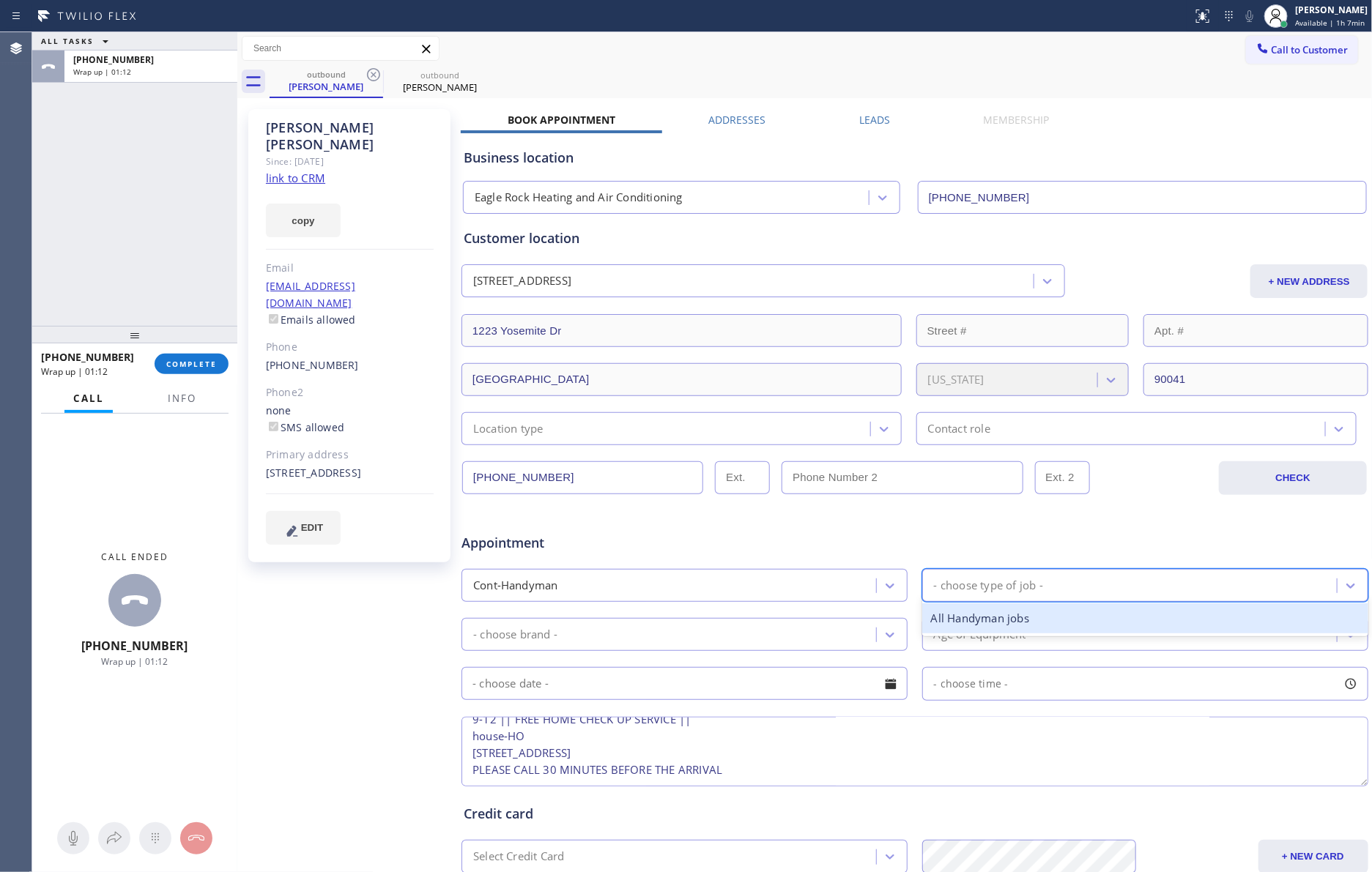
click at [1011, 618] on div "All Handyman jobs" at bounding box center [1145, 618] width 446 height 30
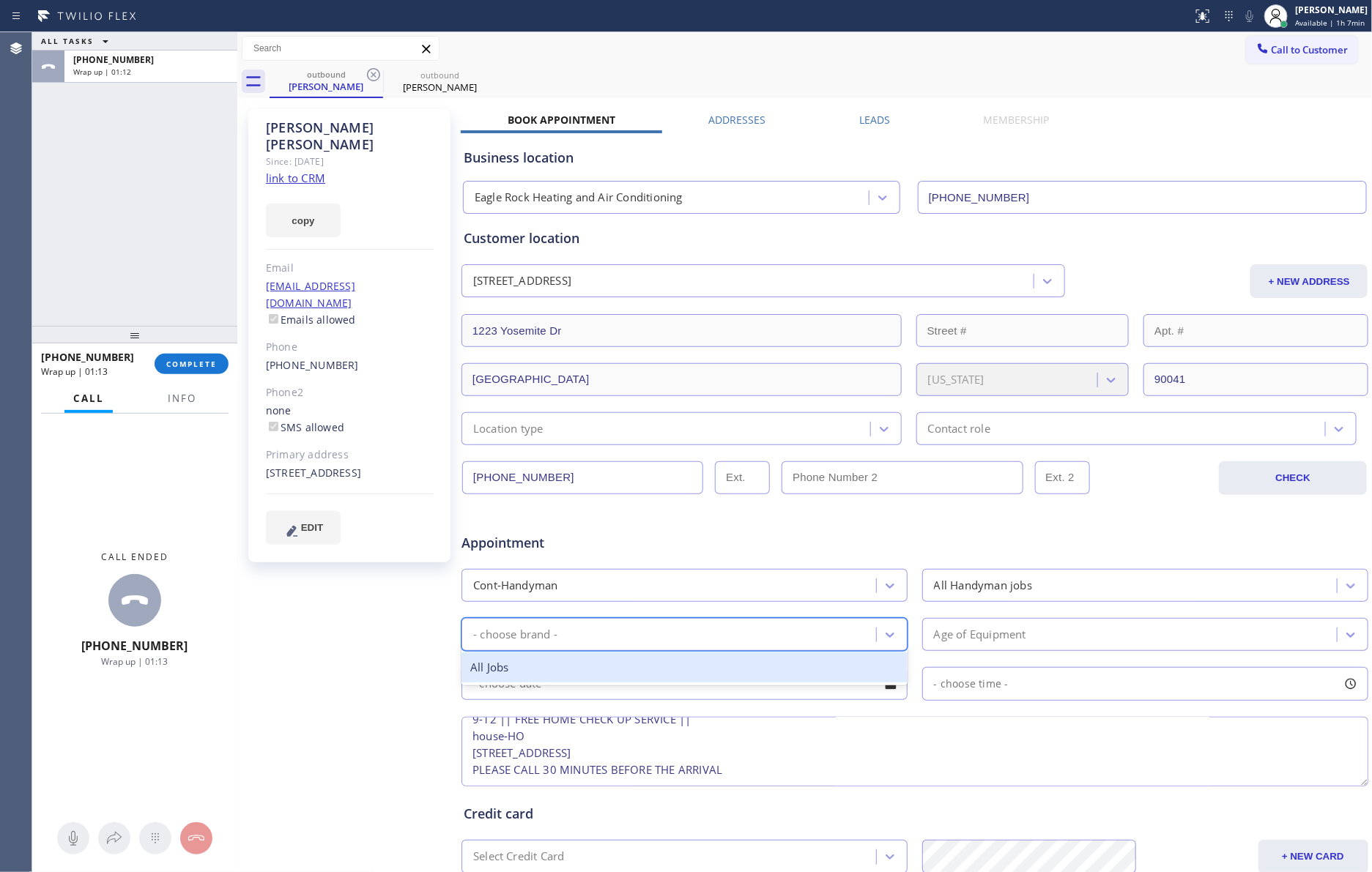
click at [866, 639] on div "- choose brand -" at bounding box center [670, 634] width 410 height 25
click at [526, 666] on div "All Jobs" at bounding box center [684, 667] width 446 height 30
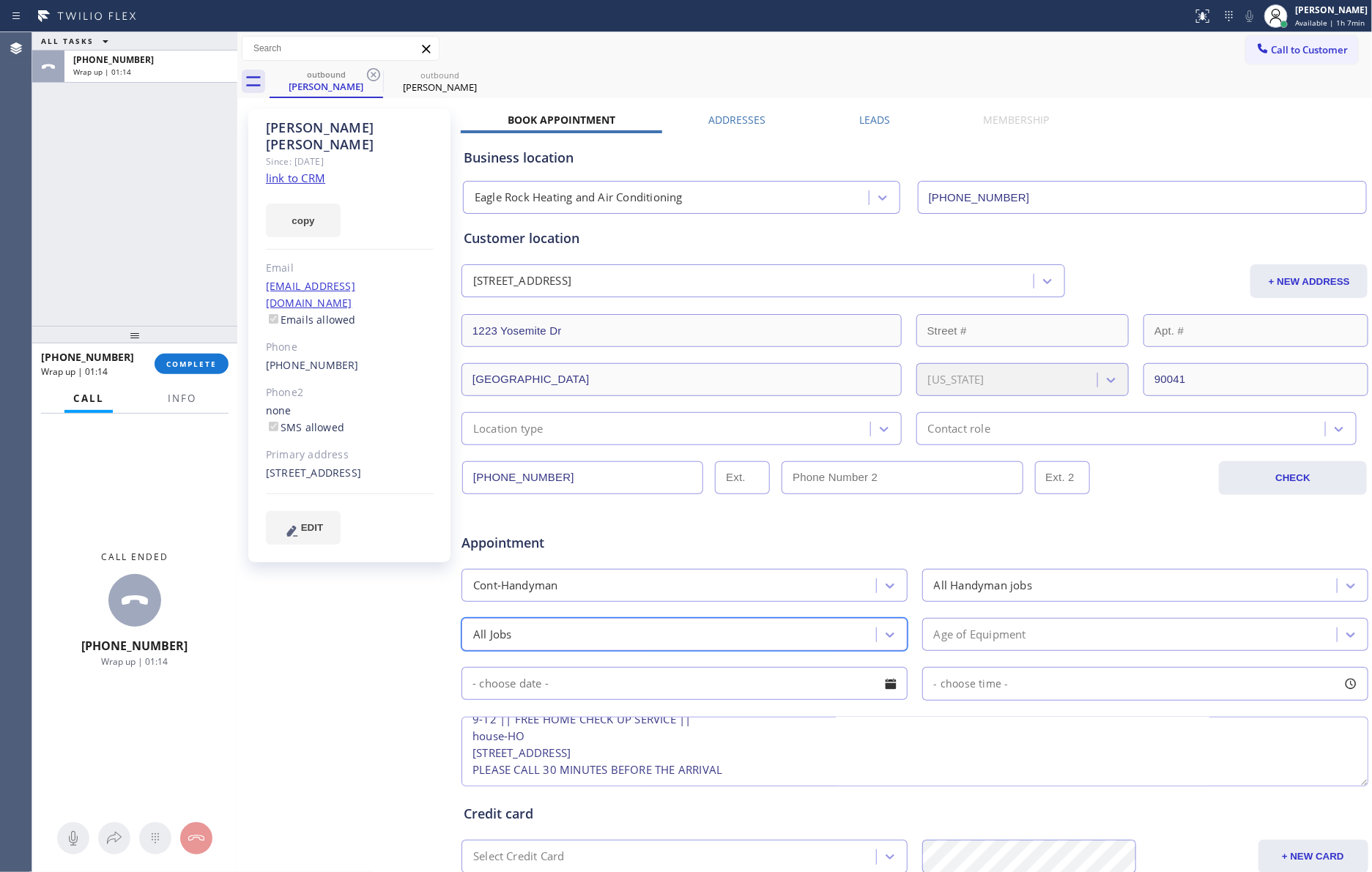
click at [954, 638] on div "Age of Equipment" at bounding box center [979, 634] width 92 height 17
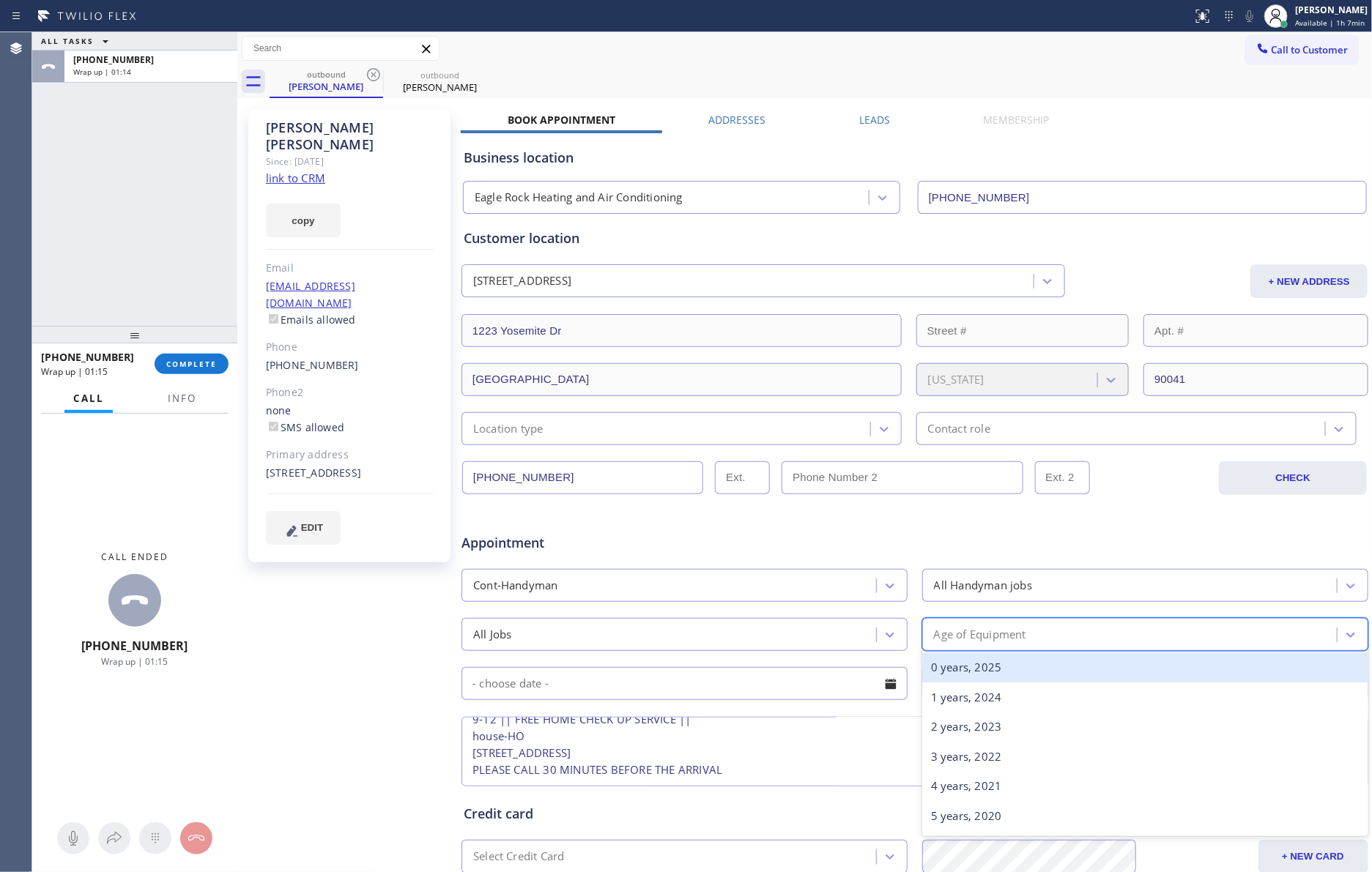
click at [936, 673] on div "0 years, 2025" at bounding box center [1145, 667] width 446 height 30
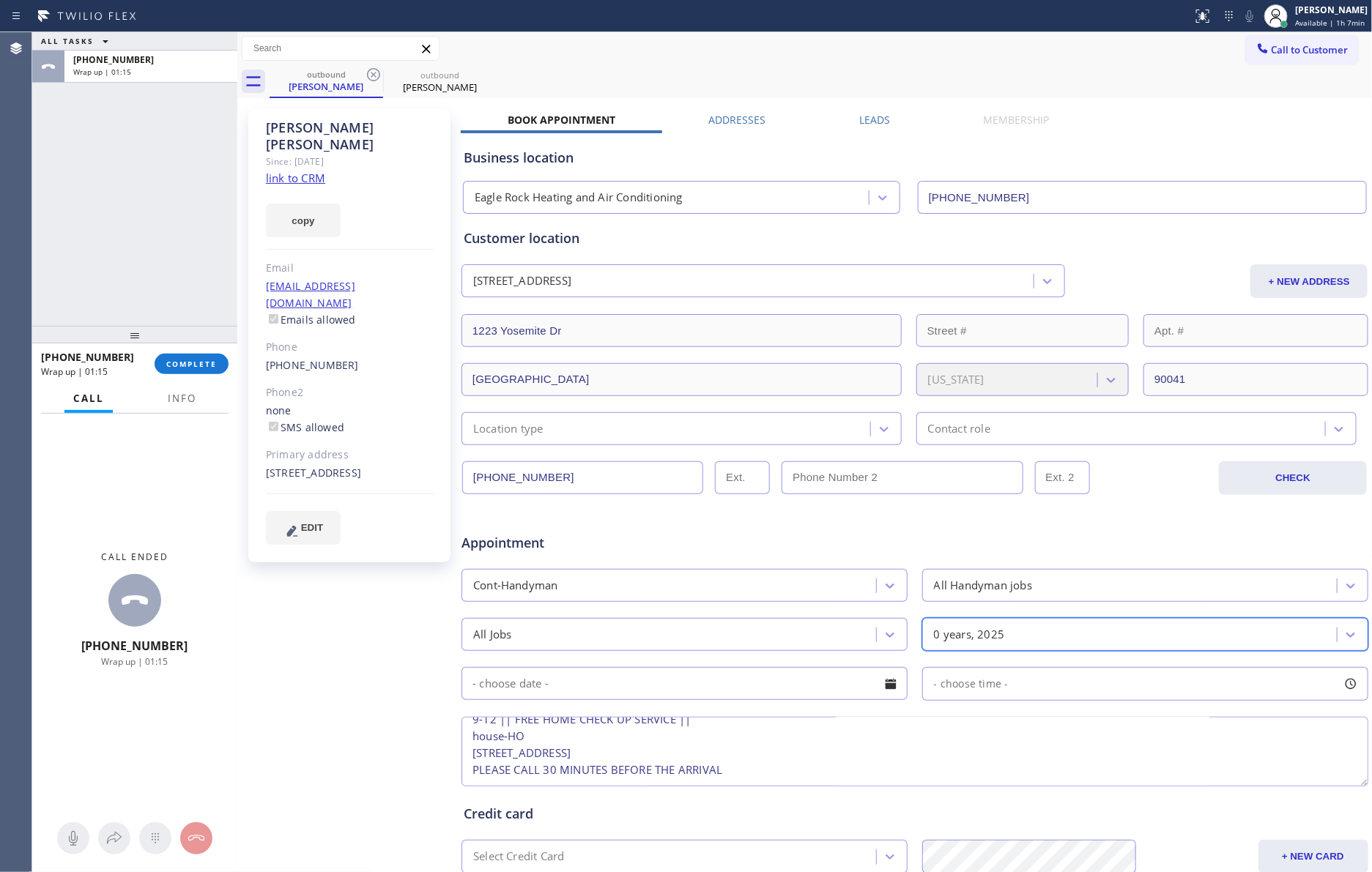
click at [884, 688] on div at bounding box center [891, 684] width 25 height 25
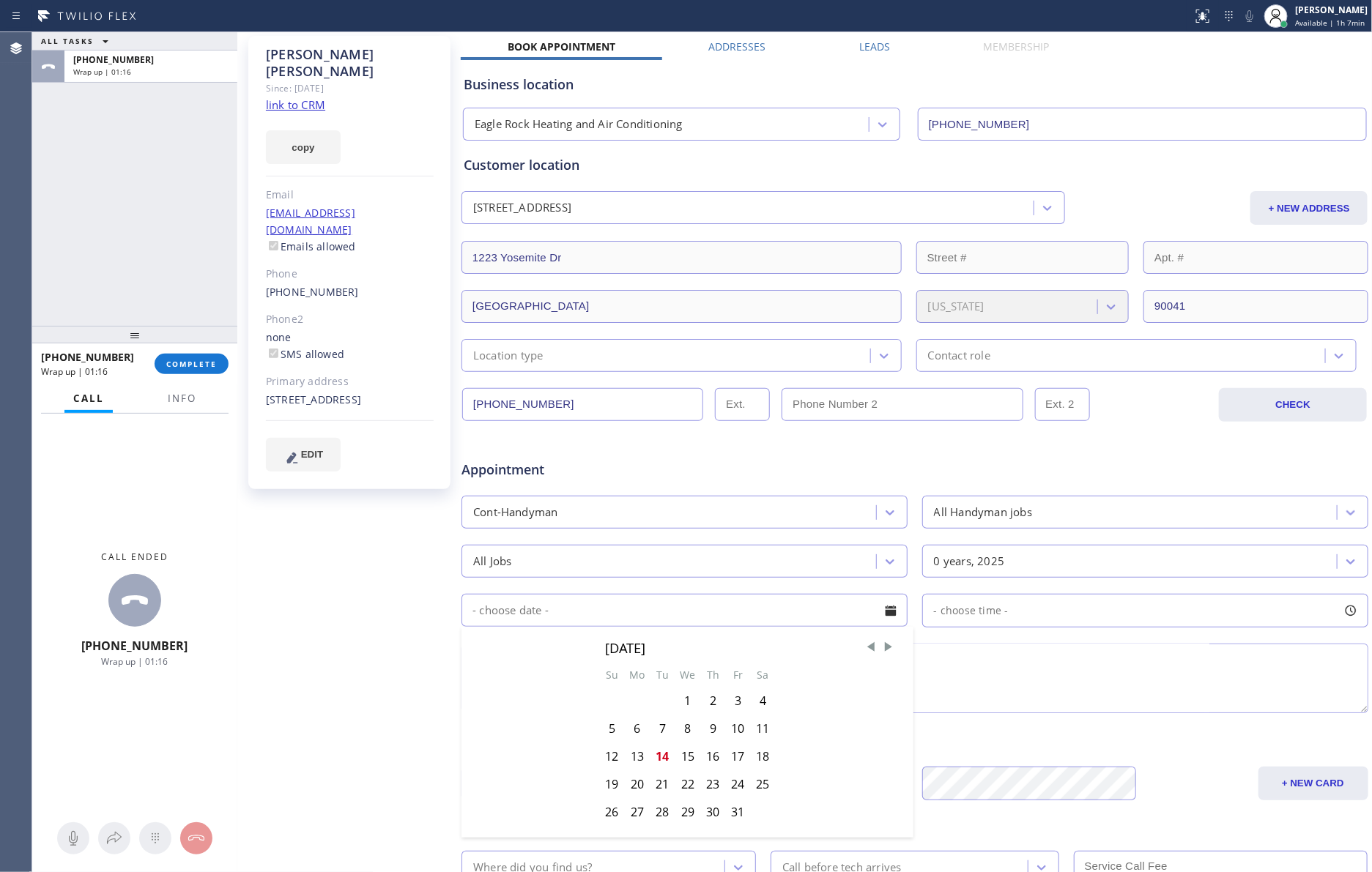
scroll to position [110, 0]
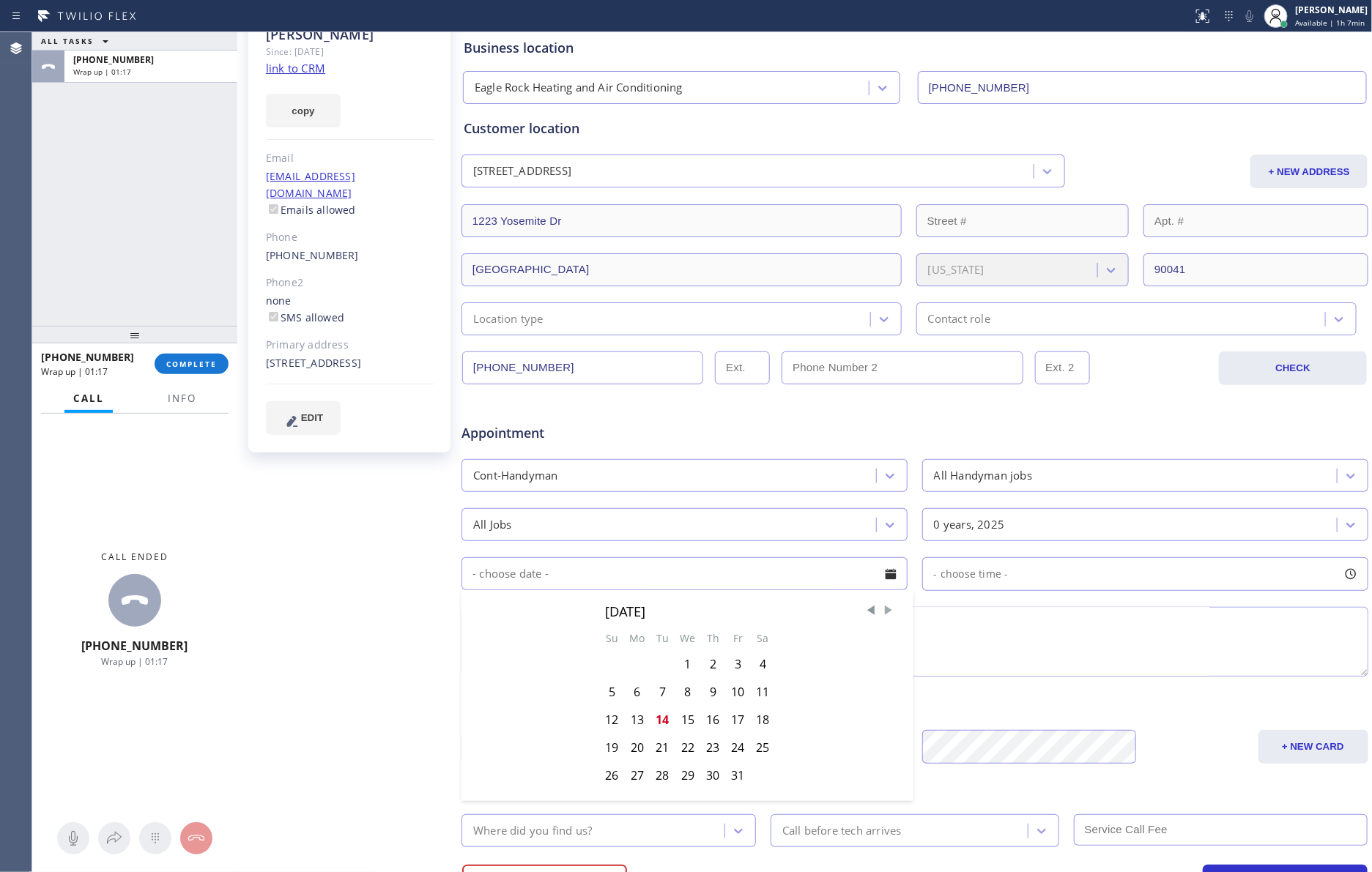
click at [881, 615] on span "Next Month" at bounding box center [888, 610] width 15 height 15
click at [662, 724] on div "11" at bounding box center [662, 720] width 25 height 28
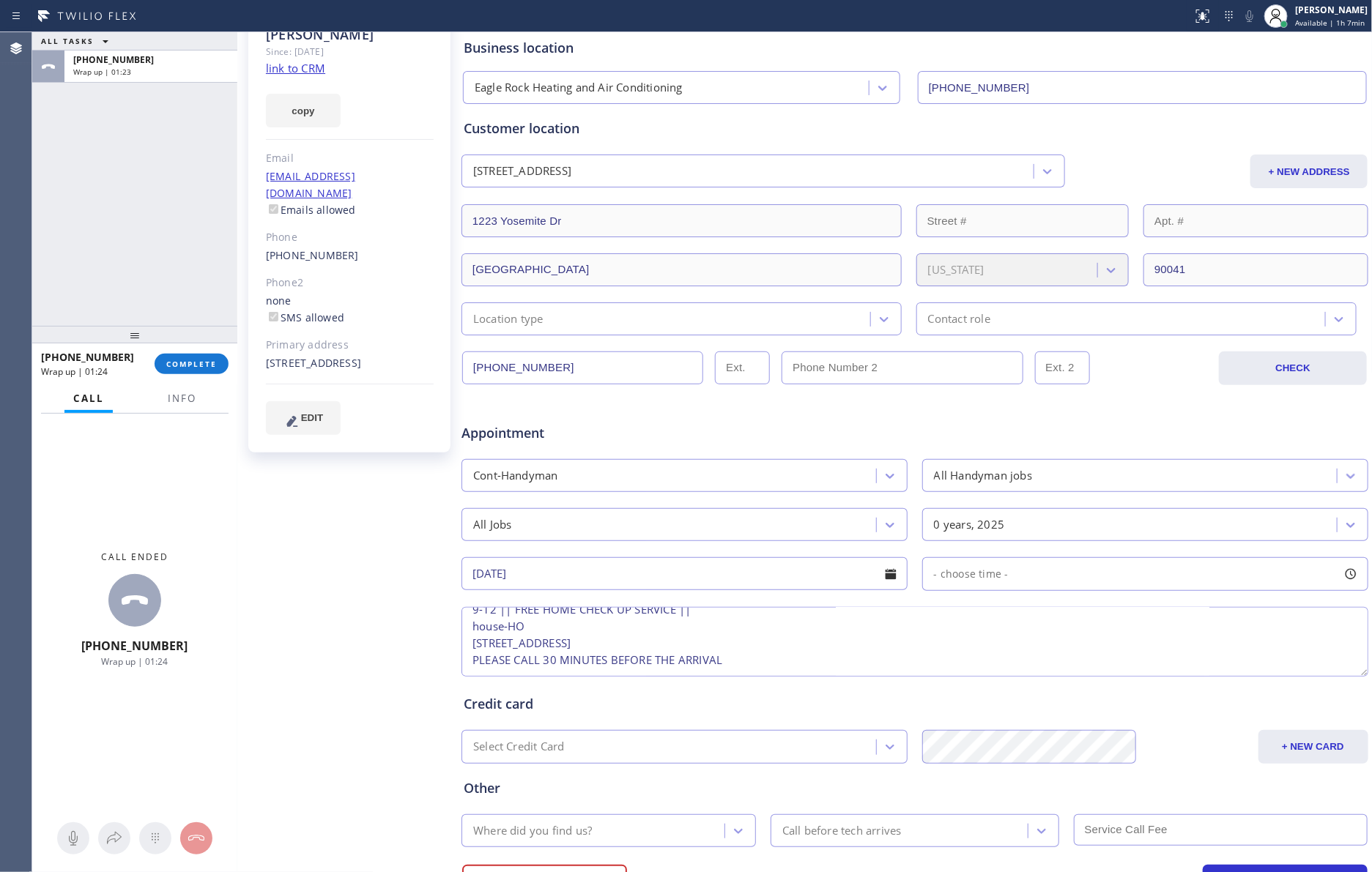
click at [558, 579] on input "[DATE]" at bounding box center [684, 574] width 446 height 33
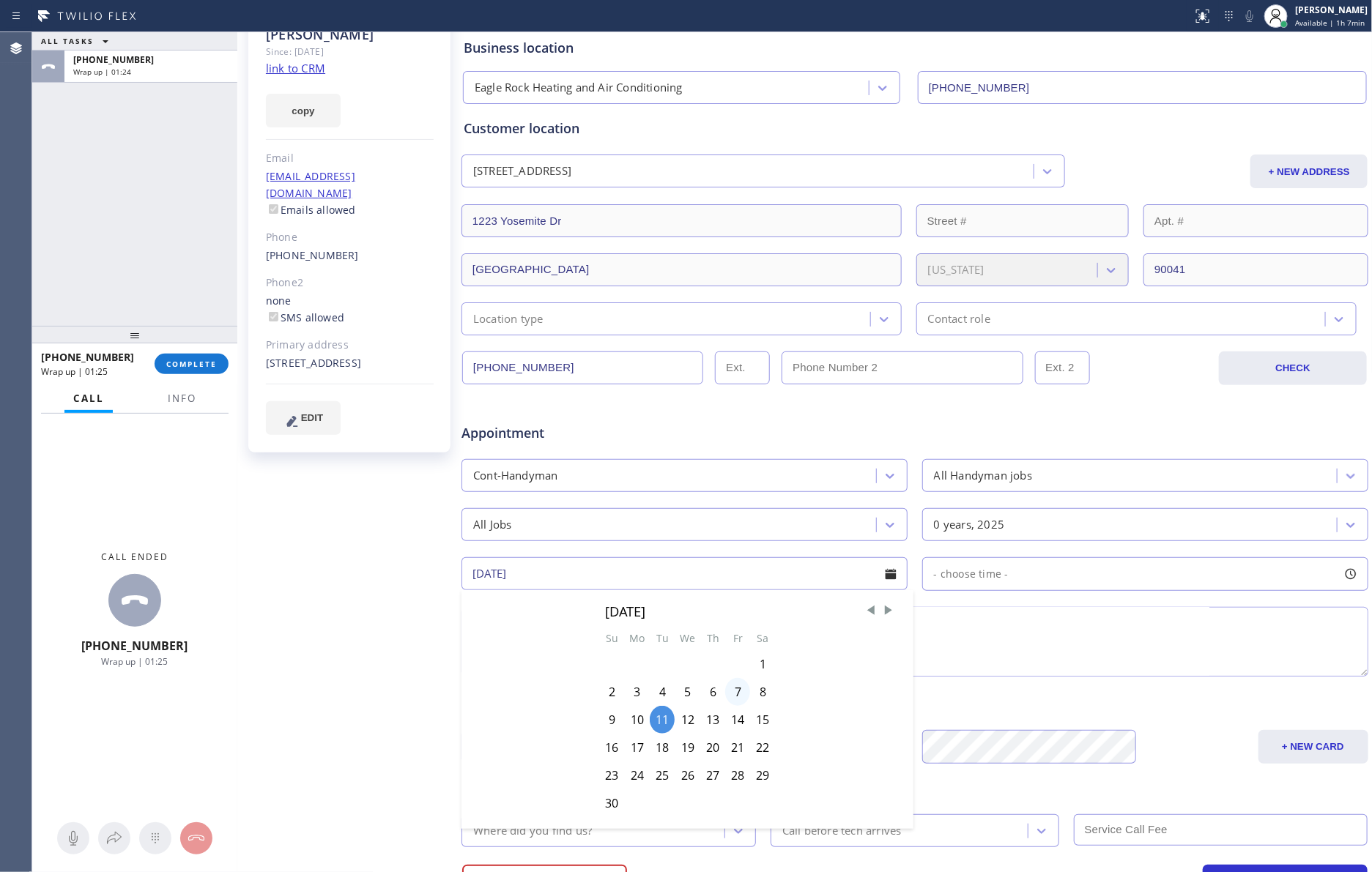
click at [741, 695] on div "7" at bounding box center [737, 692] width 25 height 28
type input "[DATE]"
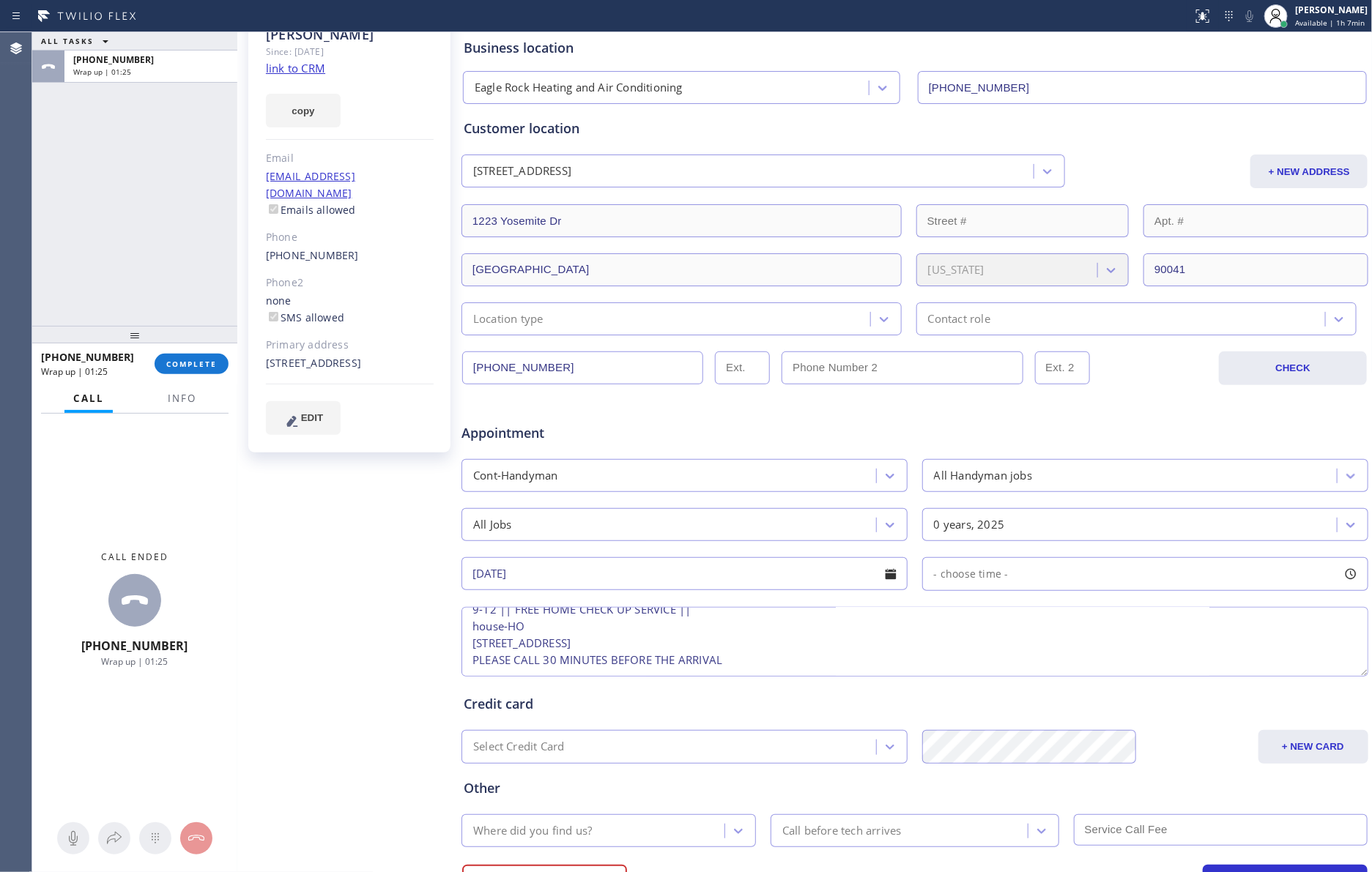
click at [1037, 575] on div "- choose time -" at bounding box center [1145, 574] width 446 height 33
drag, startPoint x: 930, startPoint y: 662, endPoint x: 1061, endPoint y: 673, distance: 131.5
click at [1061, 673] on div at bounding box center [1067, 663] width 18 height 31
drag, startPoint x: 928, startPoint y: 667, endPoint x: 965, endPoint y: 673, distance: 37.5
click at [965, 673] on div at bounding box center [969, 663] width 18 height 31
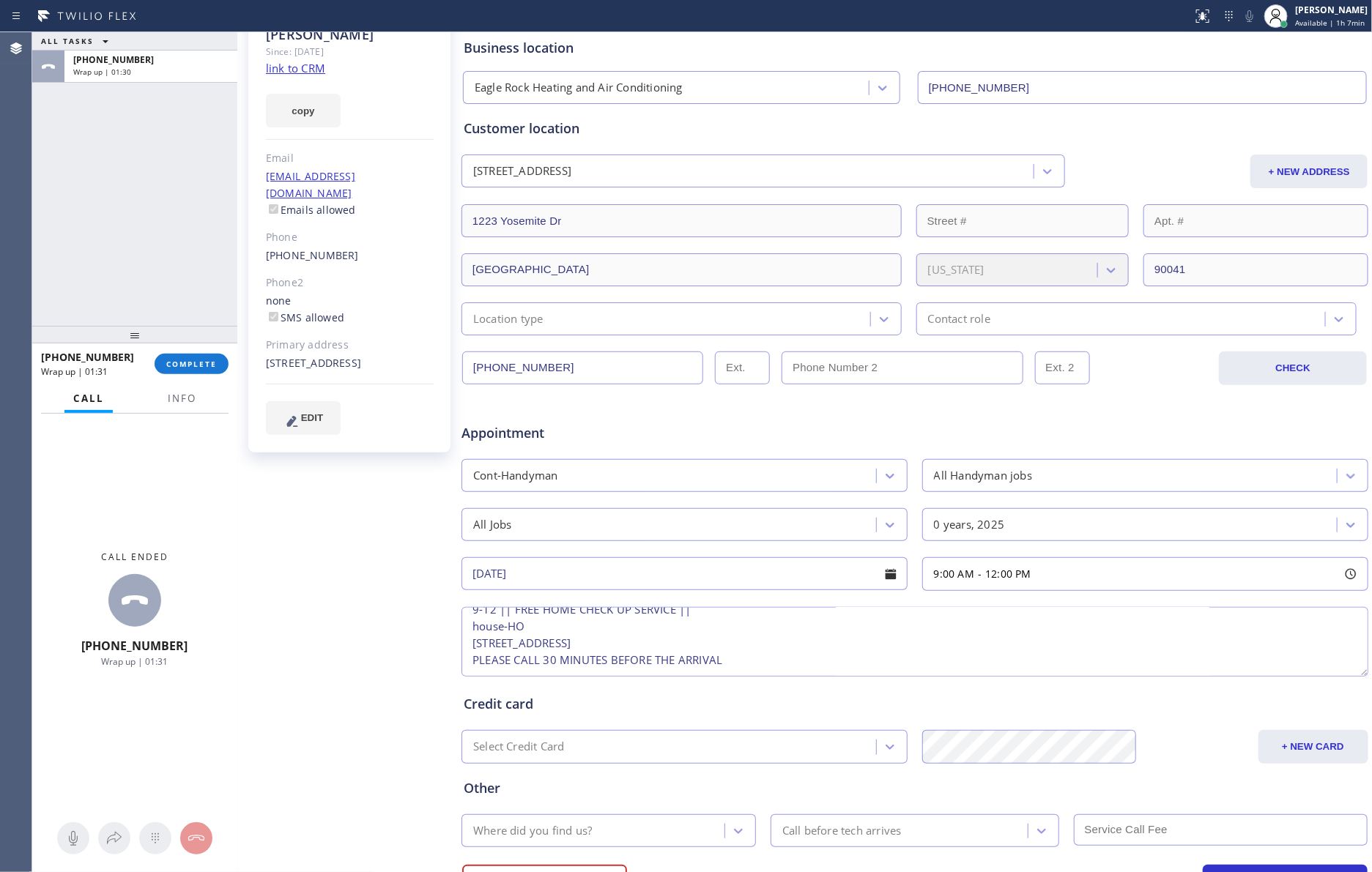
click at [835, 642] on textarea "9-12 || FREE HOME CHECK UP SERVICE || house-HO [STREET_ADDRESS] PLEASE CALL 30 …" at bounding box center [914, 641] width 906 height 69
drag, startPoint x: 672, startPoint y: 846, endPoint x: 684, endPoint y: 846, distance: 12.0
click at [675, 844] on div "Where did you find us?" at bounding box center [595, 830] width 258 height 25
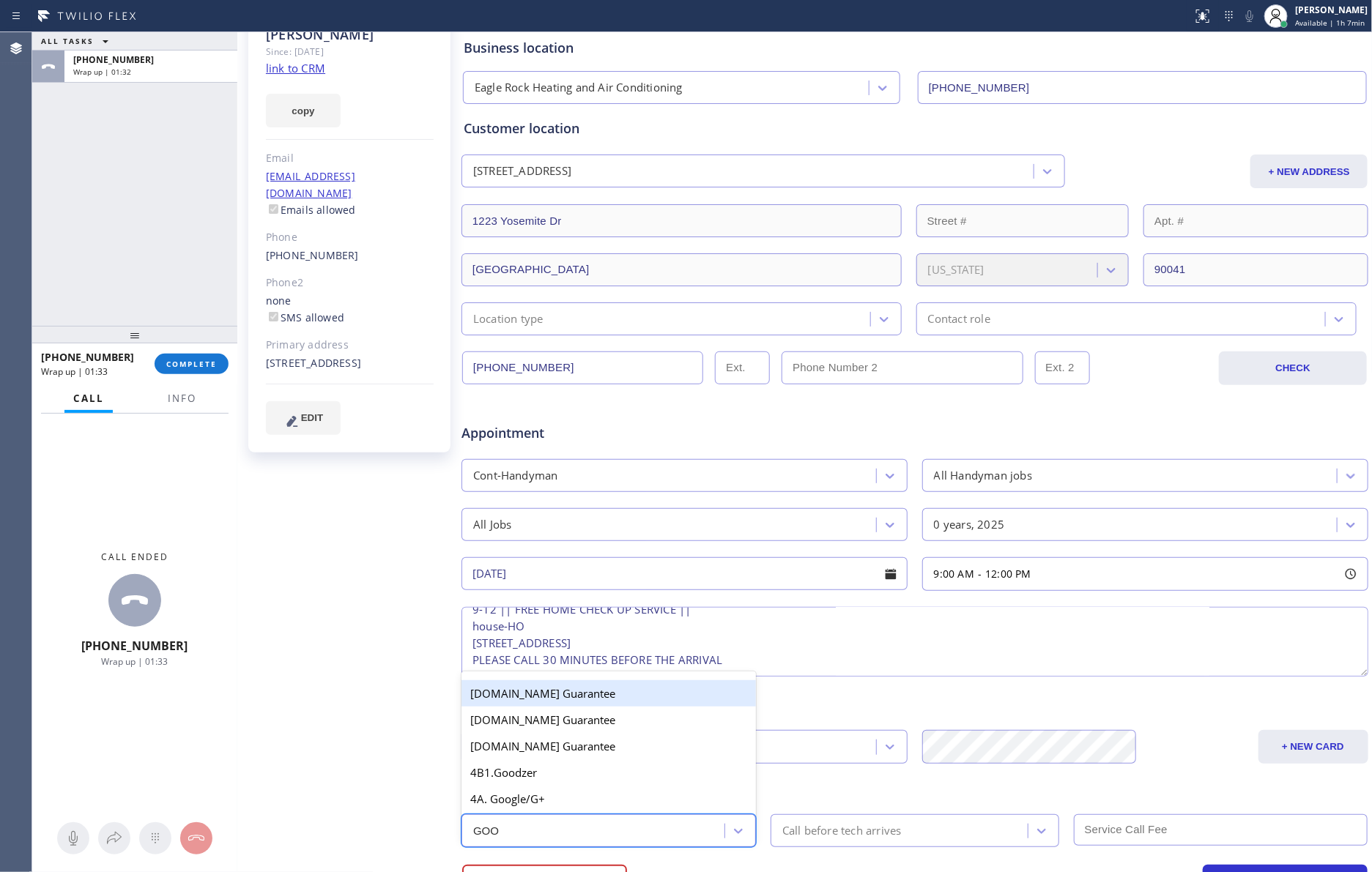
type input "GOOG"
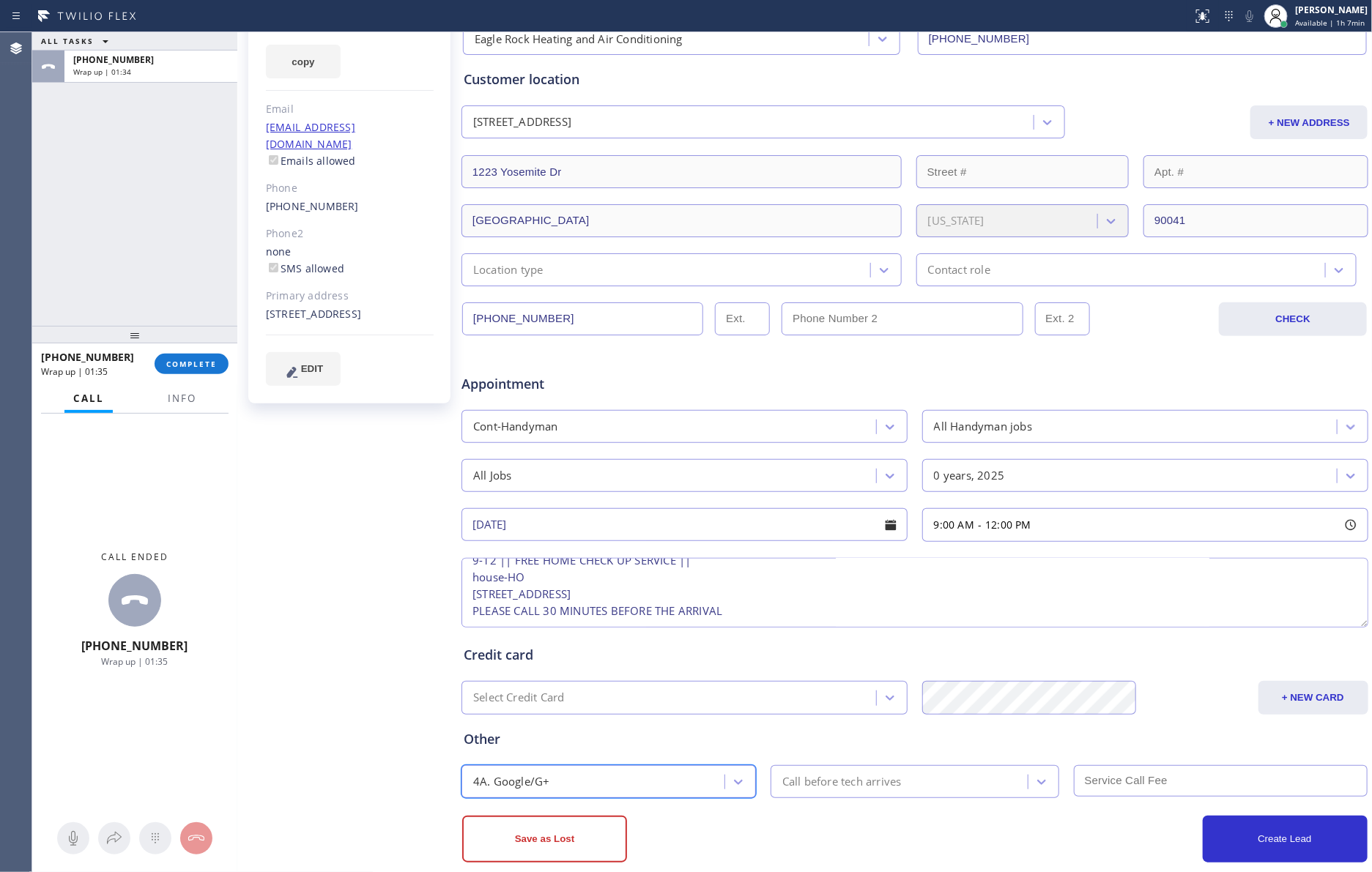
scroll to position [185, 0]
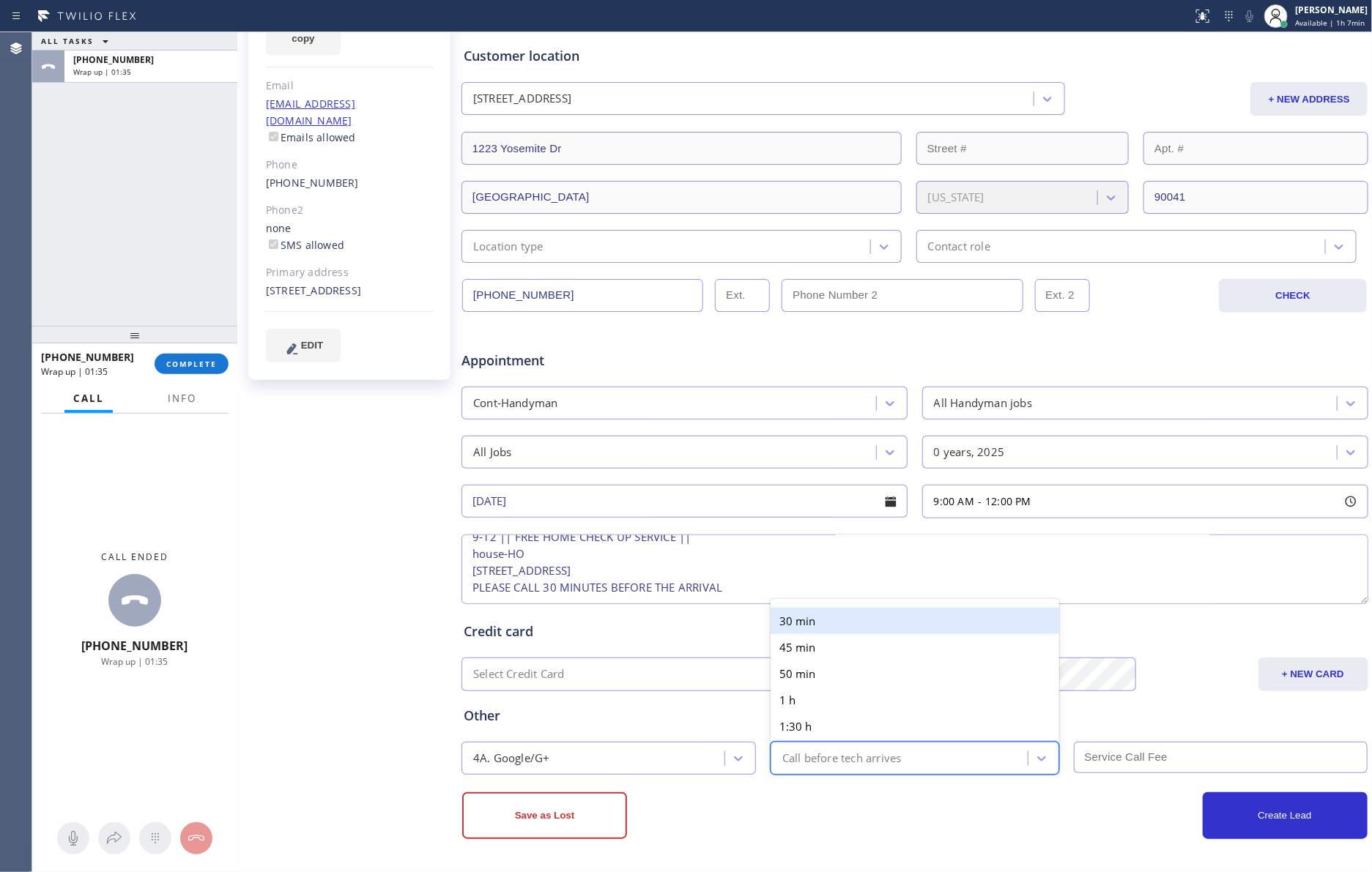
click at [868, 759] on div "Call before tech arrives" at bounding box center [841, 758] width 119 height 17
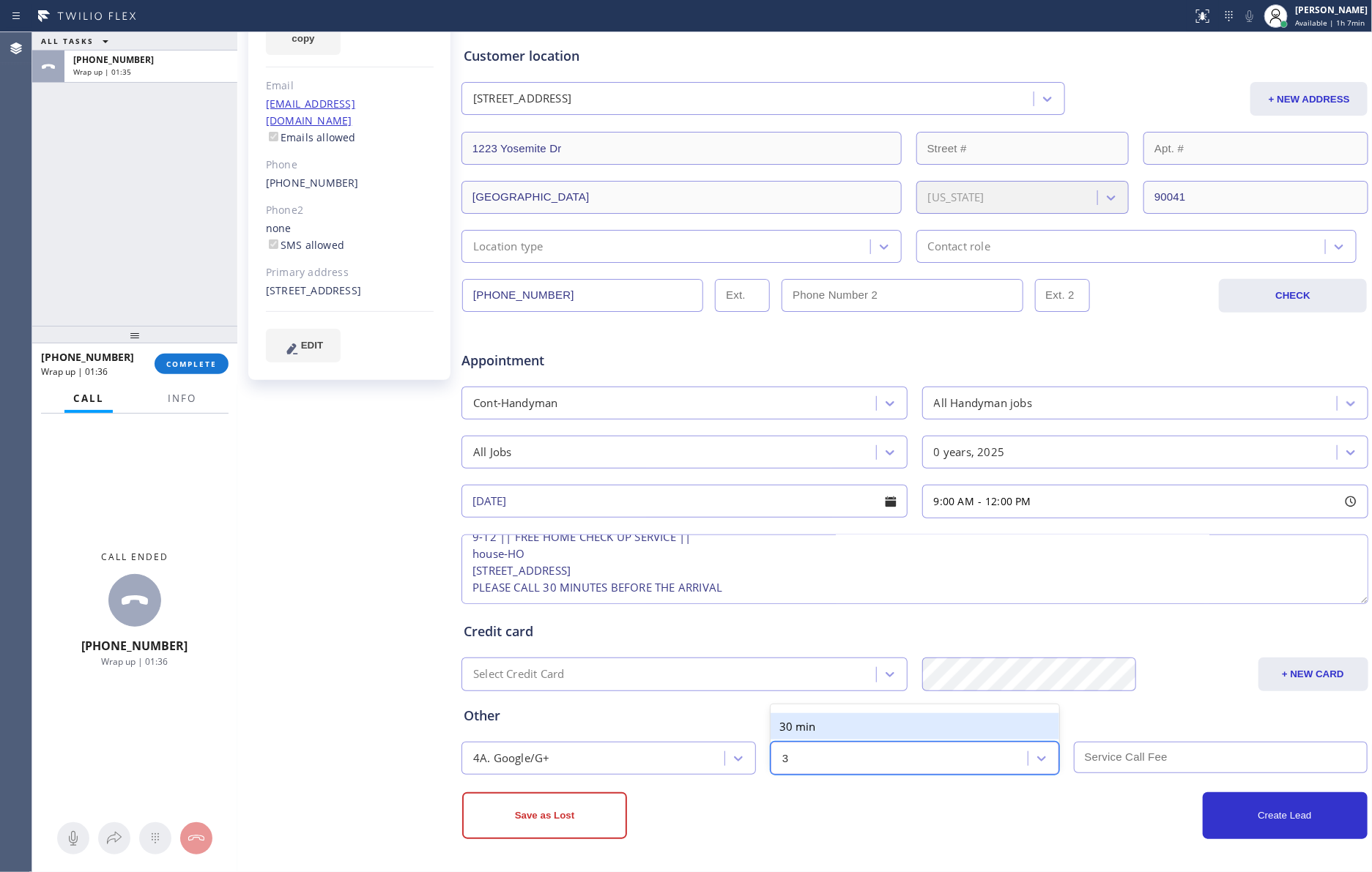
type input "30"
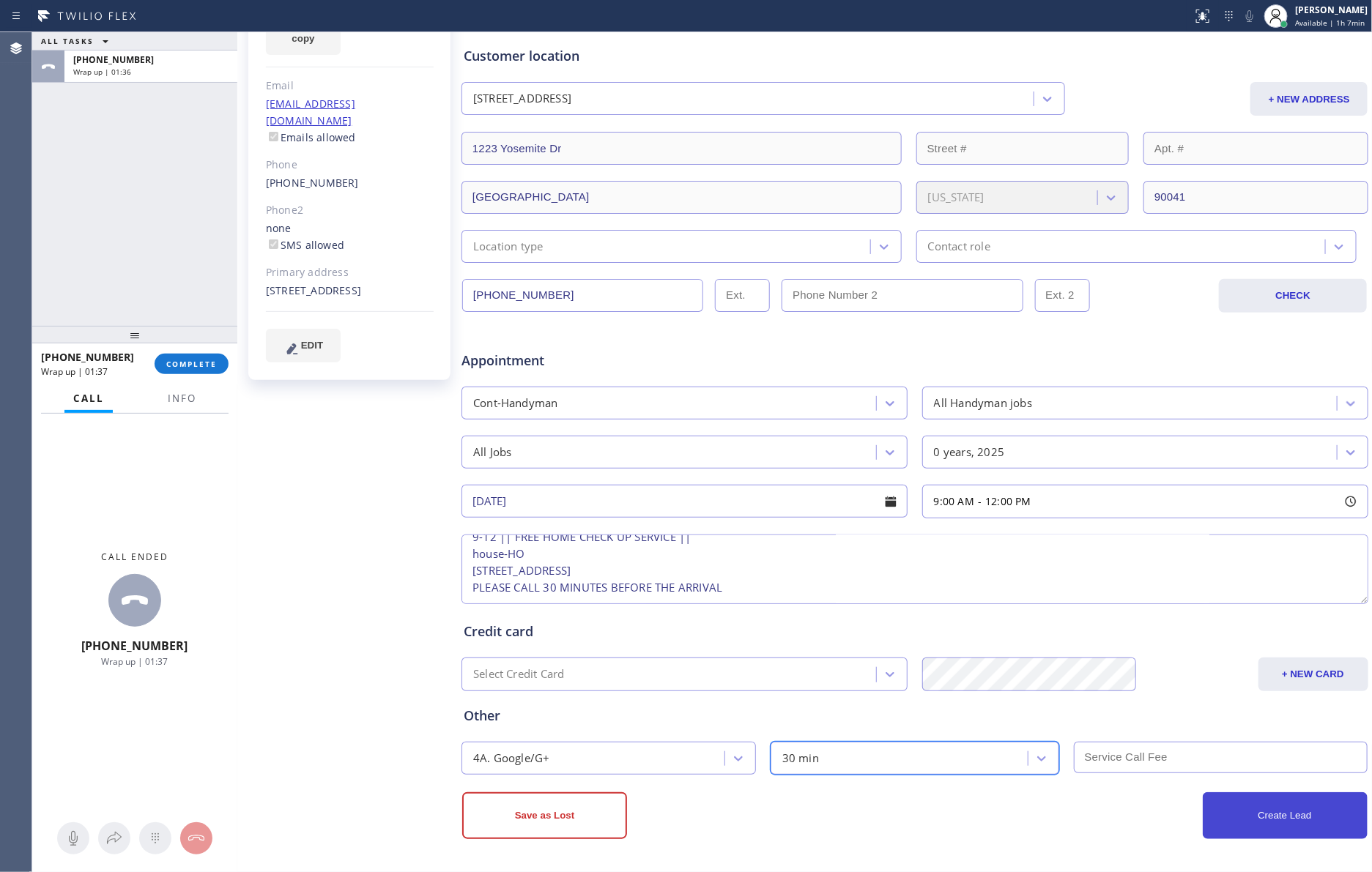
click at [1213, 815] on button "Create Lead" at bounding box center [1285, 815] width 165 height 47
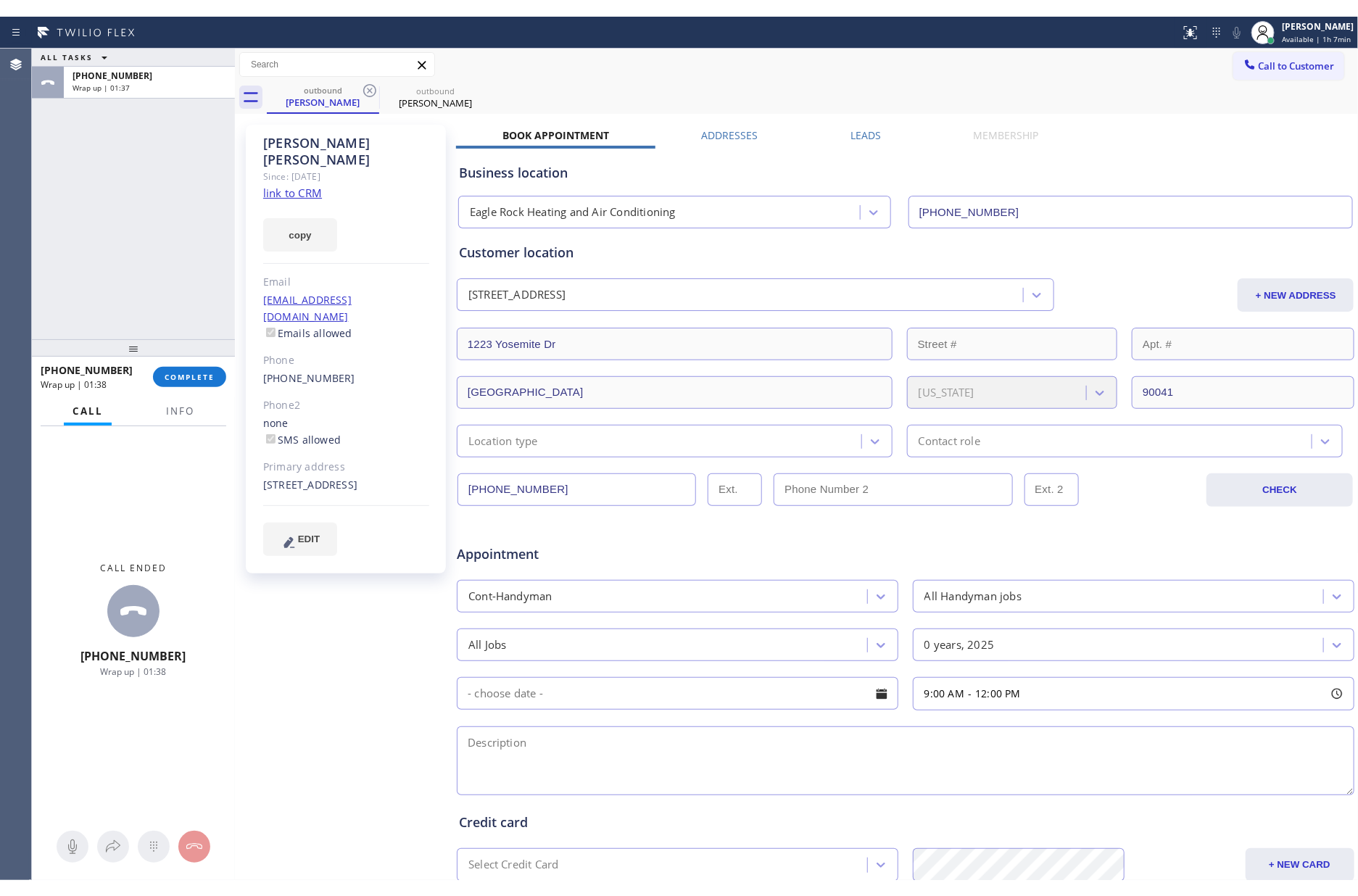
scroll to position [0, 0]
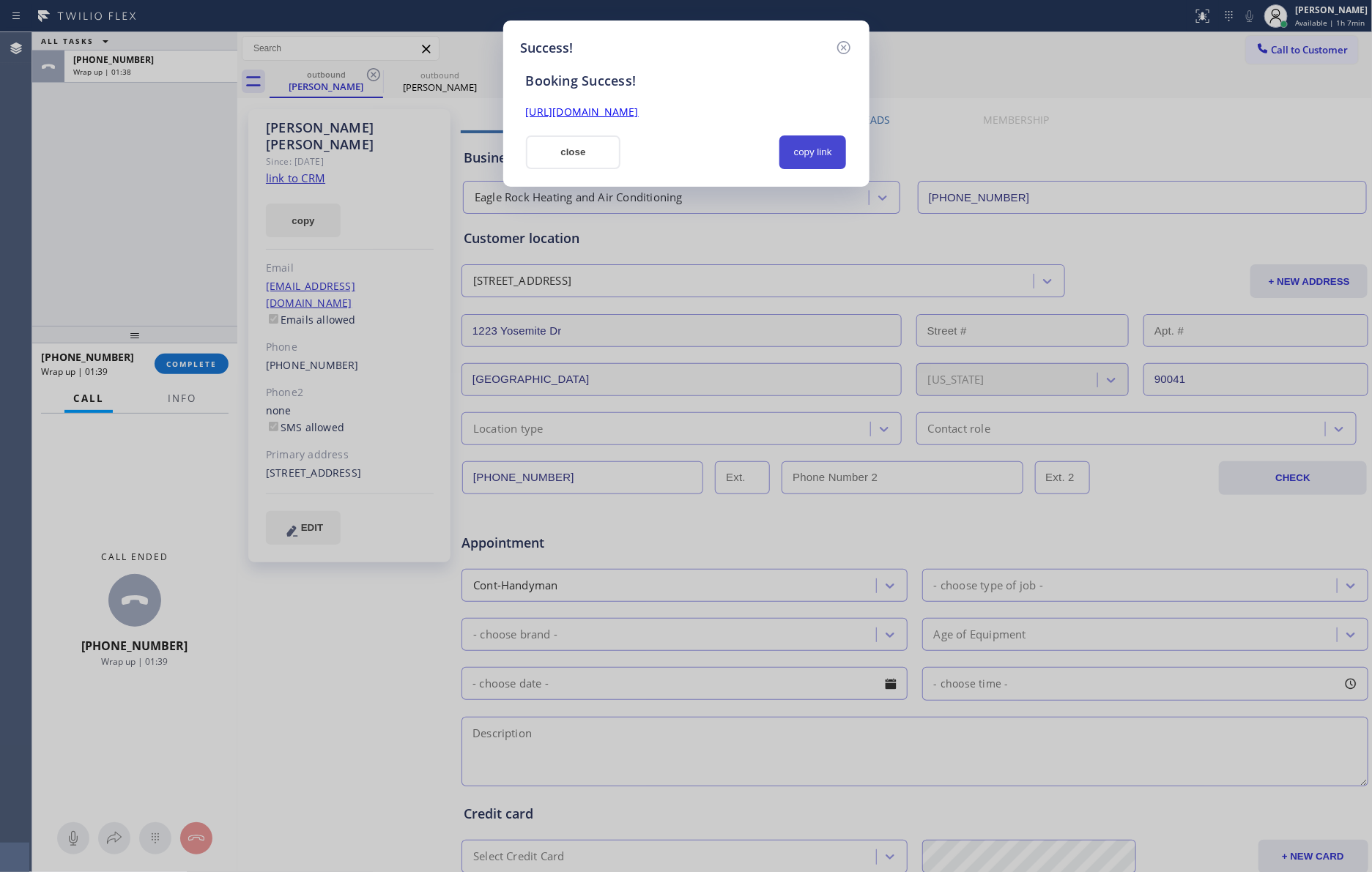
click at [803, 155] on button "copy link" at bounding box center [812, 152] width 68 height 33
click at [697, 152] on div at bounding box center [699, 152] width 141 height 33
click at [706, 152] on div at bounding box center [699, 152] width 141 height 33
click at [572, 155] on button "close" at bounding box center [574, 152] width 95 height 33
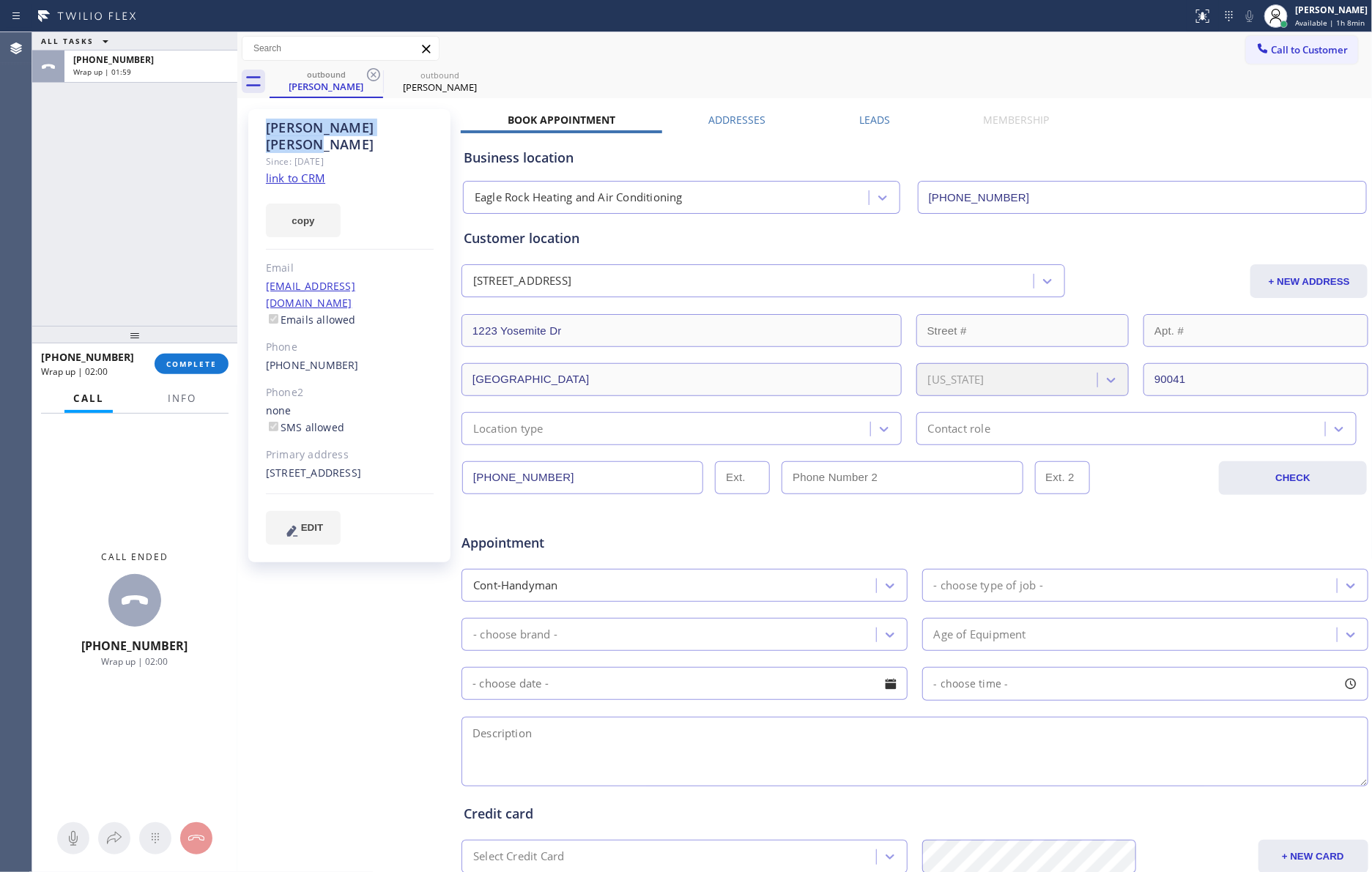
drag, startPoint x: 328, startPoint y: 126, endPoint x: 405, endPoint y: 132, distance: 77.2
click at [405, 132] on div "[PERSON_NAME] Since: [DATE] link to CRM copy Email [EMAIL_ADDRESS][DOMAIN_NAME]…" at bounding box center [350, 335] width 202 height 453
copy div "[PERSON_NAME]"
click at [603, 483] on input "[PHONE_NUMBER]" at bounding box center [582, 478] width 241 height 33
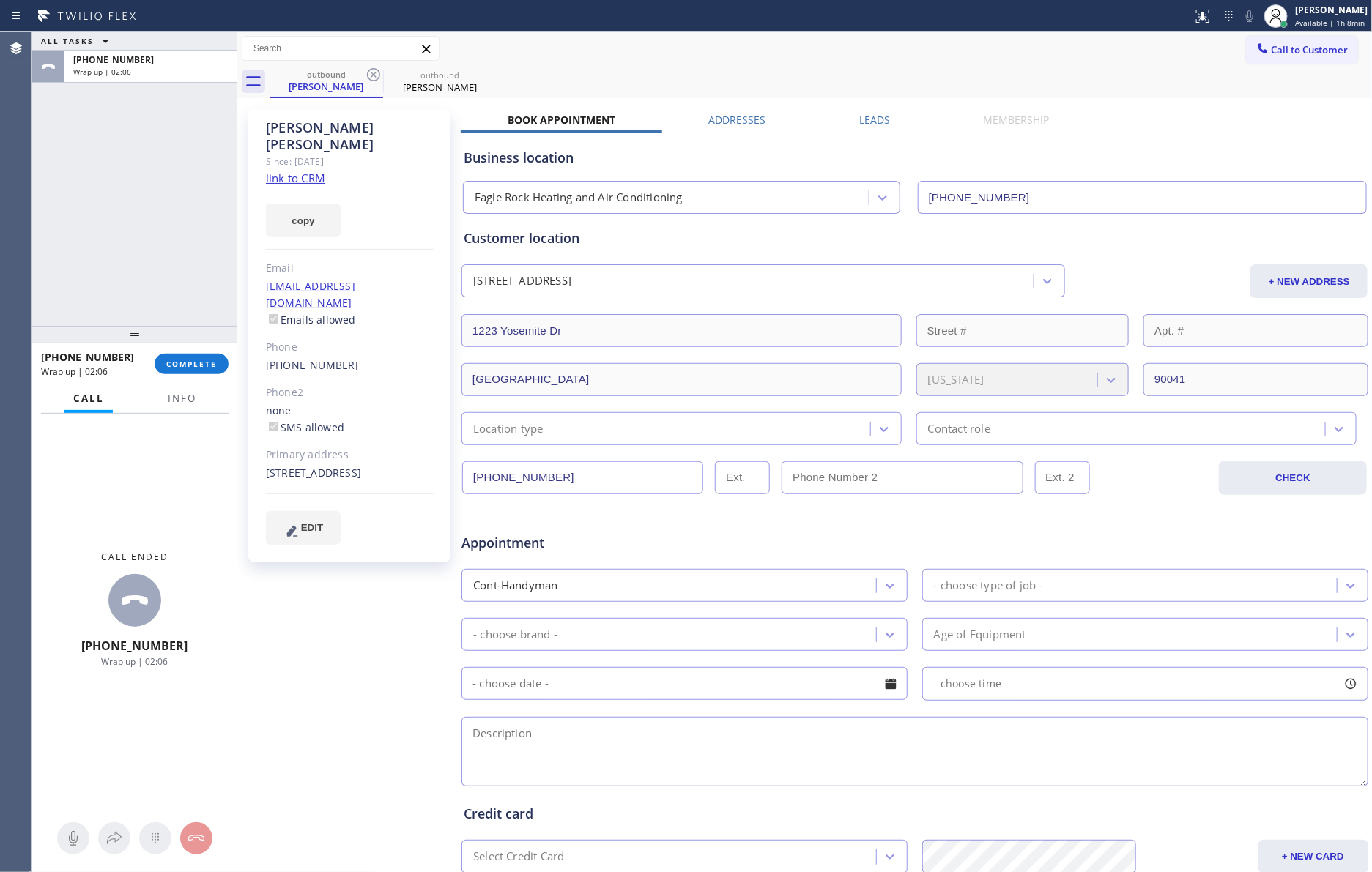
click at [604, 483] on input "[PHONE_NUMBER]" at bounding box center [582, 478] width 241 height 33
click at [148, 284] on div "ALL TASKS ALL TASKS ACTIVE TASKS TASKS IN WRAP UP [PHONE_NUMBER] Wrap up | 02:12" at bounding box center [134, 179] width 205 height 293
click at [183, 368] on span "COMPLETE" at bounding box center [191, 364] width 51 height 11
click at [178, 242] on div "ALL TASKS ALL TASKS ACTIVE TASKS TASKS IN WRAP UP [PHONE_NUMBER] Wrap up | 02:13" at bounding box center [134, 179] width 205 height 293
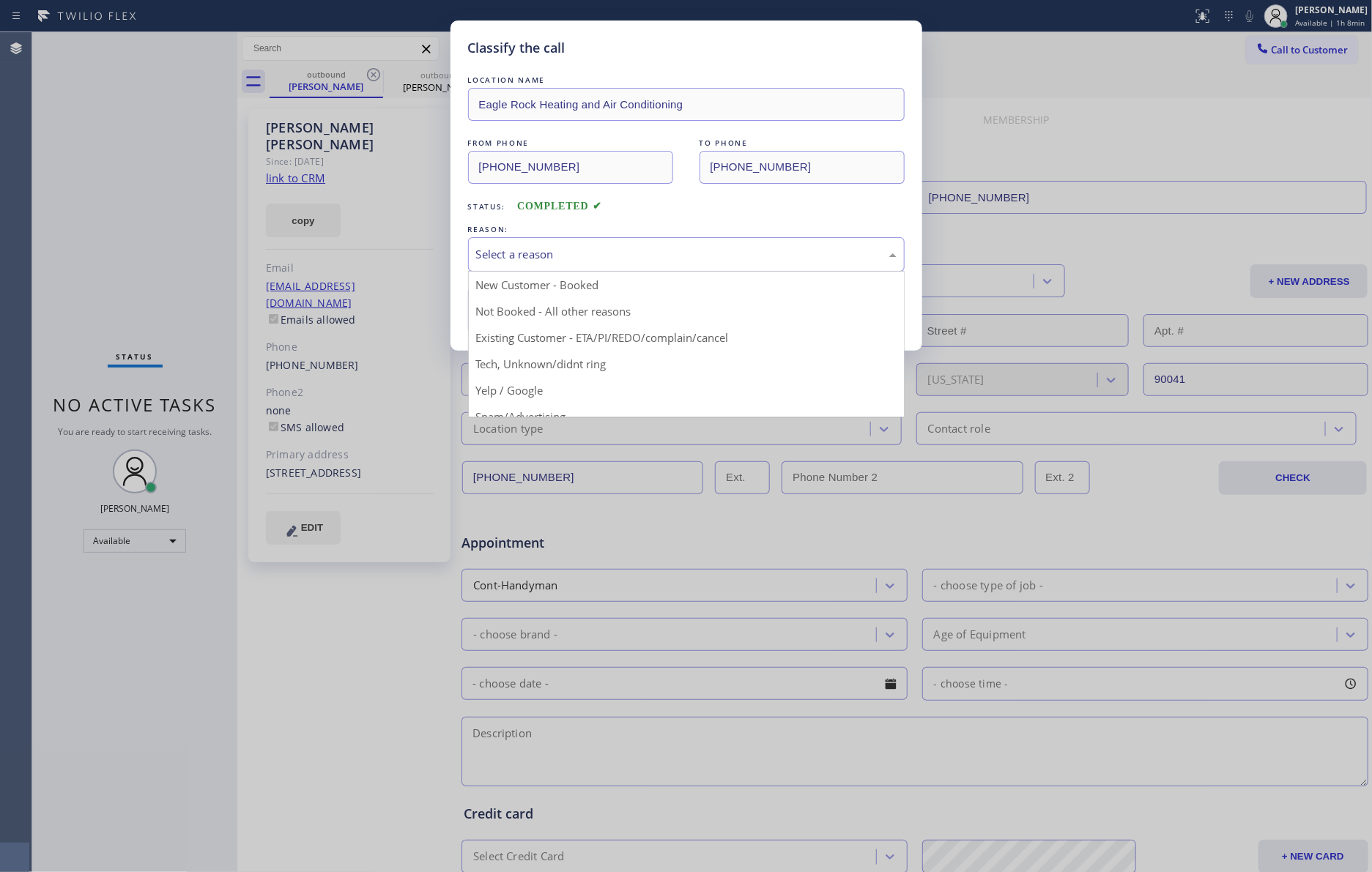
drag, startPoint x: 538, startPoint y: 257, endPoint x: 544, endPoint y: 270, distance: 14.3
click at [539, 257] on div "Select a reason" at bounding box center [686, 254] width 421 height 17
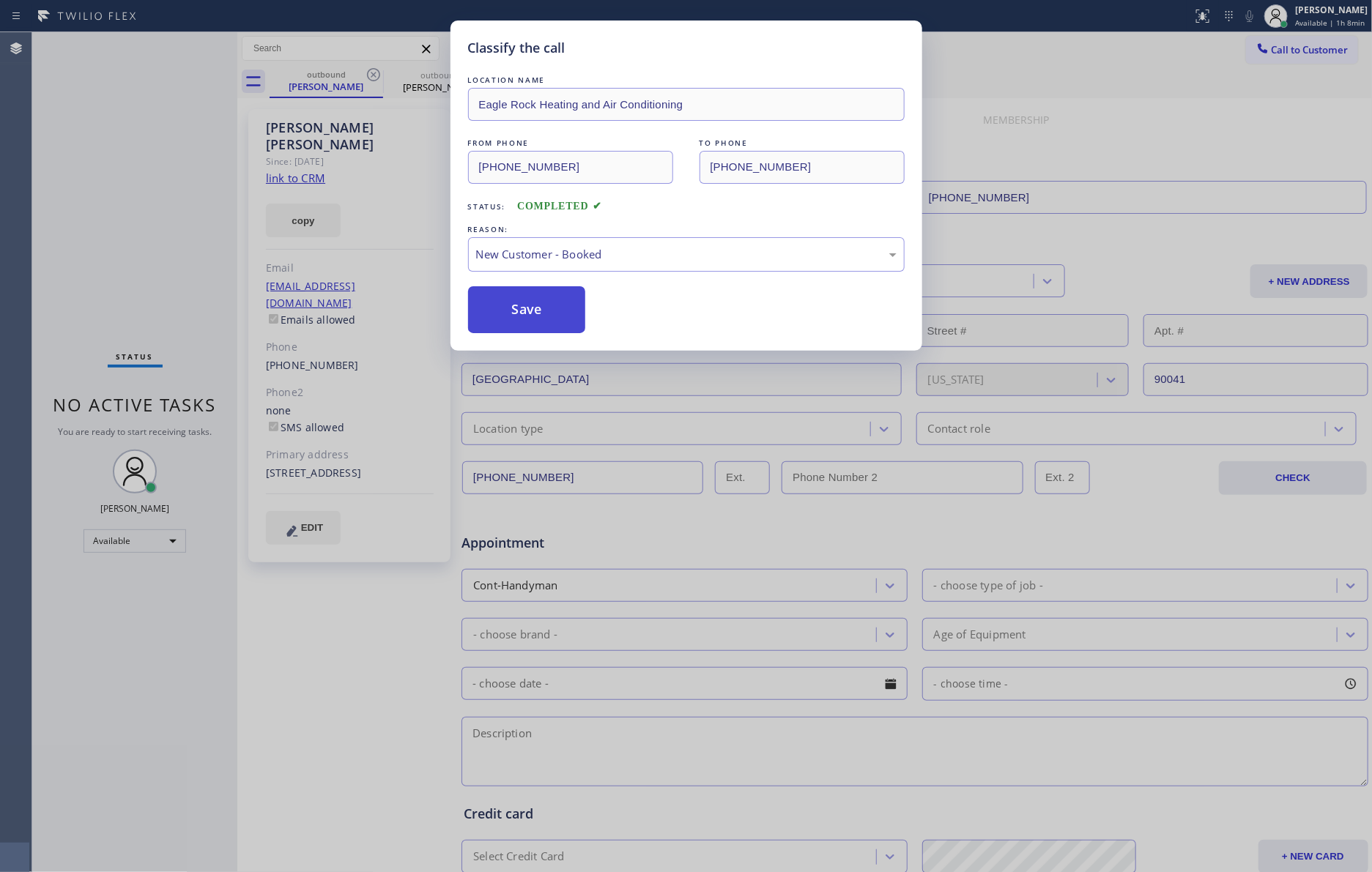
click at [534, 303] on button "Save" at bounding box center [527, 309] width 118 height 47
drag, startPoint x: 534, startPoint y: 303, endPoint x: 1332, endPoint y: 821, distance: 951.4
click at [545, 303] on button "Save" at bounding box center [527, 309] width 118 height 47
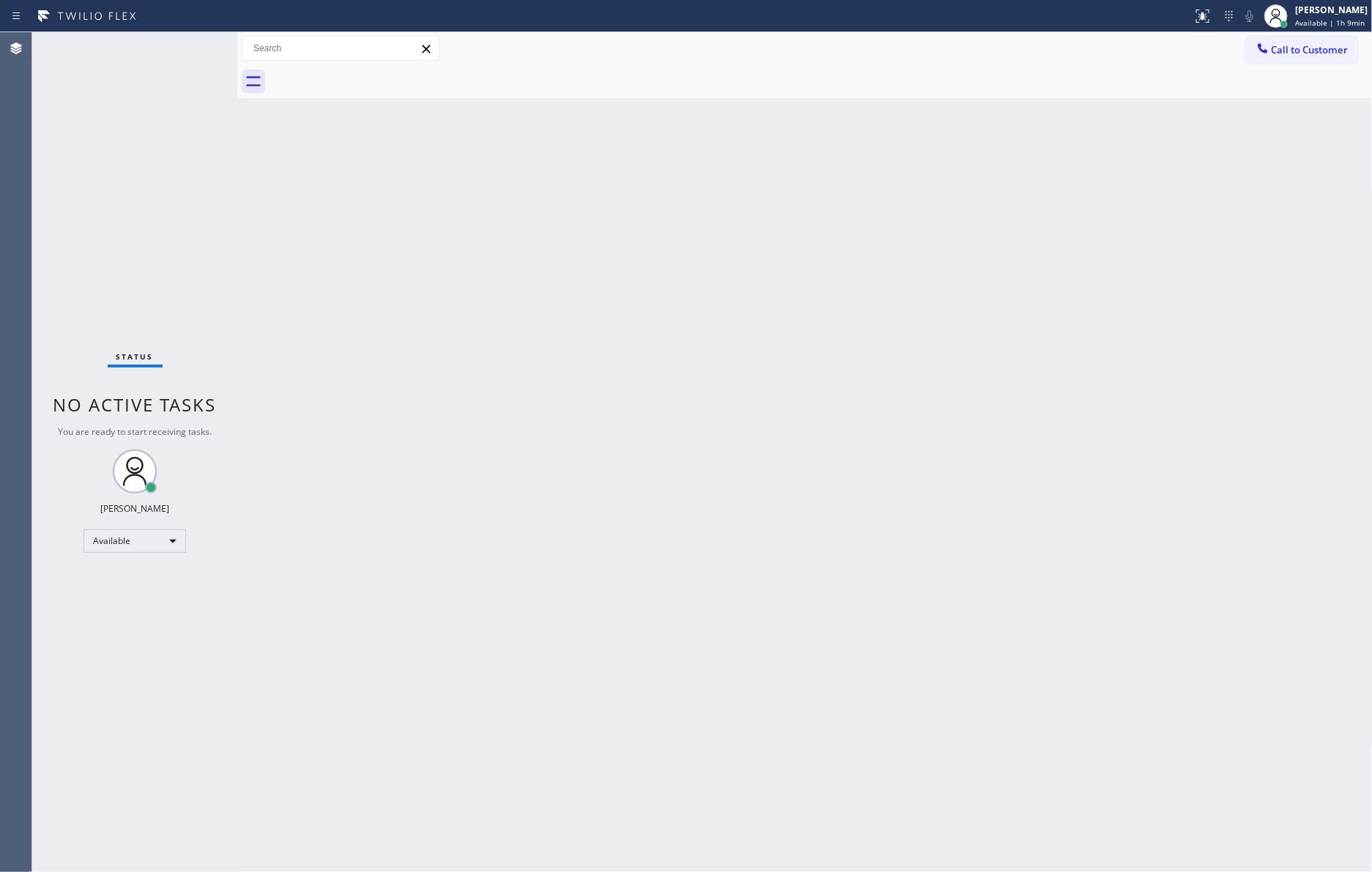
click at [505, 315] on div "Back to Dashboard Change Sender ID Customers Technicians Select a contact Outbo…" at bounding box center [805, 452] width 1135 height 840
click at [1064, 487] on div "Back to Dashboard Change Sender ID Customers Technicians Select a contact Outbo…" at bounding box center [805, 452] width 1135 height 840
drag, startPoint x: 504, startPoint y: 281, endPoint x: 1149, endPoint y: 93, distance: 671.8
click at [549, 260] on div "Back to Dashboard Change Sender ID Customers Technicians Select a contact Outbo…" at bounding box center [805, 452] width 1135 height 840
click at [1247, 51] on span "Call to Customer" at bounding box center [1310, 49] width 77 height 13
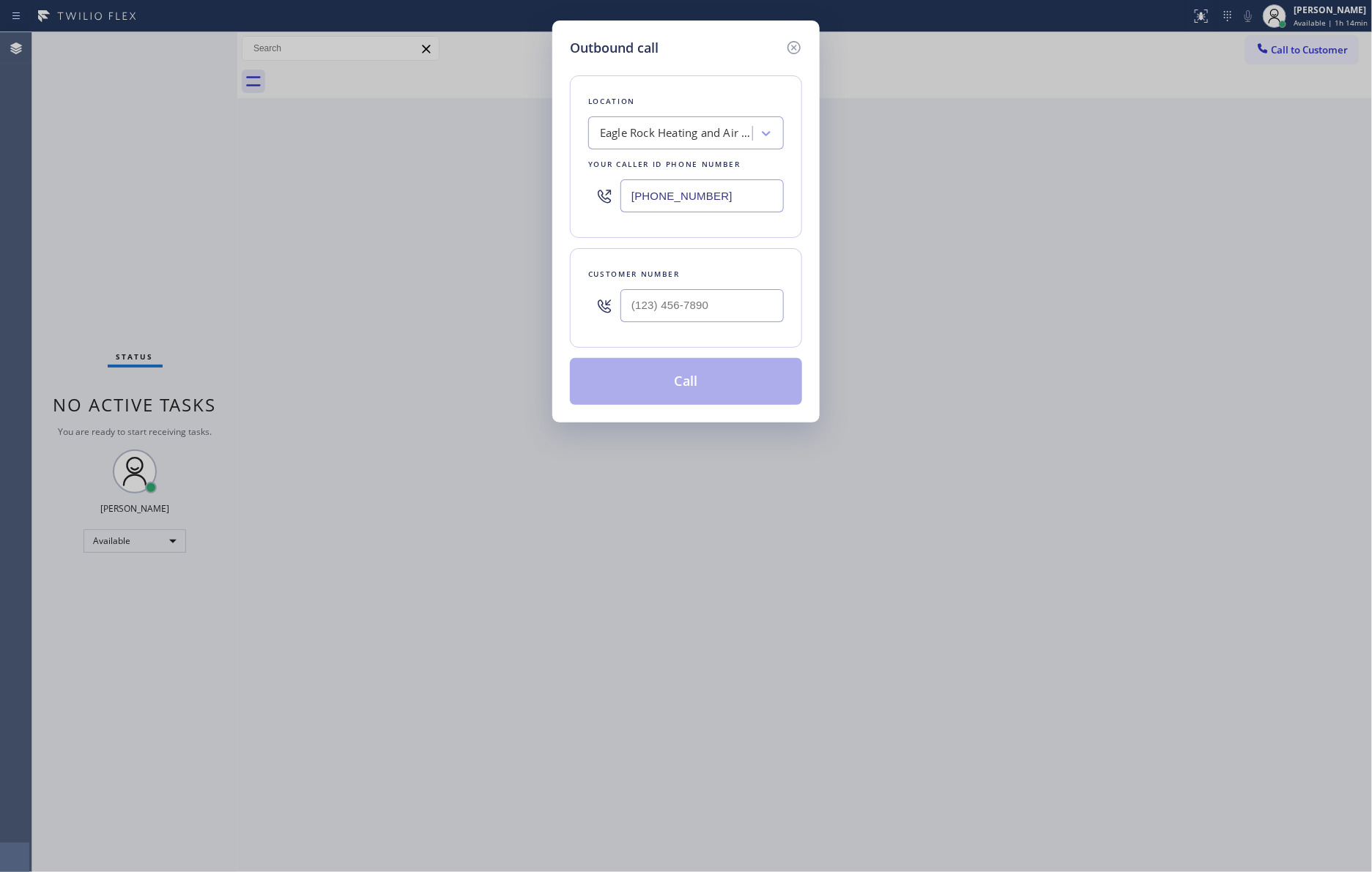
drag, startPoint x: 654, startPoint y: 183, endPoint x: 509, endPoint y: 156, distance: 147.5
click at [509, 156] on div "Outbound call Location Eagle Rock Heating and Air Conditioning Your caller id p…" at bounding box center [686, 436] width 1372 height 872
paste input "866) 875-2471"
type input "[PHONE_NUMBER]"
drag, startPoint x: 784, startPoint y: 312, endPoint x: 768, endPoint y: 303, distance: 18.4
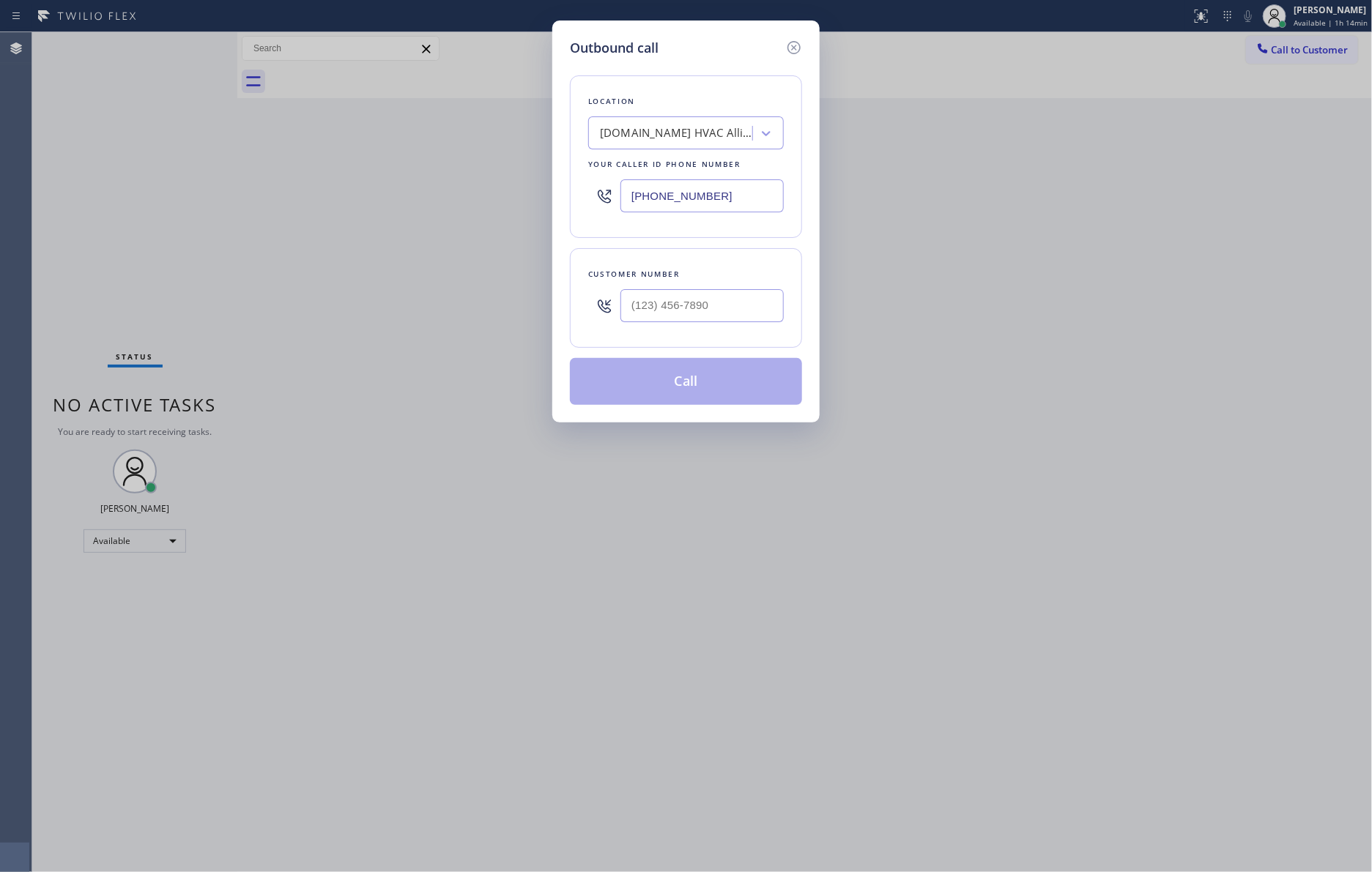
click at [780, 308] on div "Customer number" at bounding box center [686, 298] width 232 height 99
click at [764, 304] on input "(___) ___-____" at bounding box center [702, 306] width 163 height 33
paste input "562) 310-5171"
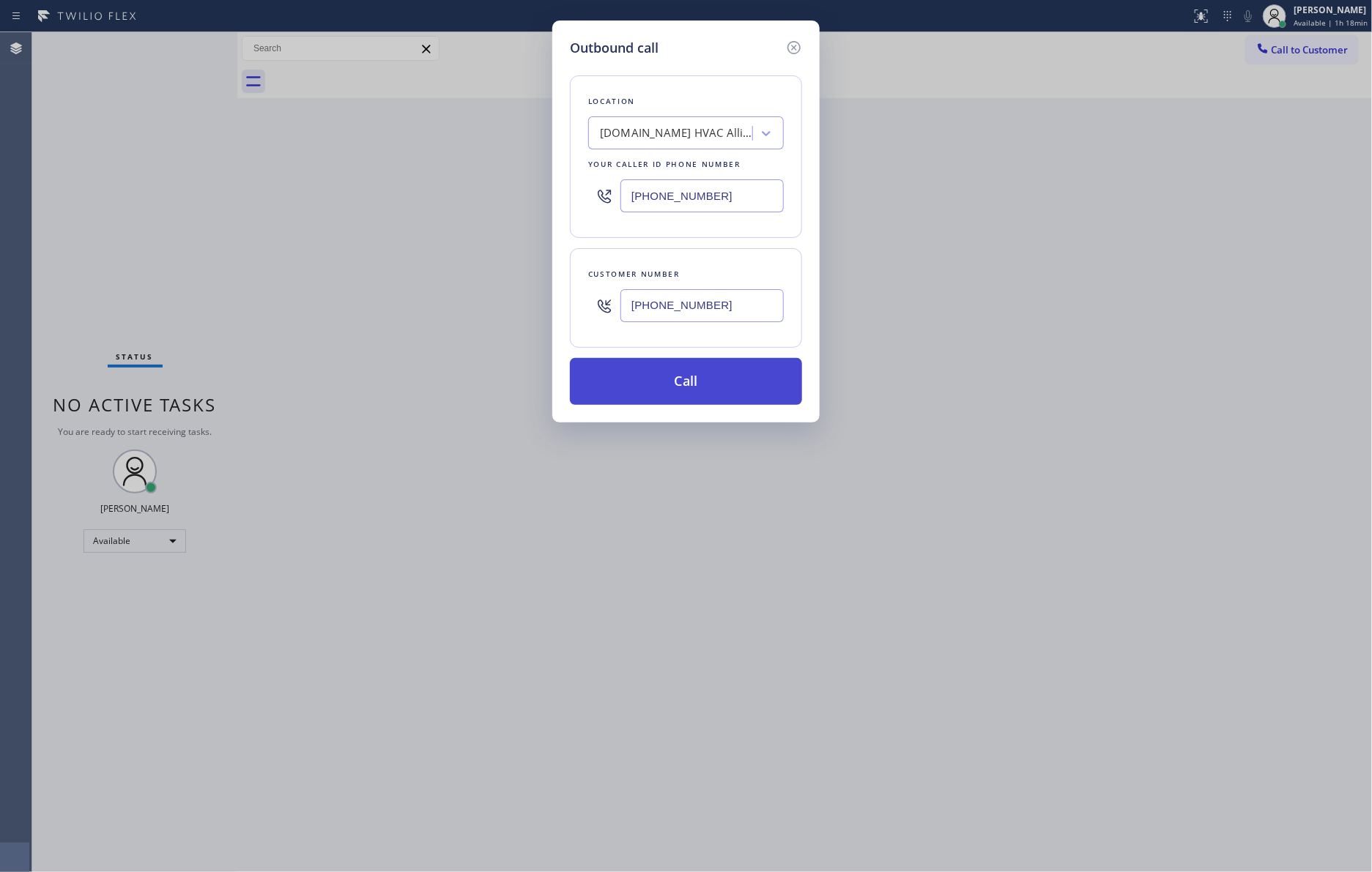
type input "[PHONE_NUMBER]"
click at [724, 392] on button "Call" at bounding box center [686, 381] width 232 height 47
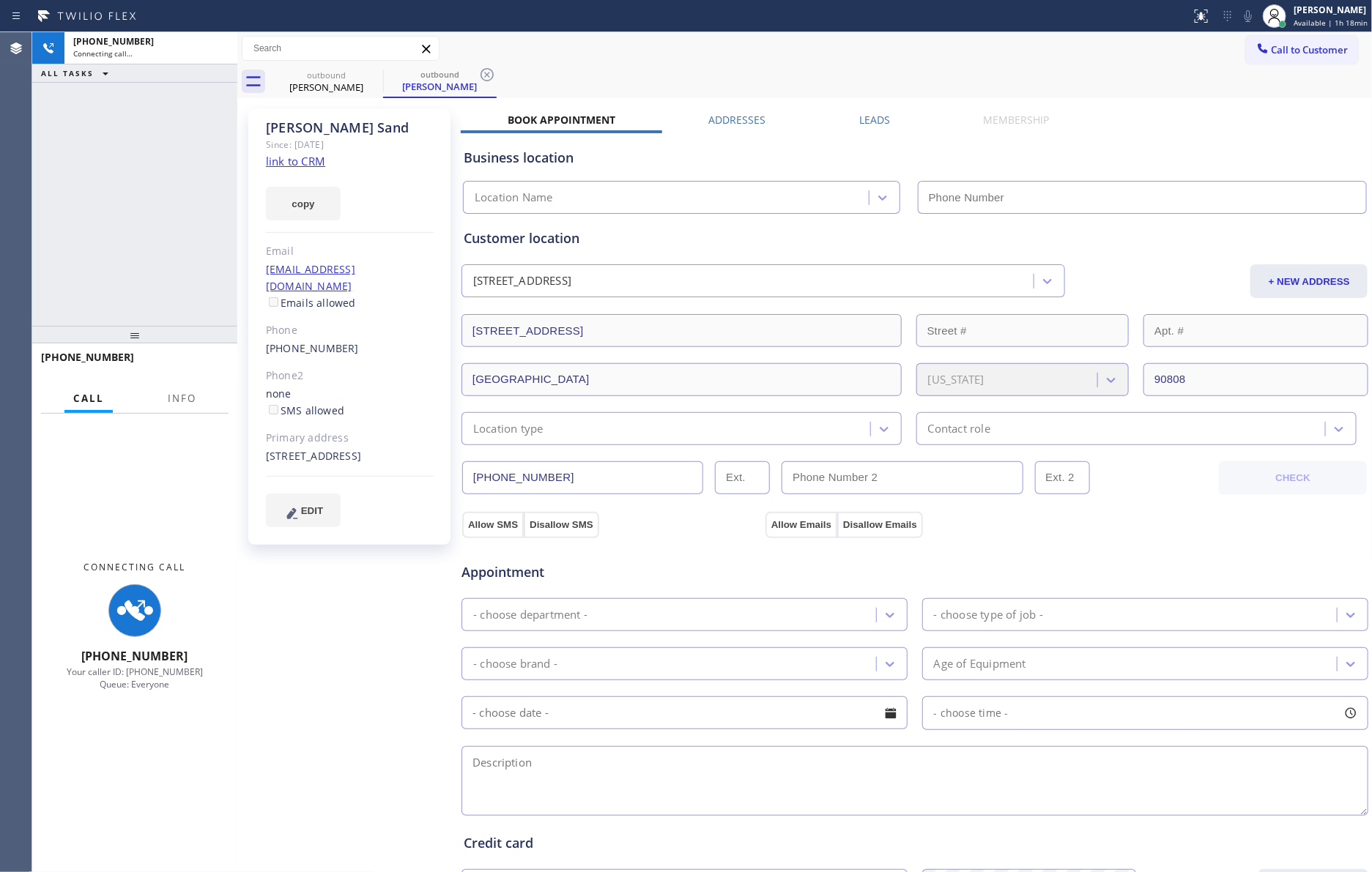
click at [124, 206] on div "[PHONE_NUMBER] Connecting call… ALL TASKS ALL TASKS ACTIVE TASKS TASKS IN WRAP …" at bounding box center [134, 179] width 205 height 293
click at [155, 194] on div "[PHONE_NUMBER] Connecting call… ALL TASKS ALL TASKS ACTIVE TASKS TASKS IN WRAP …" at bounding box center [134, 179] width 205 height 293
type input "[PHONE_NUMBER]"
click at [314, 163] on link "link to CRM" at bounding box center [296, 161] width 60 height 15
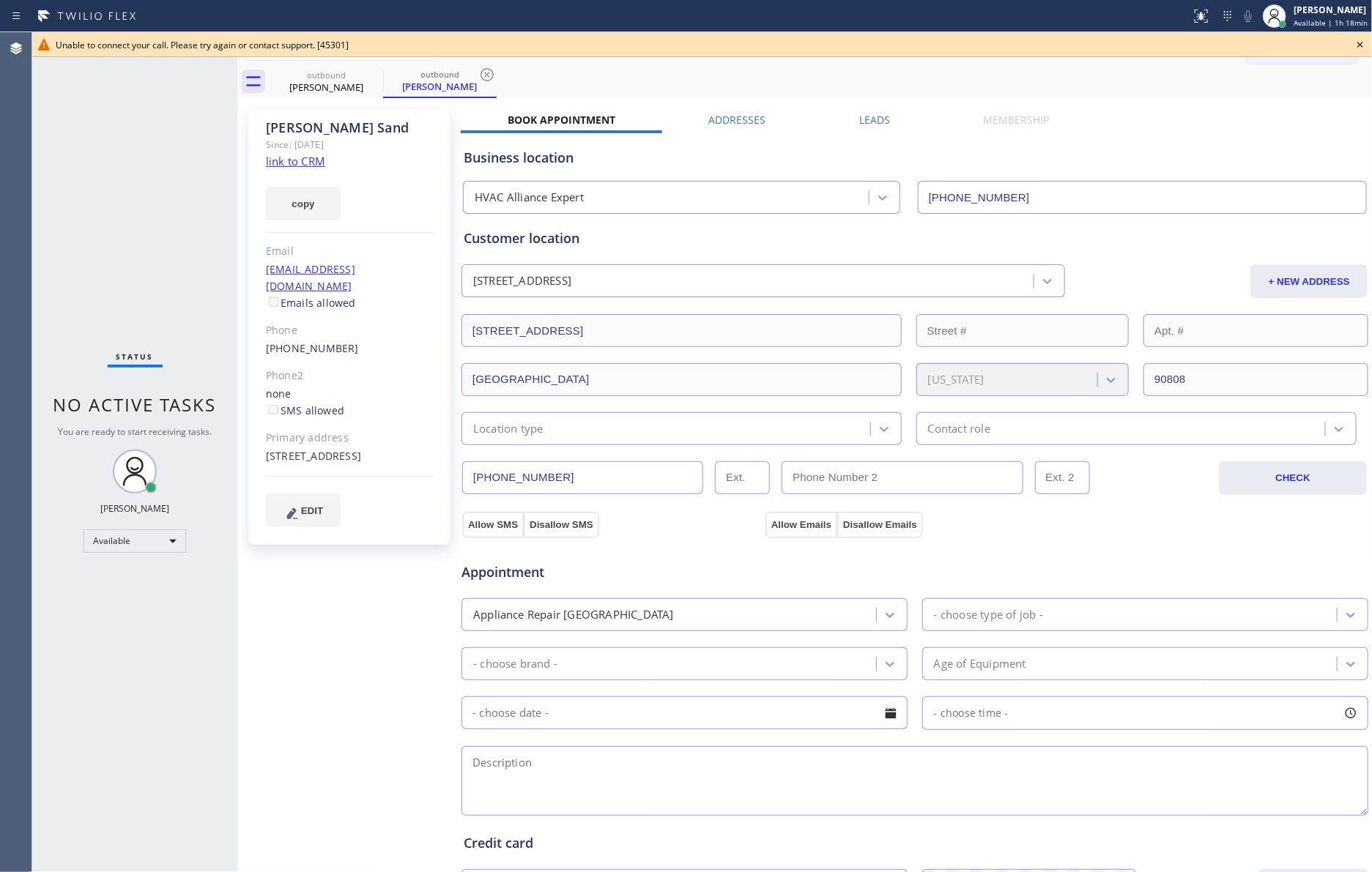
drag, startPoint x: 220, startPoint y: 177, endPoint x: 799, endPoint y: 45, distance: 593.9
click at [152, 205] on div "Status No active tasks You are ready to start receiving tasks. [PERSON_NAME] Av…" at bounding box center [134, 452] width 205 height 840
drag, startPoint x: 97, startPoint y: 187, endPoint x: 1258, endPoint y: 453, distance: 1191.1
click at [121, 194] on div "Status No active tasks You are ready to start receiving tasks. [PERSON_NAME] Av…" at bounding box center [134, 452] width 205 height 840
click at [704, 88] on div "outbound [PERSON_NAME] outbound [PERSON_NAME]" at bounding box center [821, 82] width 1103 height 33
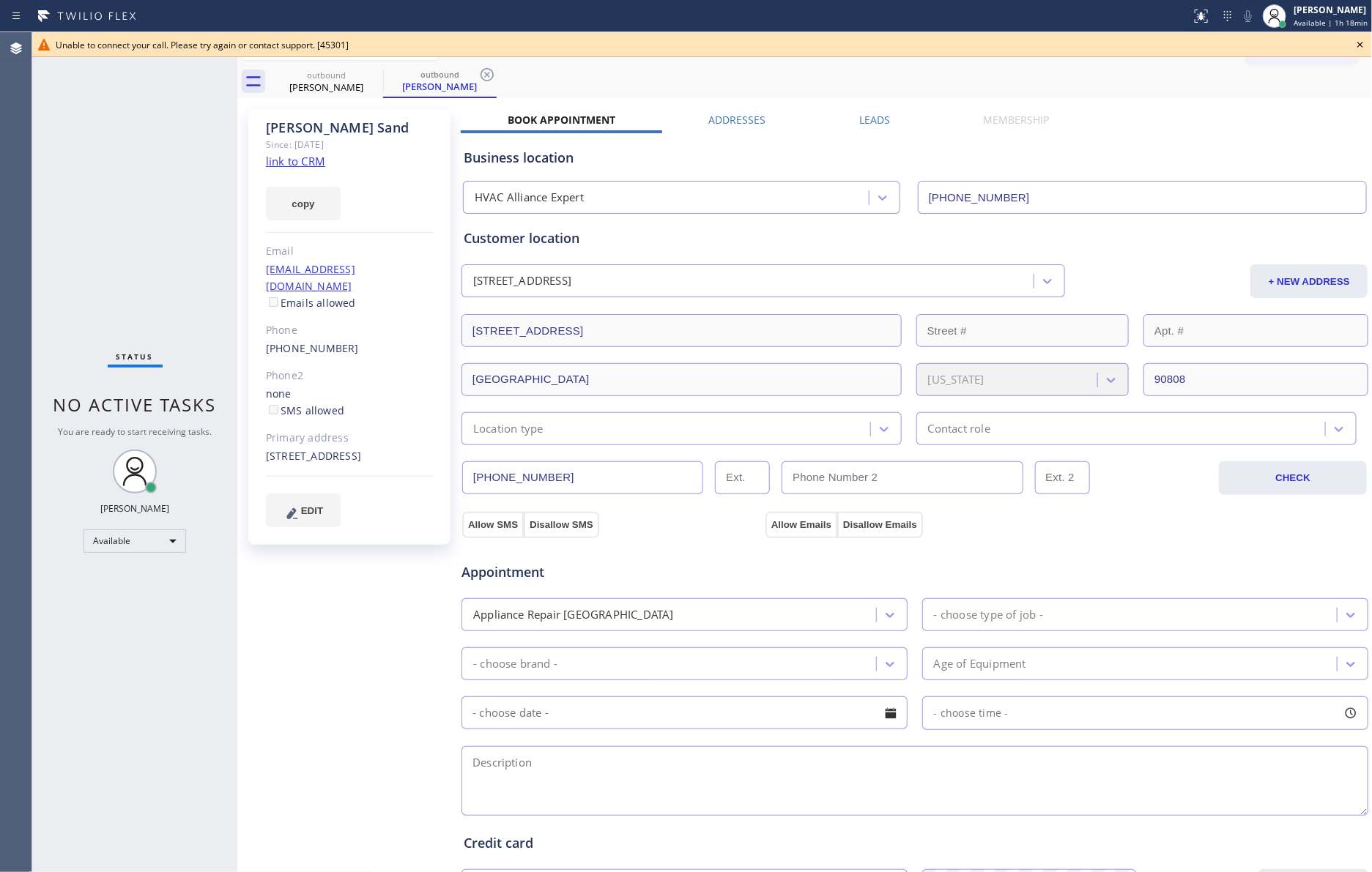
click at [1247, 47] on icon at bounding box center [1360, 45] width 18 height 18
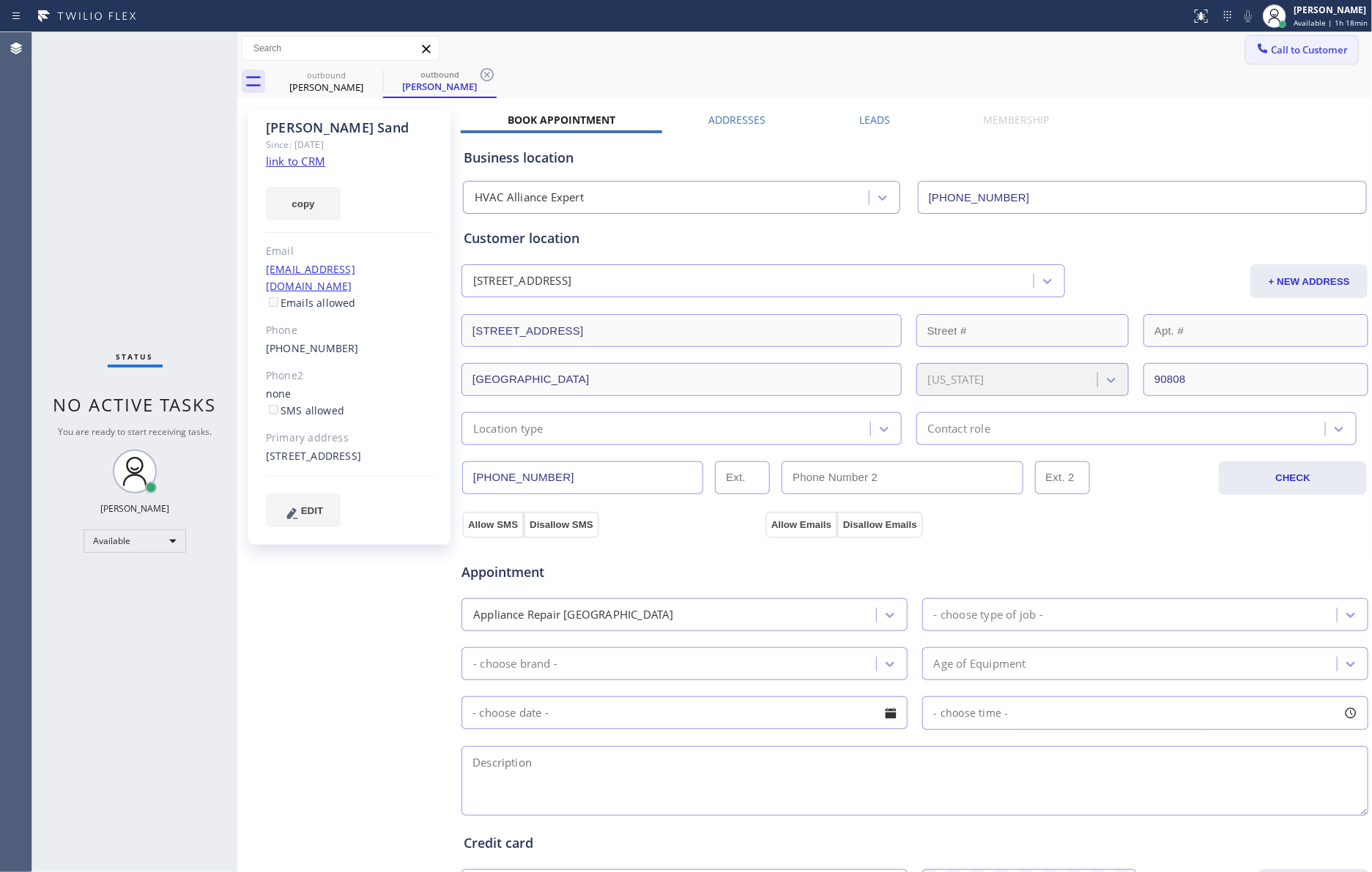
click at [1247, 51] on span "Call to Customer" at bounding box center [1310, 49] width 77 height 13
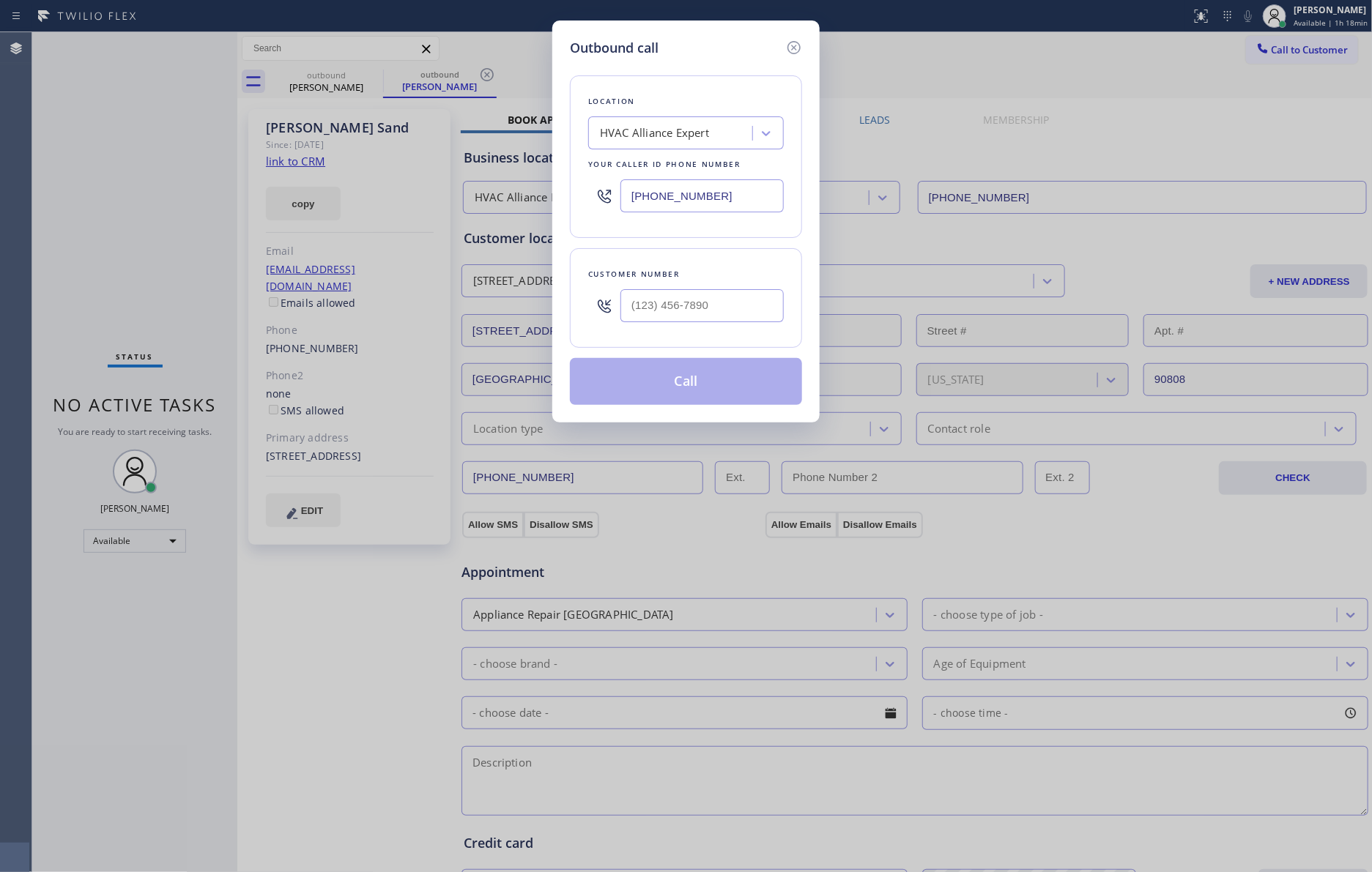
click at [557, 184] on div "Outbound call Location HVAC Alliance Expert Your caller id phone number [PHONE_…" at bounding box center [686, 221] width 267 height 402
click at [732, 193] on input "[PHONE_NUMBER]" at bounding box center [702, 196] width 163 height 33
paste input "text"
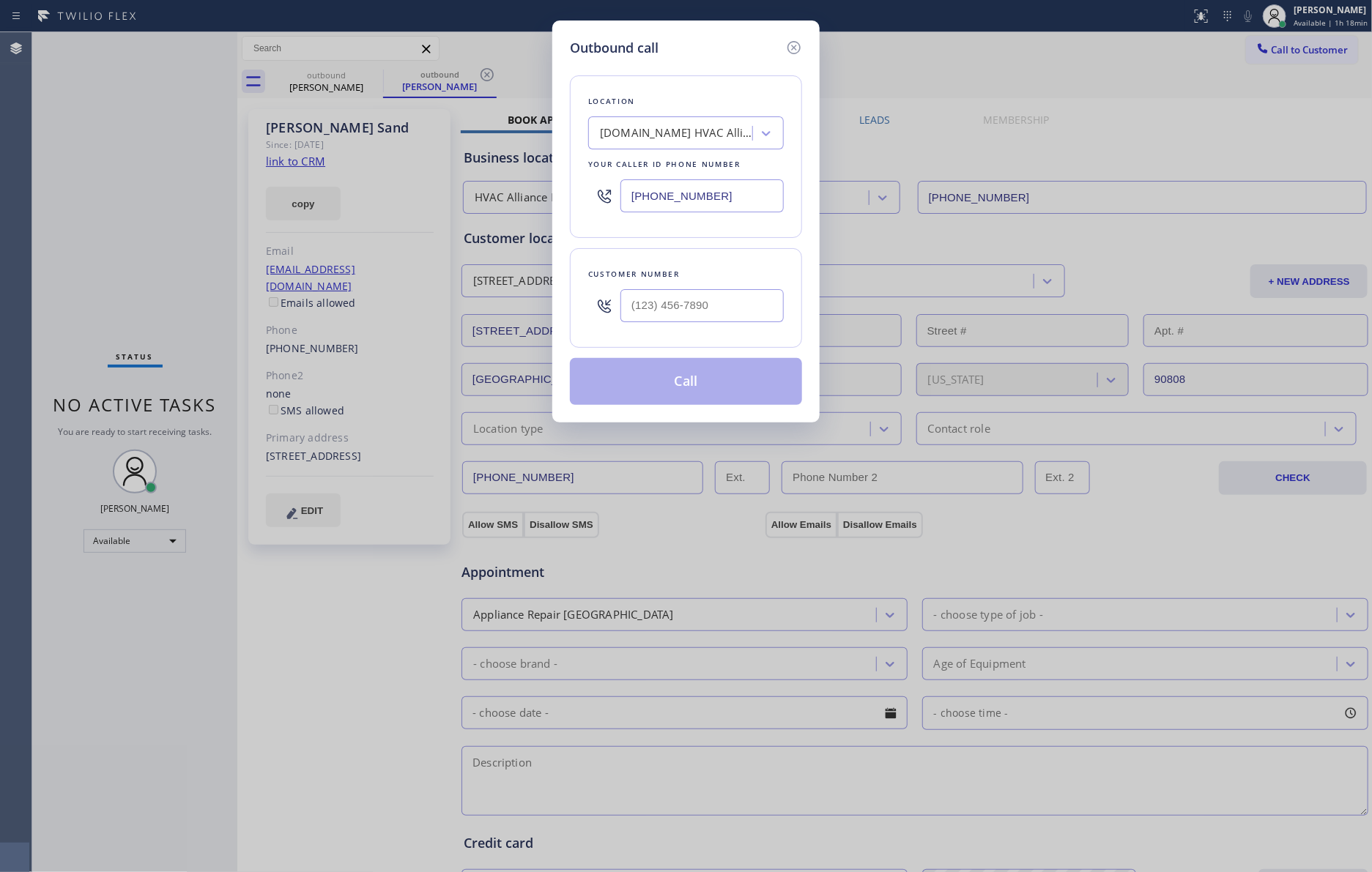
click at [743, 194] on input "[PHONE_NUMBER]" at bounding box center [702, 196] width 163 height 33
paste input "347) 410-826"
type input "[PHONE_NUMBER]"
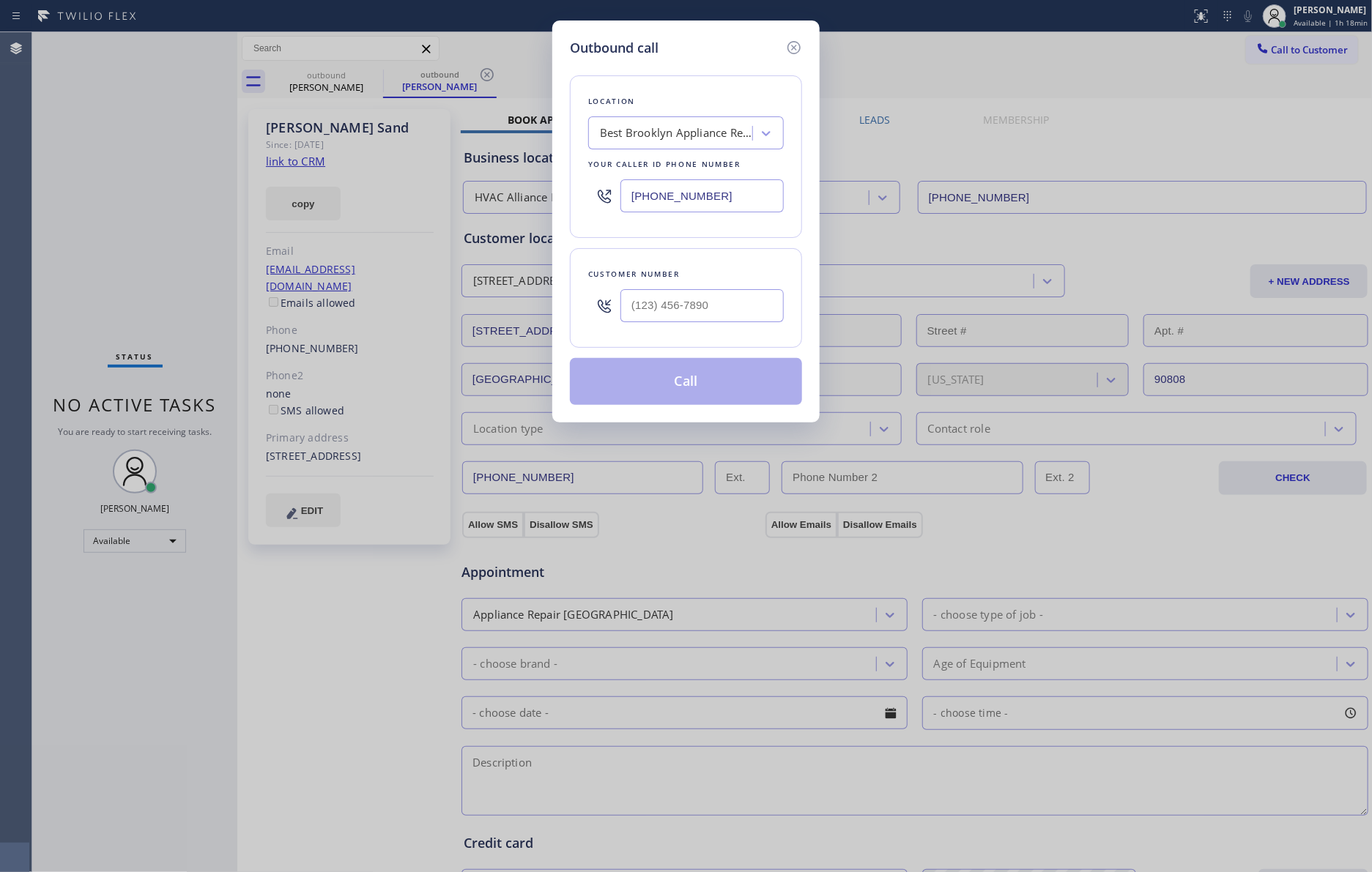
click at [720, 304] on input "text" at bounding box center [702, 306] width 163 height 33
paste input "917) 612-4913"
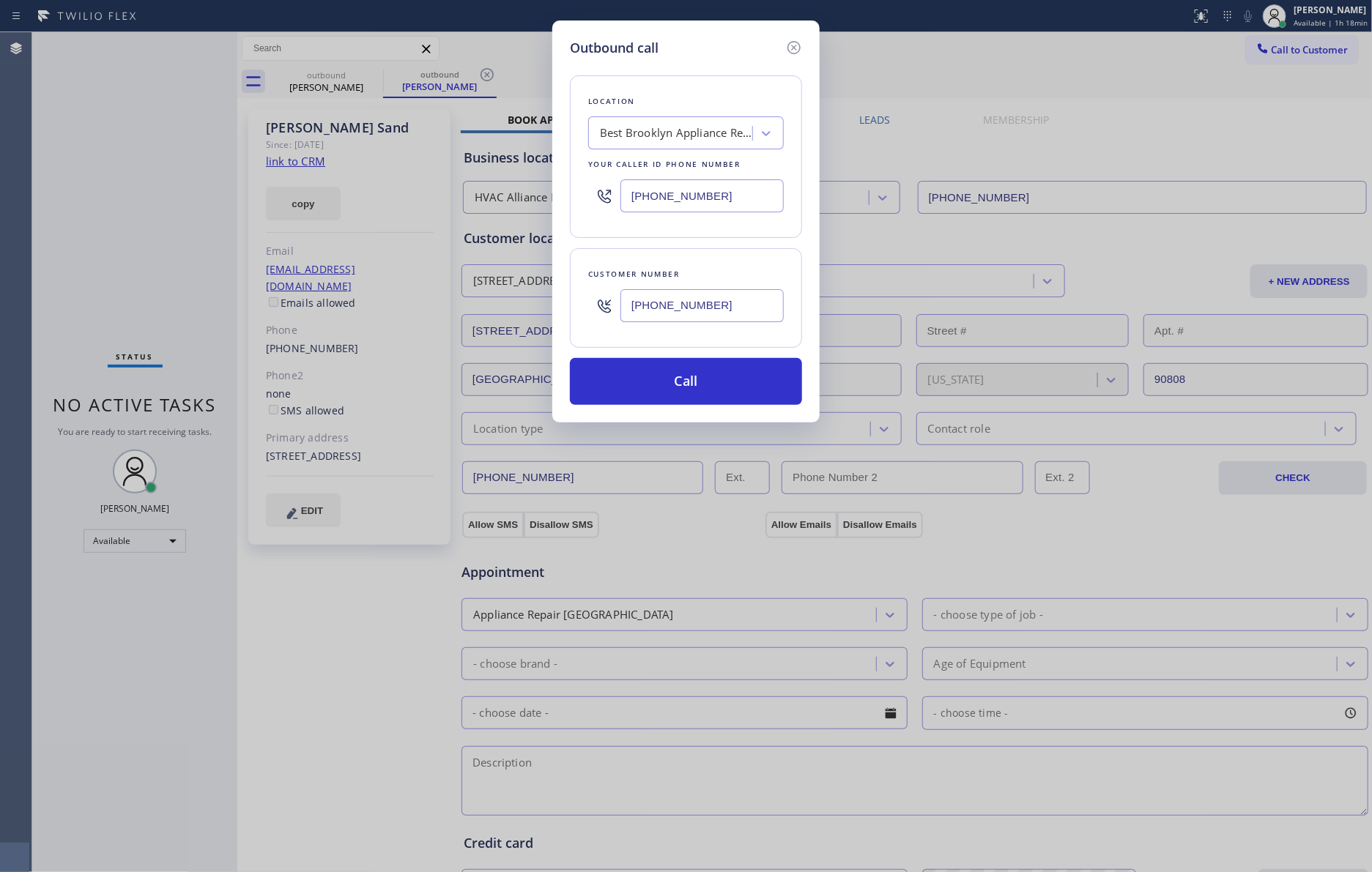
type input "[PHONE_NUMBER]"
drag, startPoint x: 115, startPoint y: 256, endPoint x: 879, endPoint y: 451, distance: 788.5
click at [177, 285] on div "Outbound call Location Best Brooklyn Appliance Repair Your caller id phone numb…" at bounding box center [686, 436] width 1372 height 872
click at [717, 395] on button "Call" at bounding box center [686, 381] width 232 height 47
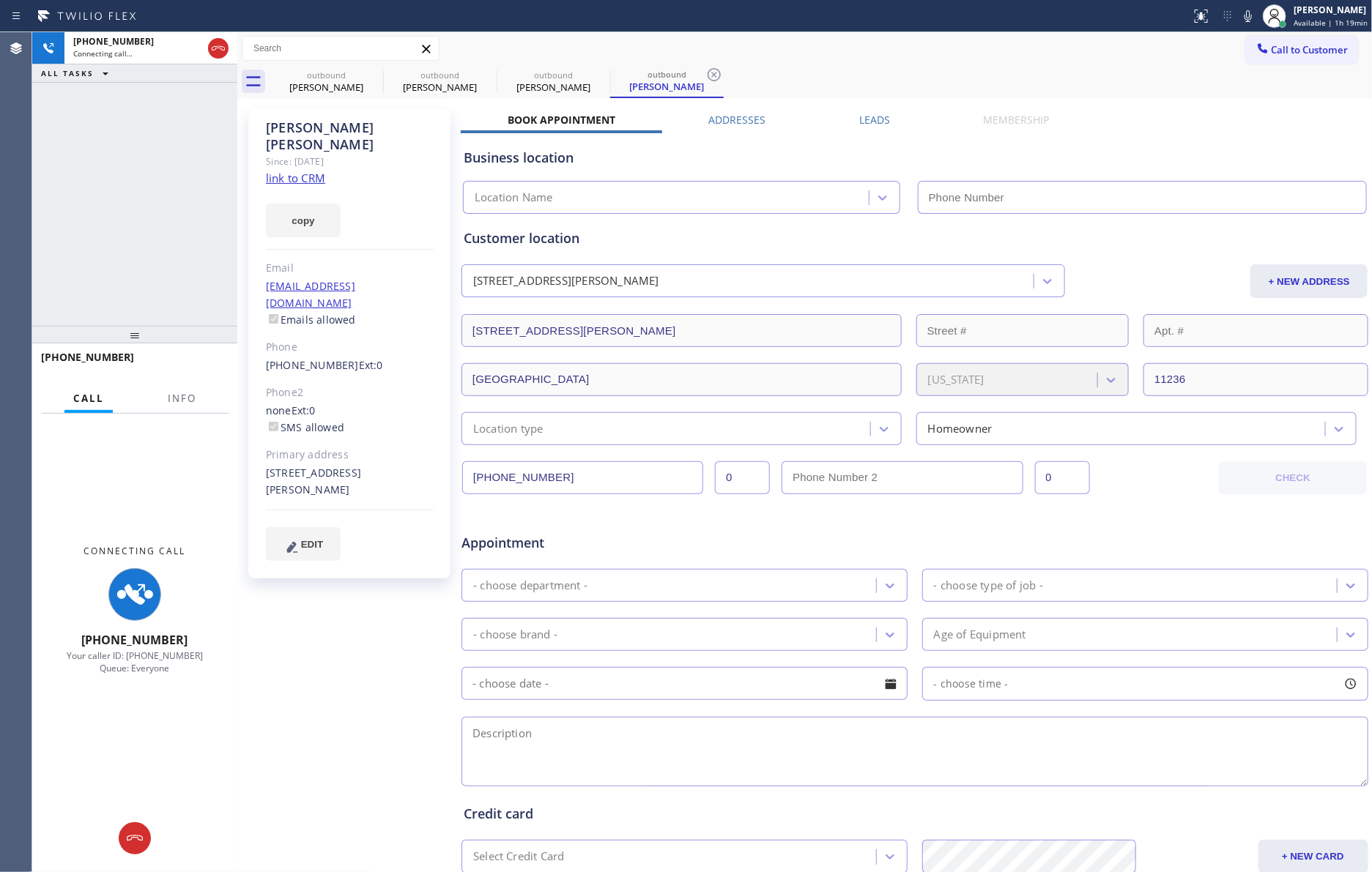
type input "[PHONE_NUMBER]"
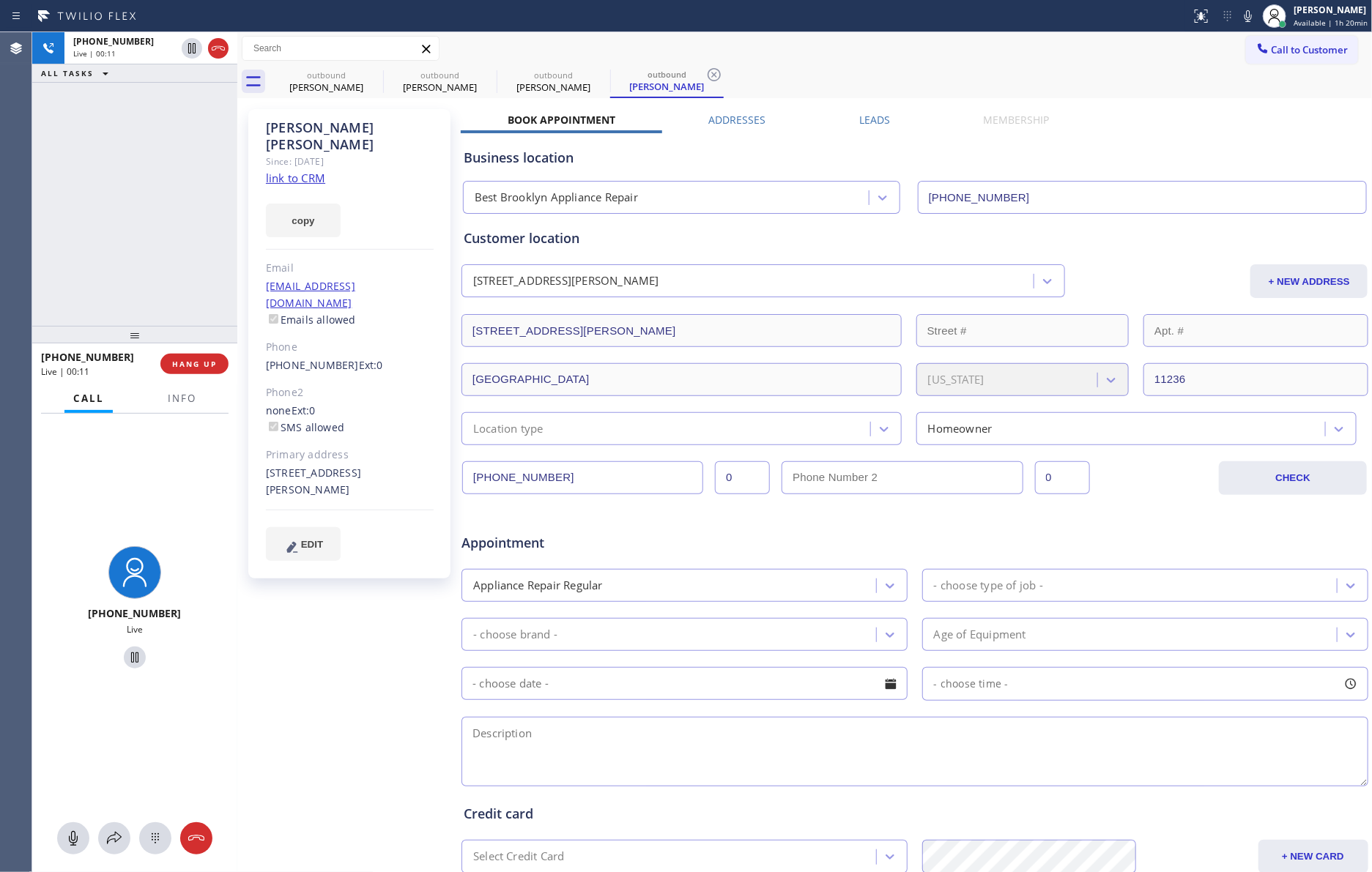
click at [198, 146] on div "[PHONE_NUMBER] Live | 00:11 ALL TASKS ALL TASKS ACTIVE TASKS TASKS IN WRAP UP" at bounding box center [134, 179] width 205 height 293
drag, startPoint x: 170, startPoint y: 364, endPoint x: 165, endPoint y: 242, distance: 122.1
click at [170, 364] on button "HANG UP" at bounding box center [195, 364] width 69 height 20
click at [165, 241] on div "[PHONE_NUMBER] Live | 00:13 ALL TASKS ALL TASKS ACTIVE TASKS TASKS IN WRAP UP" at bounding box center [134, 179] width 205 height 293
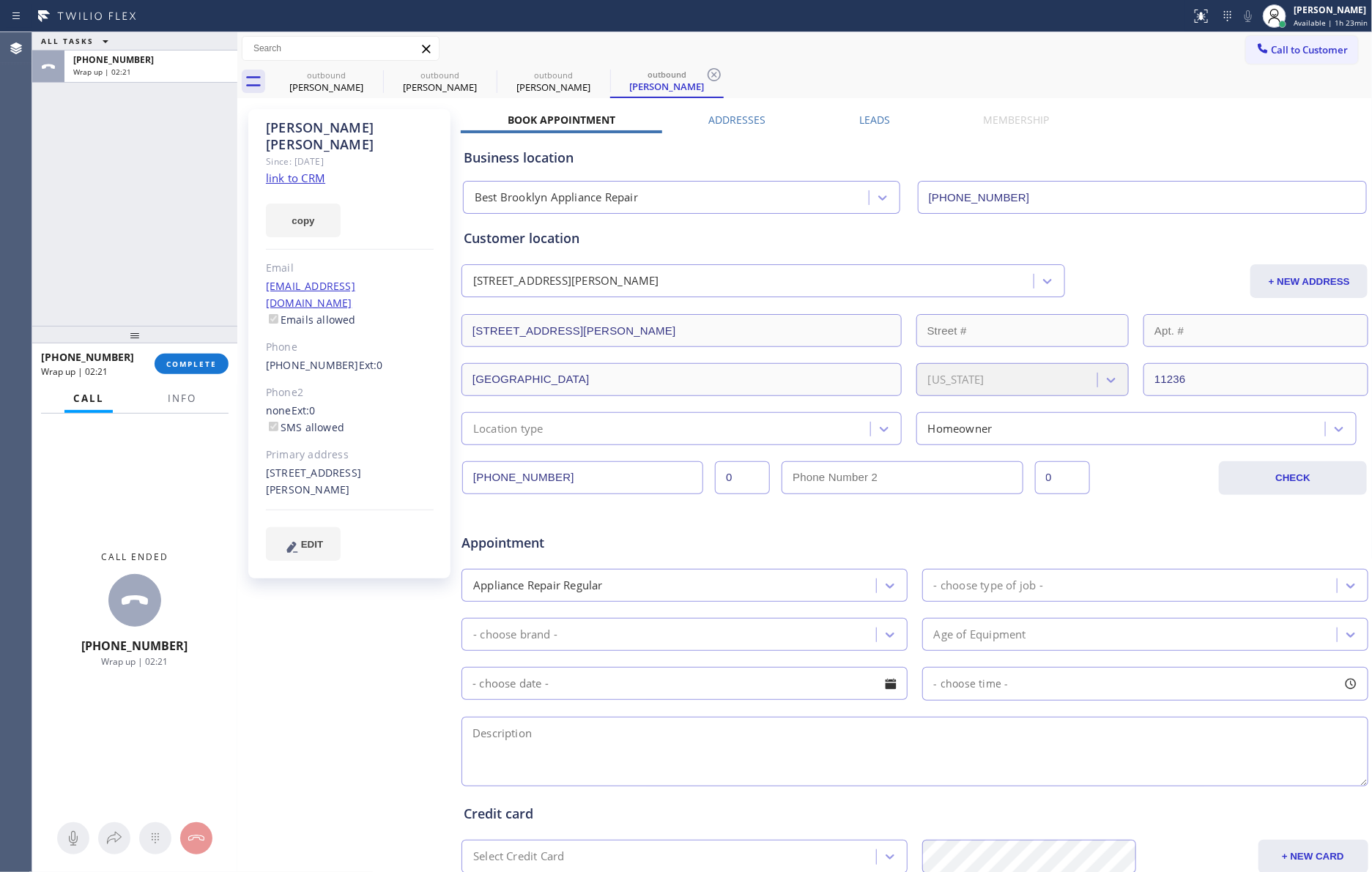
drag, startPoint x: 183, startPoint y: 172, endPoint x: 172, endPoint y: 496, distance: 324.2
click at [181, 246] on div "ALL TASKS ALL TASKS ACTIVE TASKS TASKS IN WRAP UP [PHONE_NUMBER] Wrap up | 02:21" at bounding box center [134, 179] width 205 height 293
click at [200, 368] on span "COMPLETE" at bounding box center [191, 364] width 51 height 11
drag, startPoint x: 184, startPoint y: 187, endPoint x: 174, endPoint y: 190, distance: 10.4
click at [178, 189] on div "ALL TASKS ALL TASKS ACTIVE TASKS TASKS IN WRAP UP [PHONE_NUMBER] Wrap up | 02:21" at bounding box center [134, 179] width 205 height 293
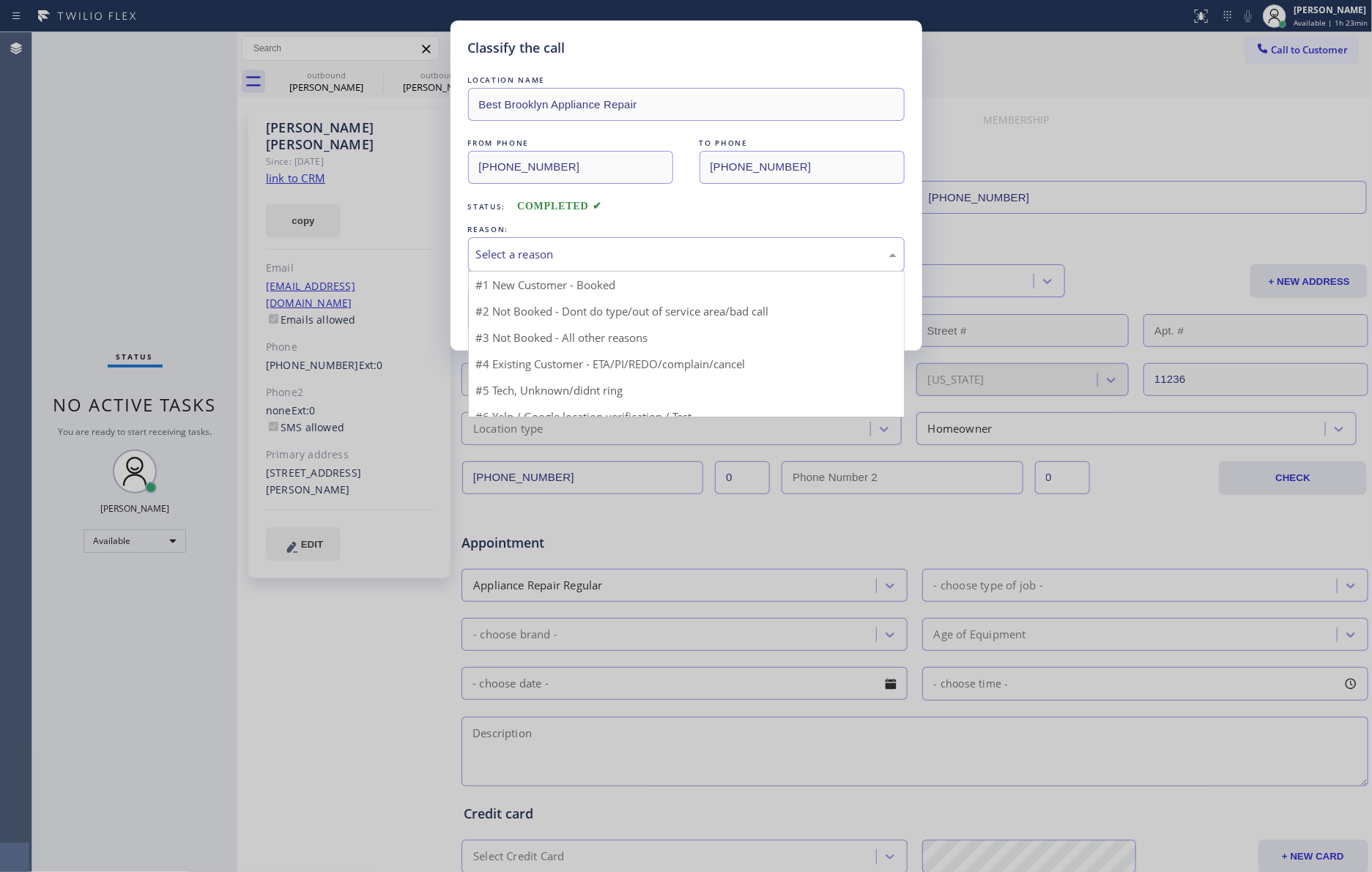
click at [596, 262] on div "Select a reason" at bounding box center [686, 254] width 421 height 17
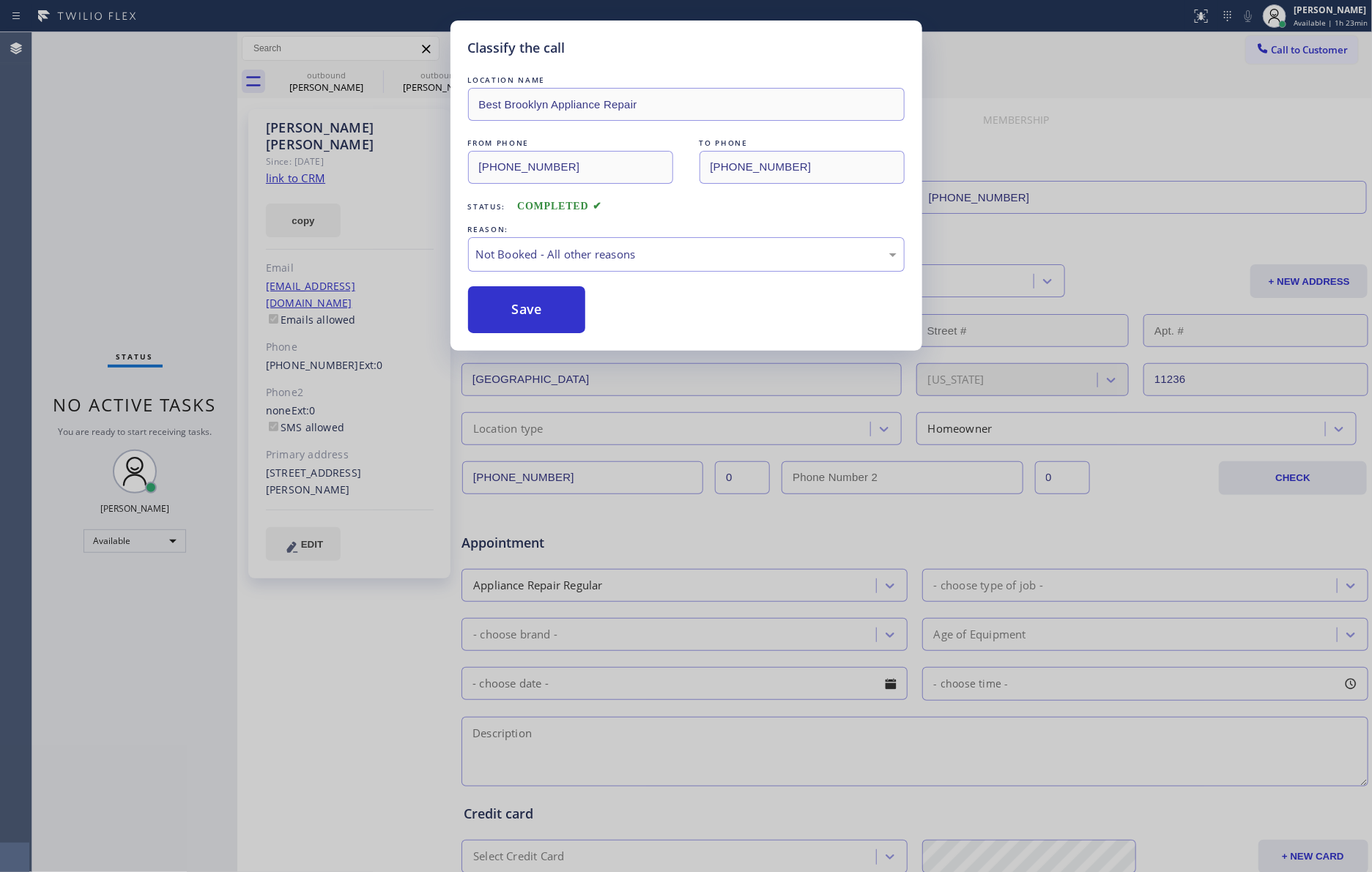
click at [538, 308] on button "Save" at bounding box center [527, 309] width 118 height 47
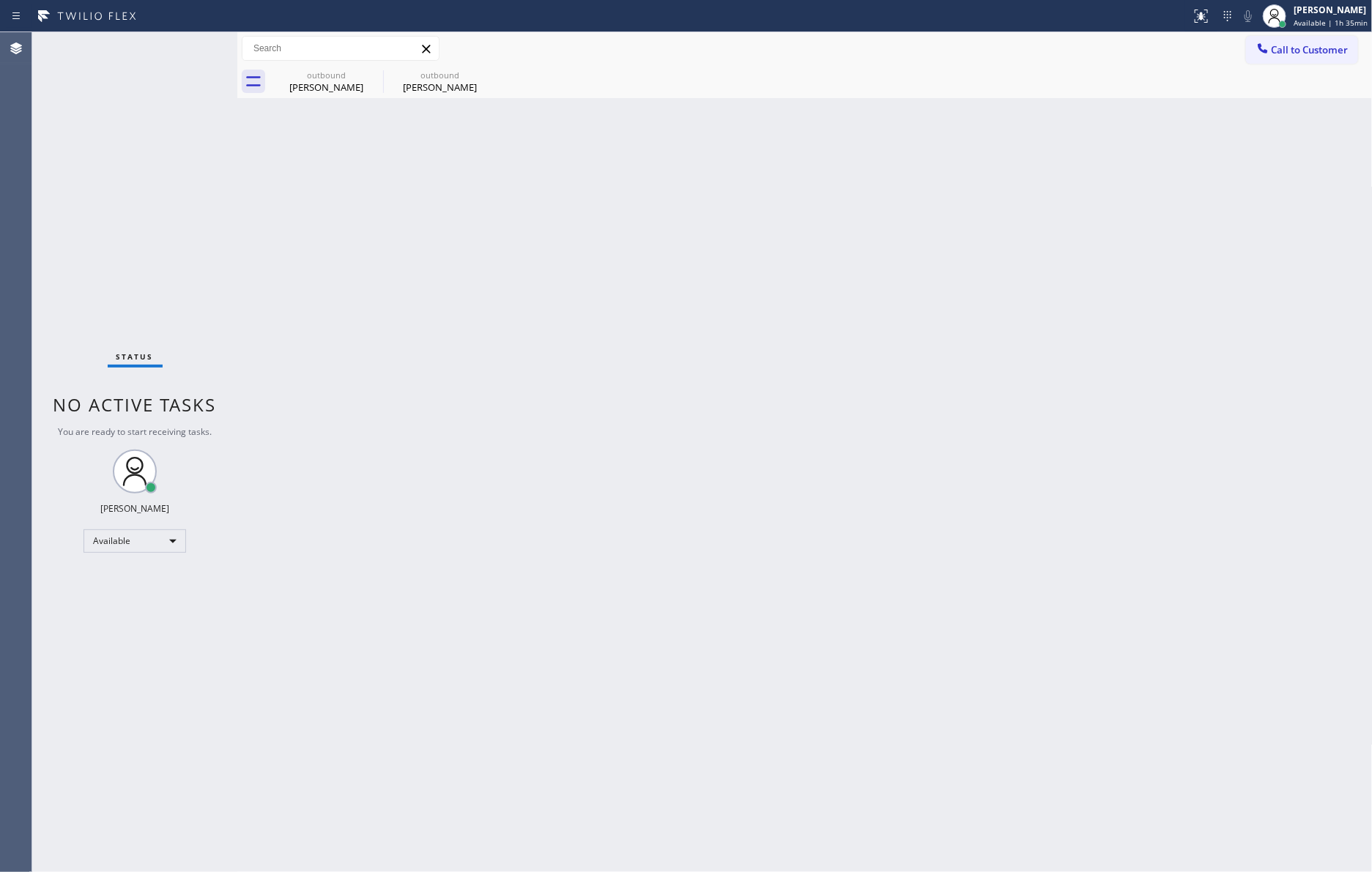
click at [429, 699] on div "Back to Dashboard Change Sender ID Customers Technicians Select a contact Outbo…" at bounding box center [805, 452] width 1135 height 840
click at [670, 518] on div "Back to Dashboard Change Sender ID Customers Technicians Select a contact Outbo…" at bounding box center [805, 452] width 1135 height 840
click at [315, 67] on div "outbound [PERSON_NAME]" at bounding box center [326, 82] width 111 height 33
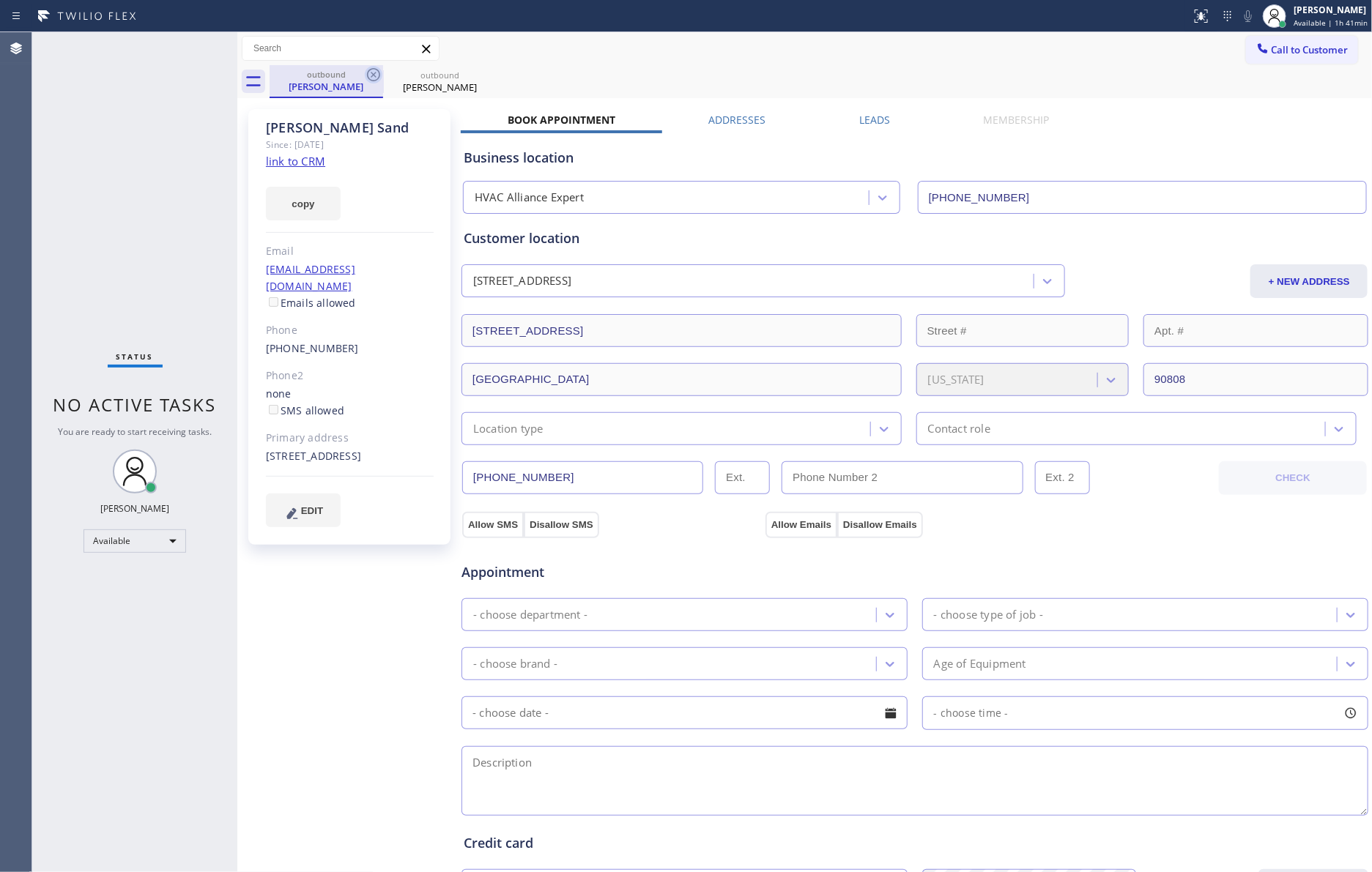
click at [372, 73] on icon at bounding box center [373, 75] width 13 height 13
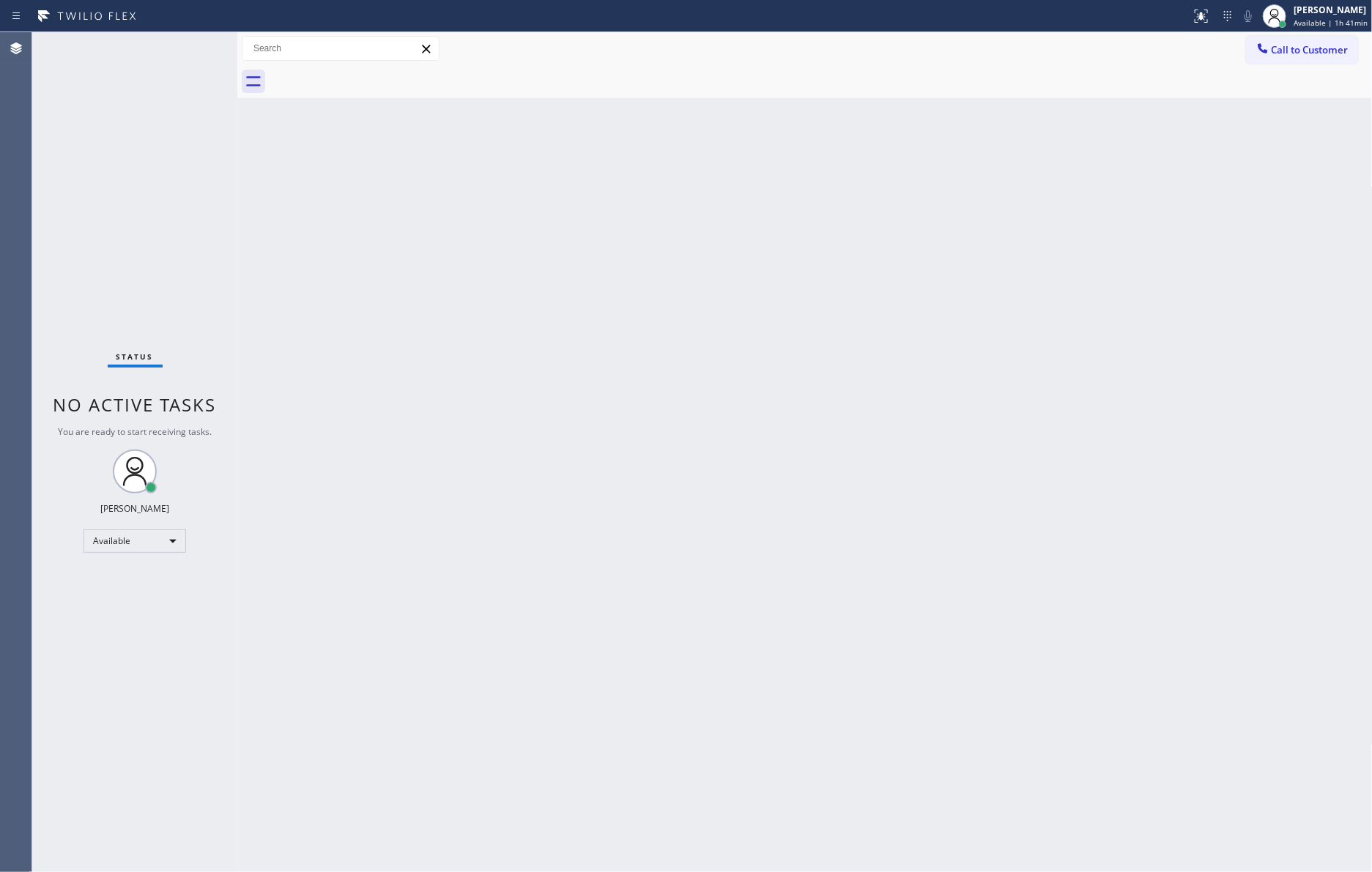
drag, startPoint x: 354, startPoint y: 461, endPoint x: 364, endPoint y: 462, distance: 10.0
click at [360, 462] on div "Back to Dashboard Change Sender ID Customers Technicians Select a contact Outbo…" at bounding box center [805, 452] width 1135 height 840
click at [1009, 446] on div "Back to Dashboard Change Sender ID Customers Technicians Select a contact Outbo…" at bounding box center [805, 452] width 1135 height 840
click at [1024, 395] on div "Back to Dashboard Change Sender ID Customers Technicians Select a contact Outbo…" at bounding box center [805, 452] width 1135 height 840
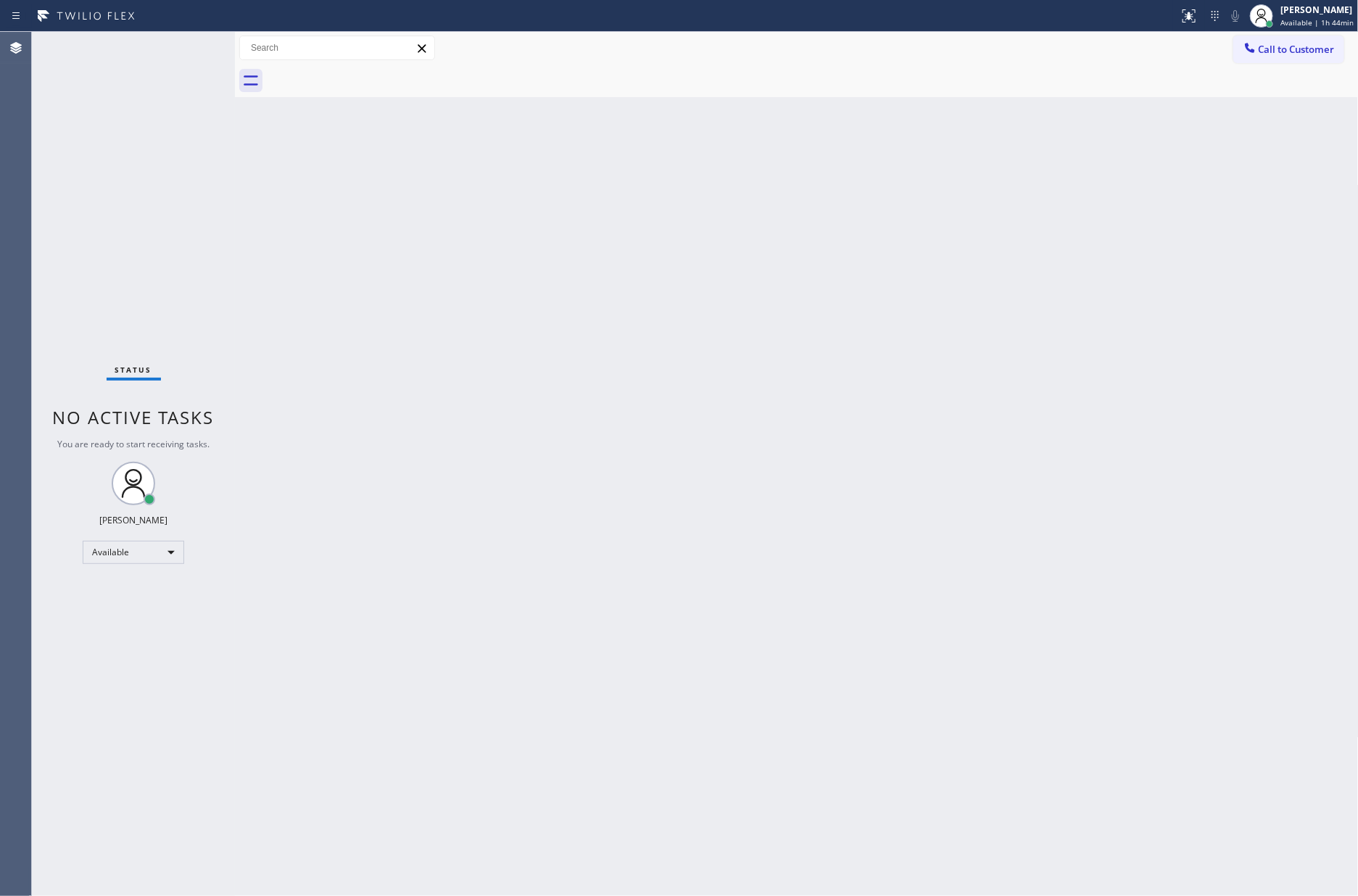
click at [787, 689] on div "Back to Dashboard Change Sender ID Customers Technicians Select a contact Outbo…" at bounding box center [796, 464] width 1123 height 864
click at [105, 548] on div "Available" at bounding box center [133, 552] width 102 height 23
click at [137, 628] on li "Break" at bounding box center [132, 626] width 98 height 17
click at [809, 425] on div "Back to Dashboard Change Sender ID Customers Technicians Select a contact Outbo…" at bounding box center [796, 464] width 1123 height 864
click at [391, 702] on div "Back to Dashboard Change Sender ID Customers Technicians Select a contact Outbo…" at bounding box center [796, 464] width 1123 height 864
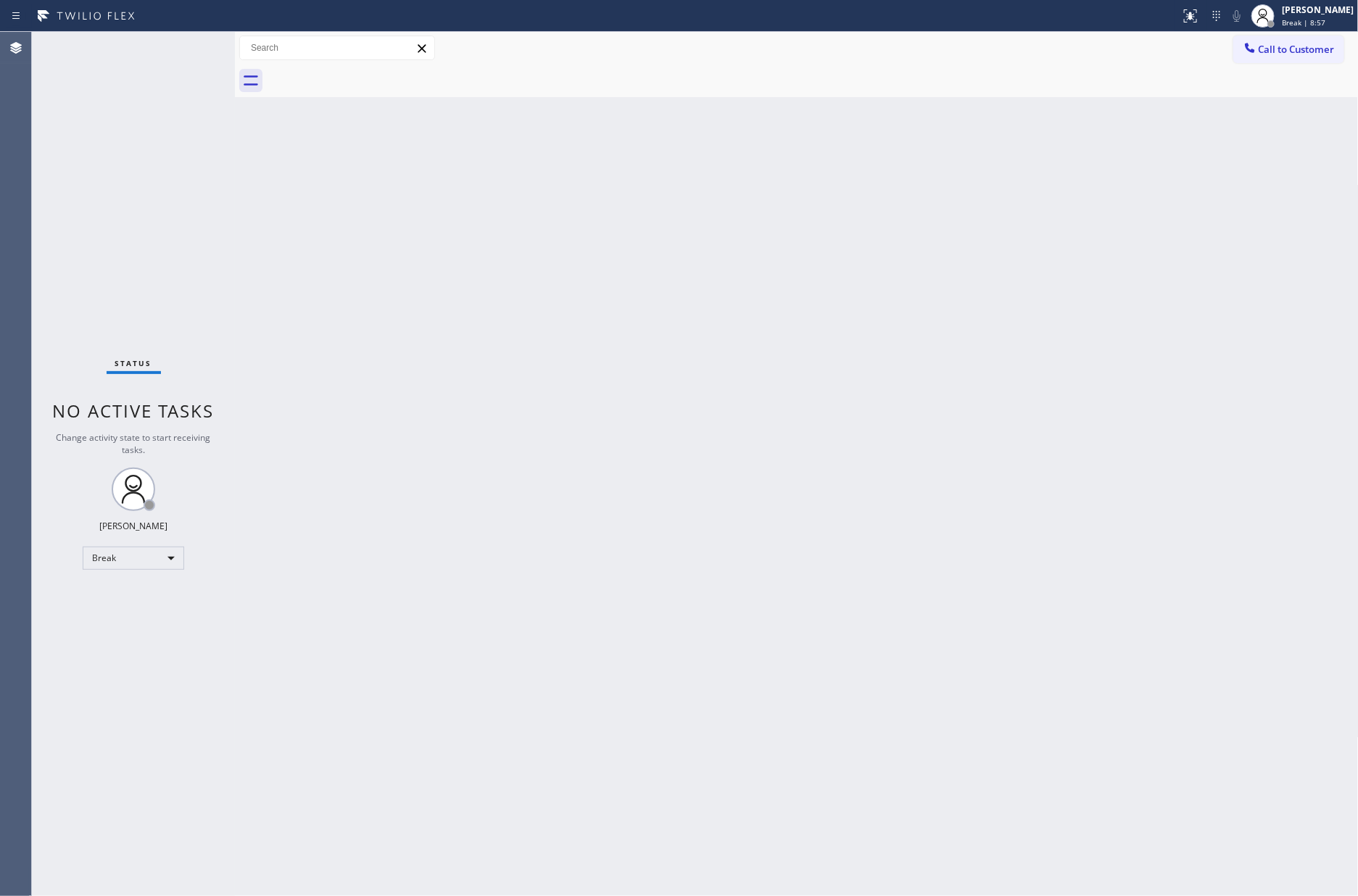
click at [391, 702] on div "Back to Dashboard Change Sender ID Customers Technicians Select a contact Outbo…" at bounding box center [796, 464] width 1123 height 864
